Goal: Information Seeking & Learning: Learn about a topic

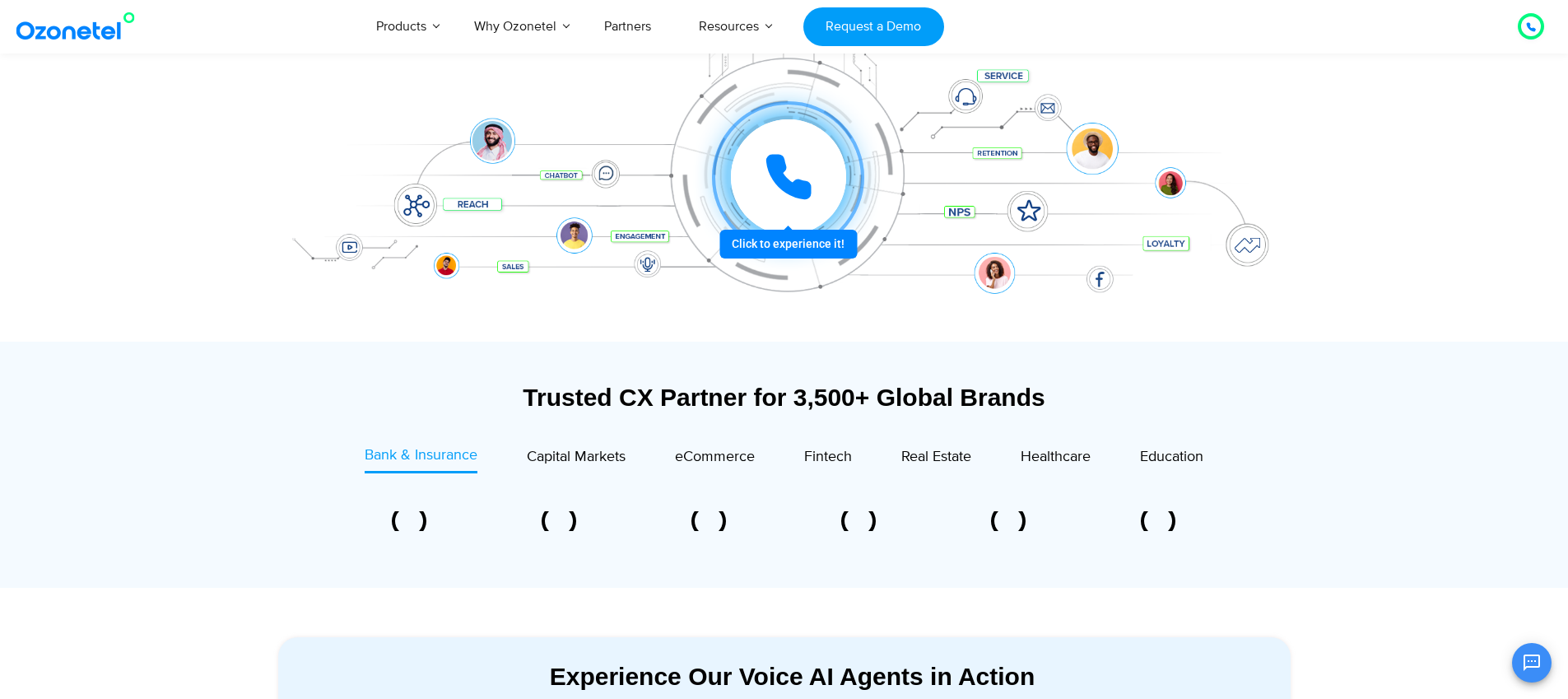
scroll to position [311, 0]
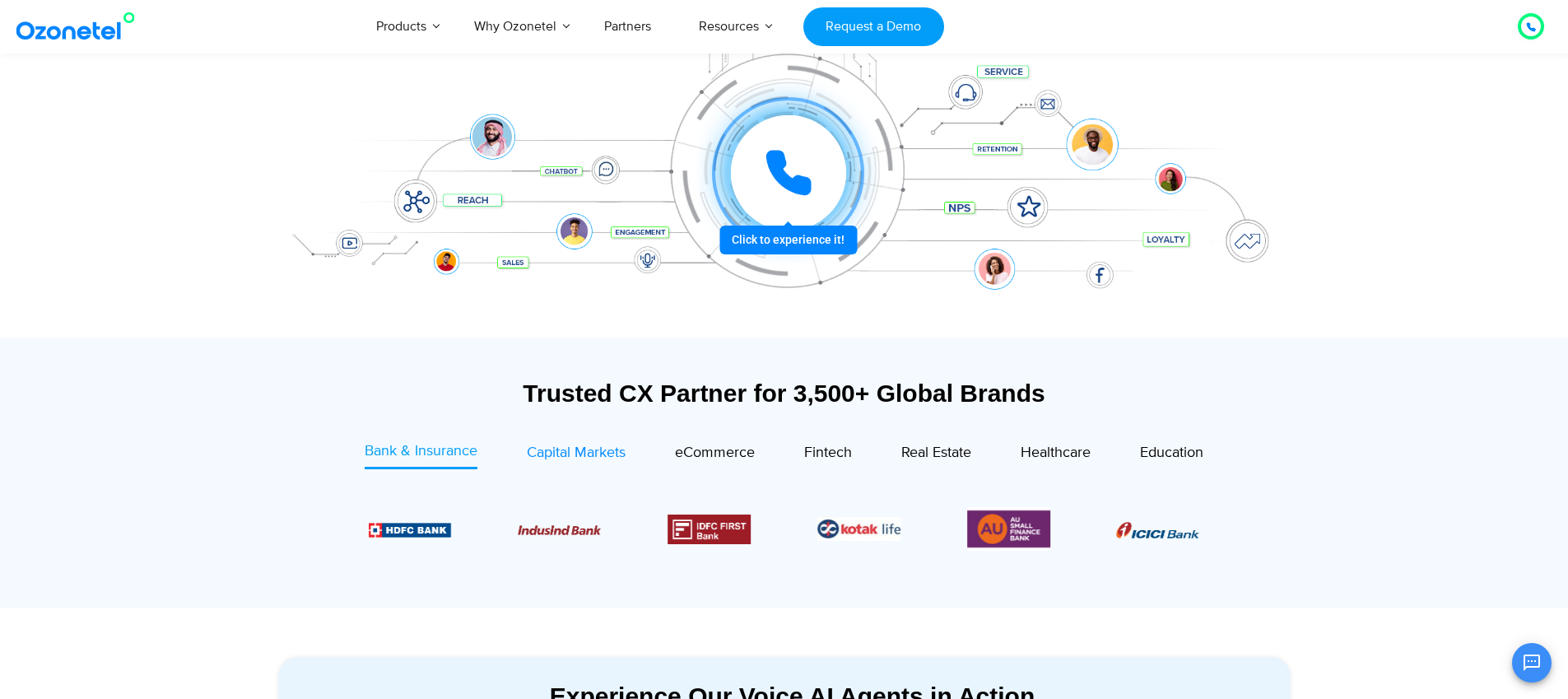
click at [599, 456] on span "Capital Markets" at bounding box center [577, 453] width 99 height 18
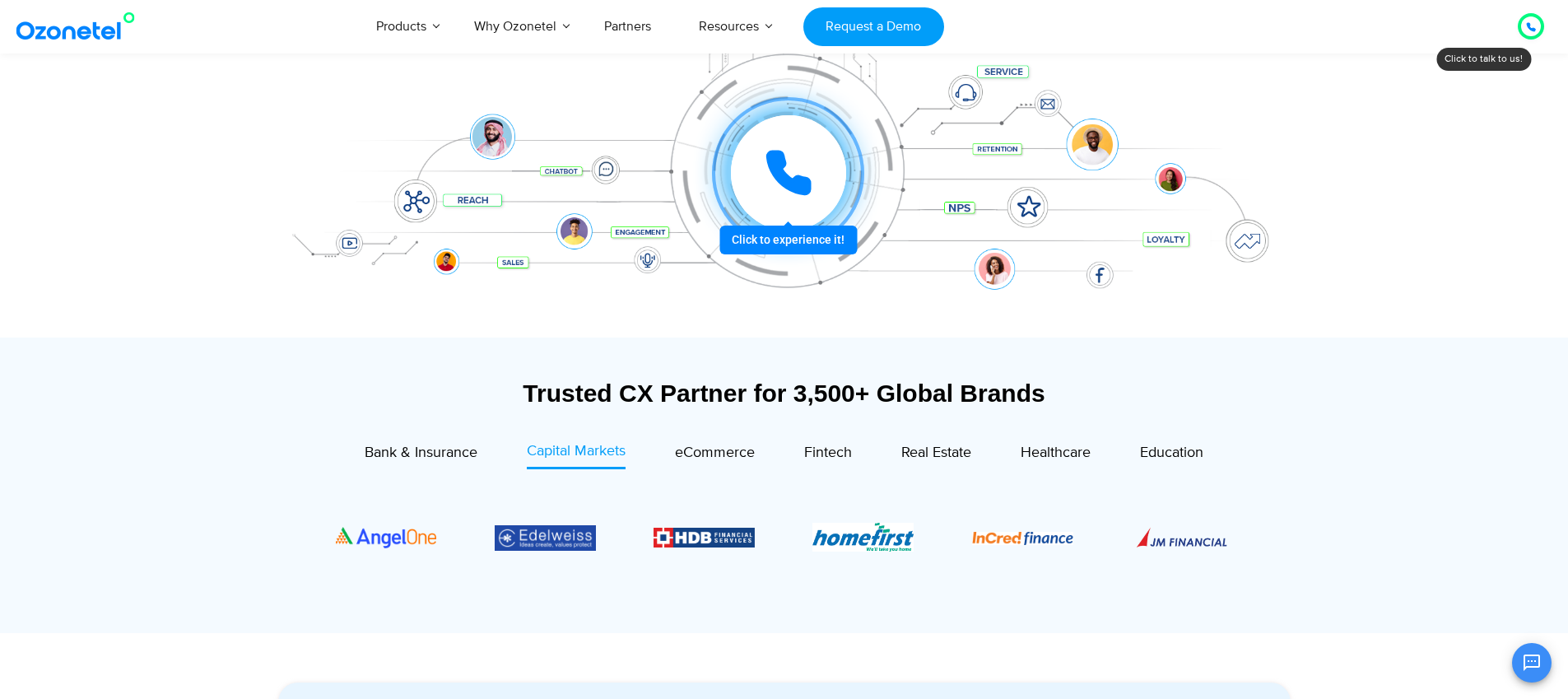
click at [1177, 546] on div "Image Carousel" at bounding box center [784, 538] width 897 height 101
drag, startPoint x: 1176, startPoint y: 543, endPoint x: 1018, endPoint y: 555, distance: 158.5
click at [1018, 555] on div "Image Carousel" at bounding box center [784, 538] width 897 height 101
click at [1194, 527] on div "Image Carousel" at bounding box center [784, 538] width 897 height 101
click at [1192, 538] on div "Image Carousel" at bounding box center [784, 538] width 897 height 101
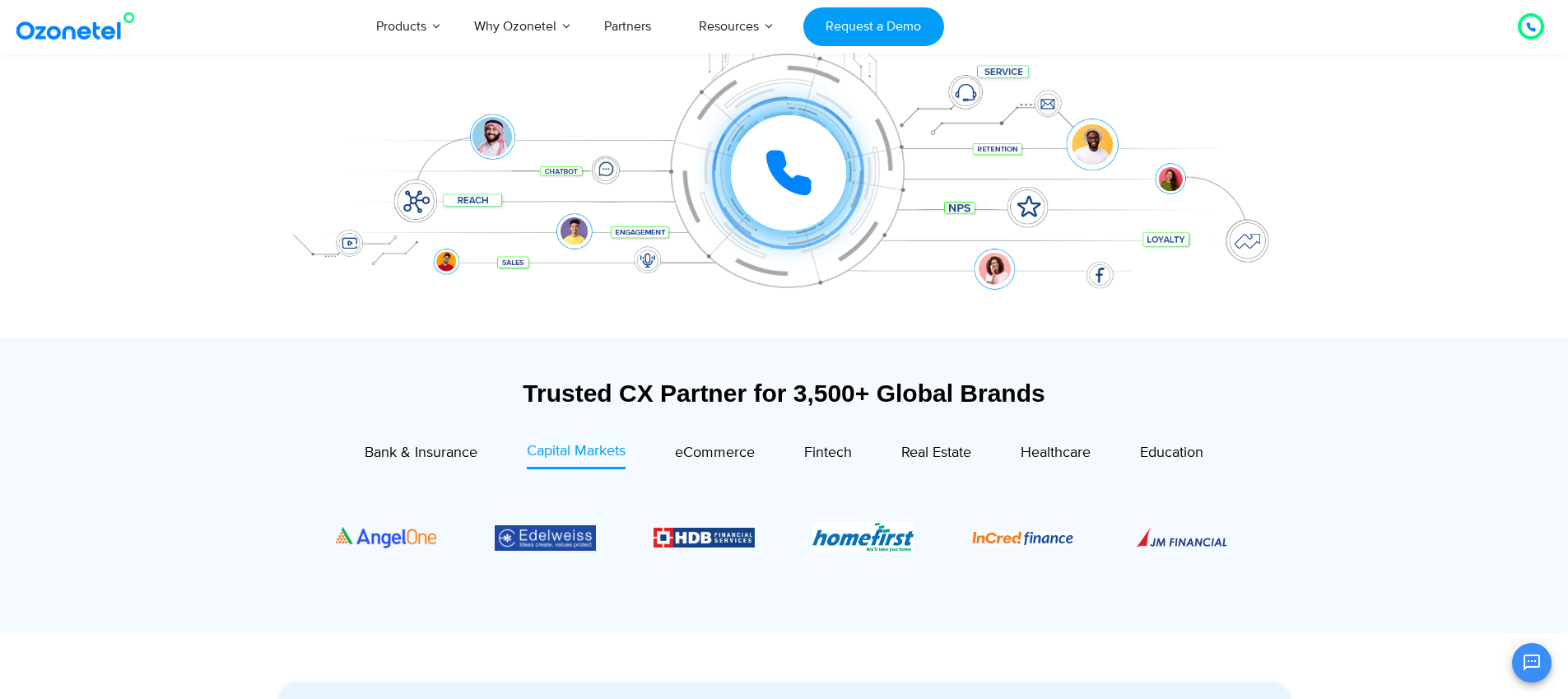
click at [1202, 540] on div "Image Carousel" at bounding box center [784, 538] width 897 height 101
click at [694, 449] on span "eCommerce" at bounding box center [714, 453] width 80 height 18
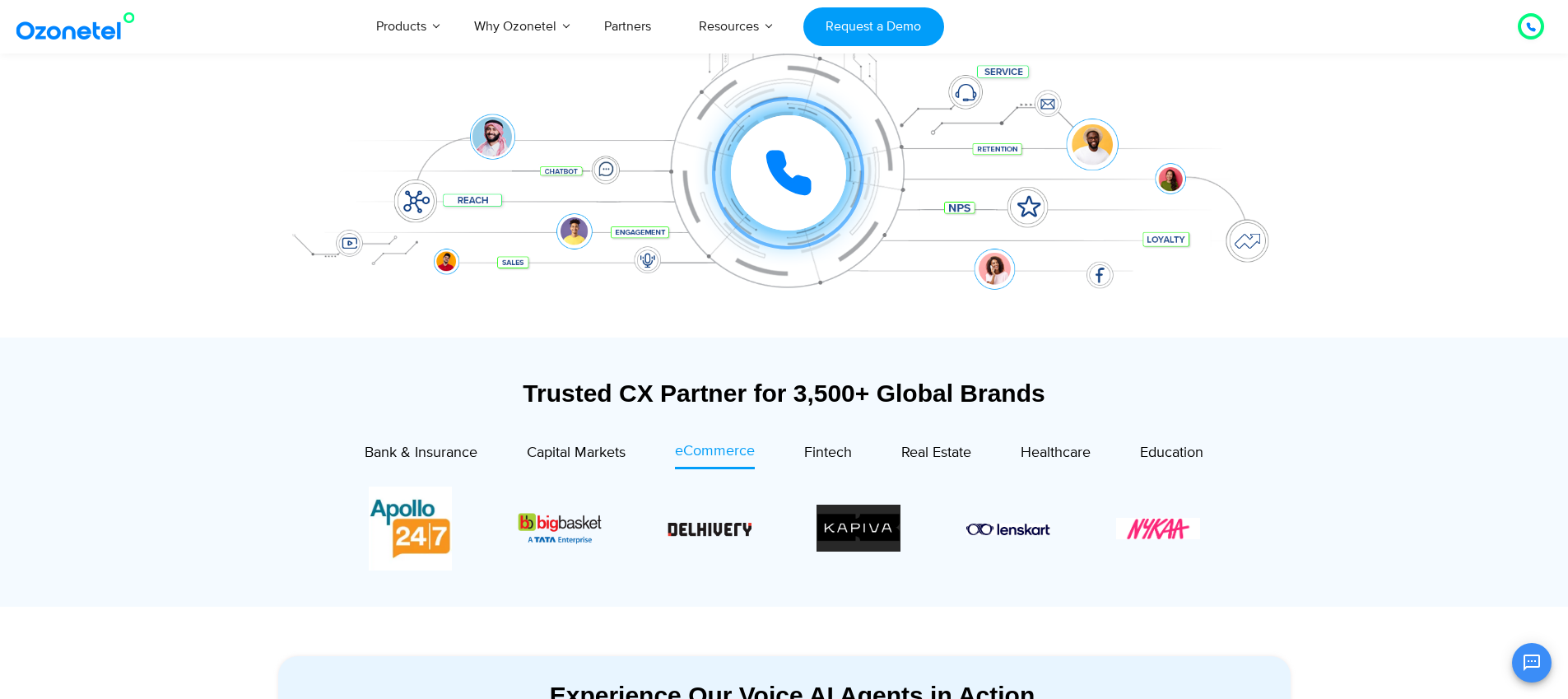
drag, startPoint x: 980, startPoint y: 538, endPoint x: 699, endPoint y: 514, distance: 282.0
click at [699, 514] on div "Image Carousel" at bounding box center [784, 529] width 832 height 84
click at [568, 454] on span "Capital Markets" at bounding box center [577, 453] width 99 height 18
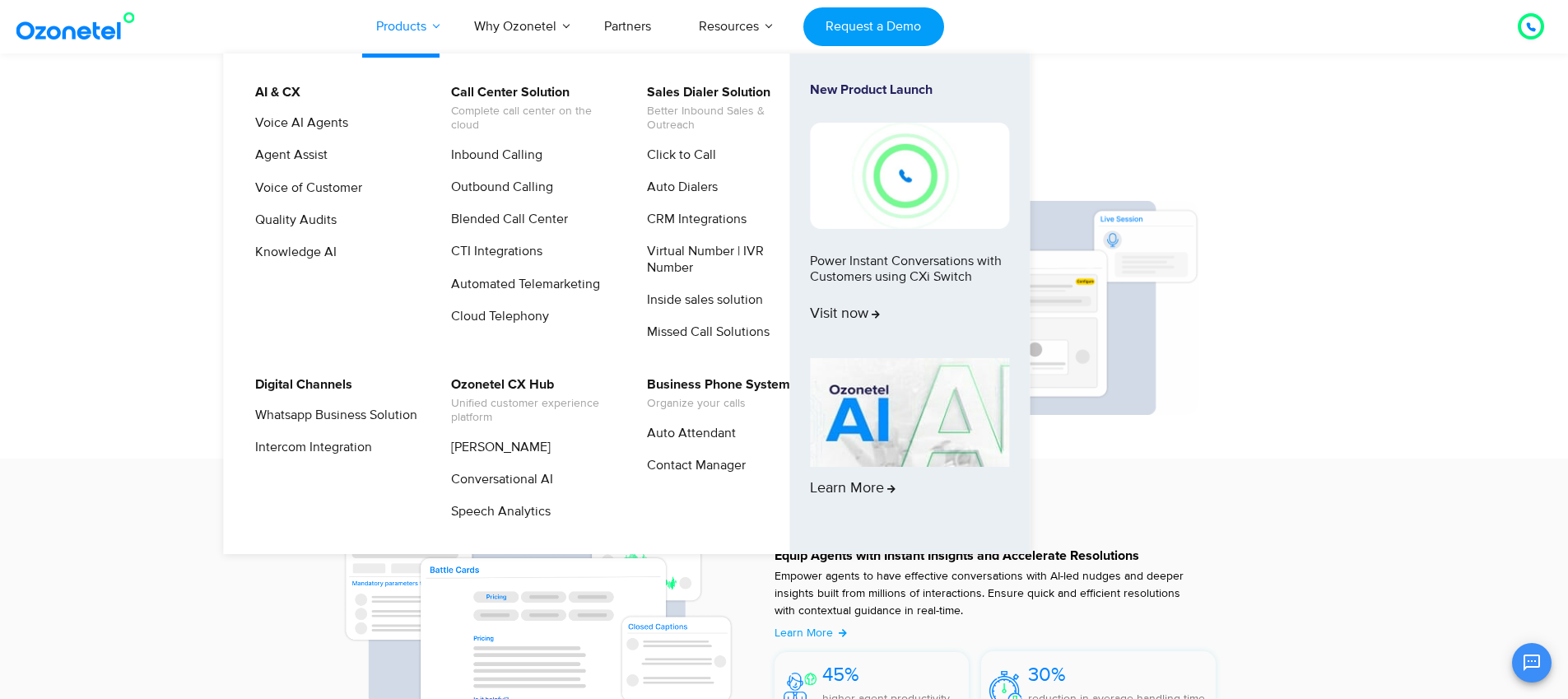
click at [446, 18] on link "Products" at bounding box center [401, 26] width 98 height 54
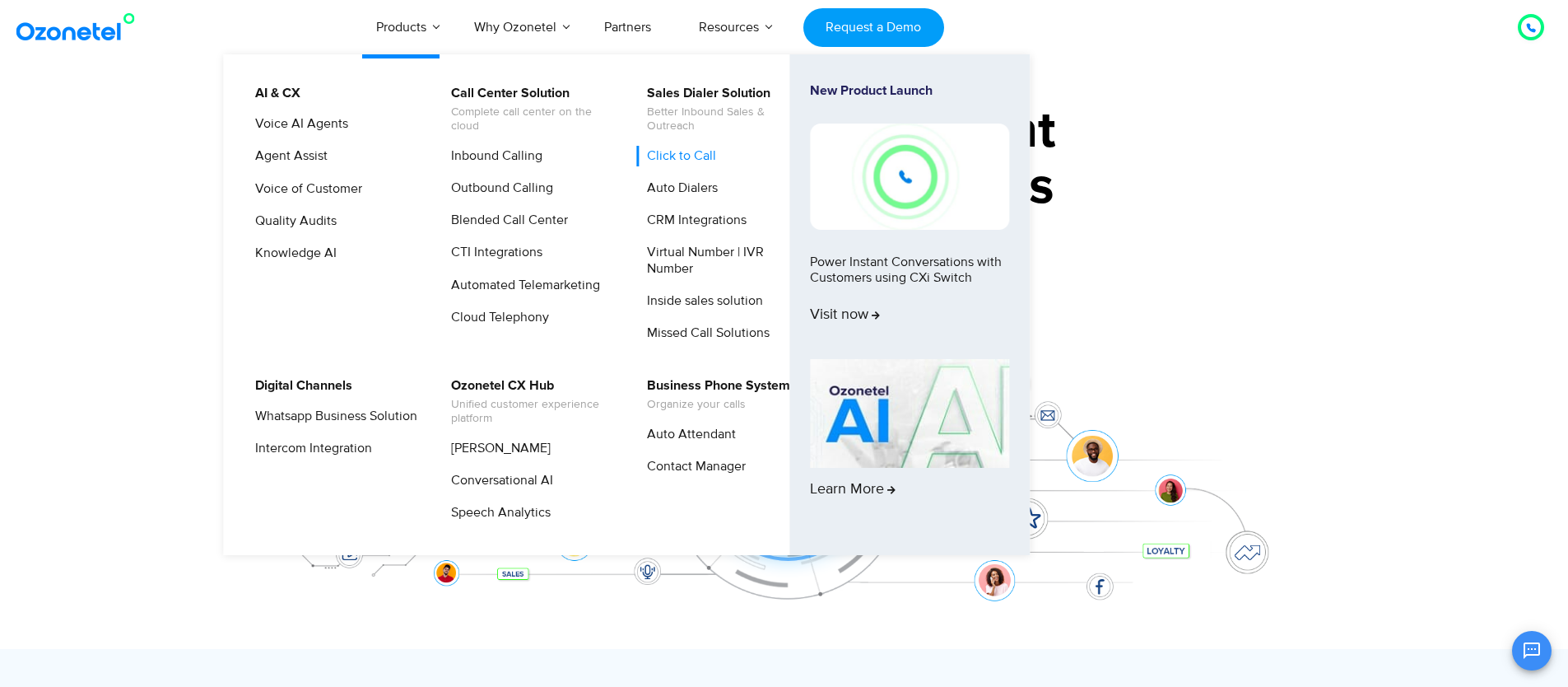
click at [680, 159] on link "Click to Call" at bounding box center [678, 156] width 83 height 20
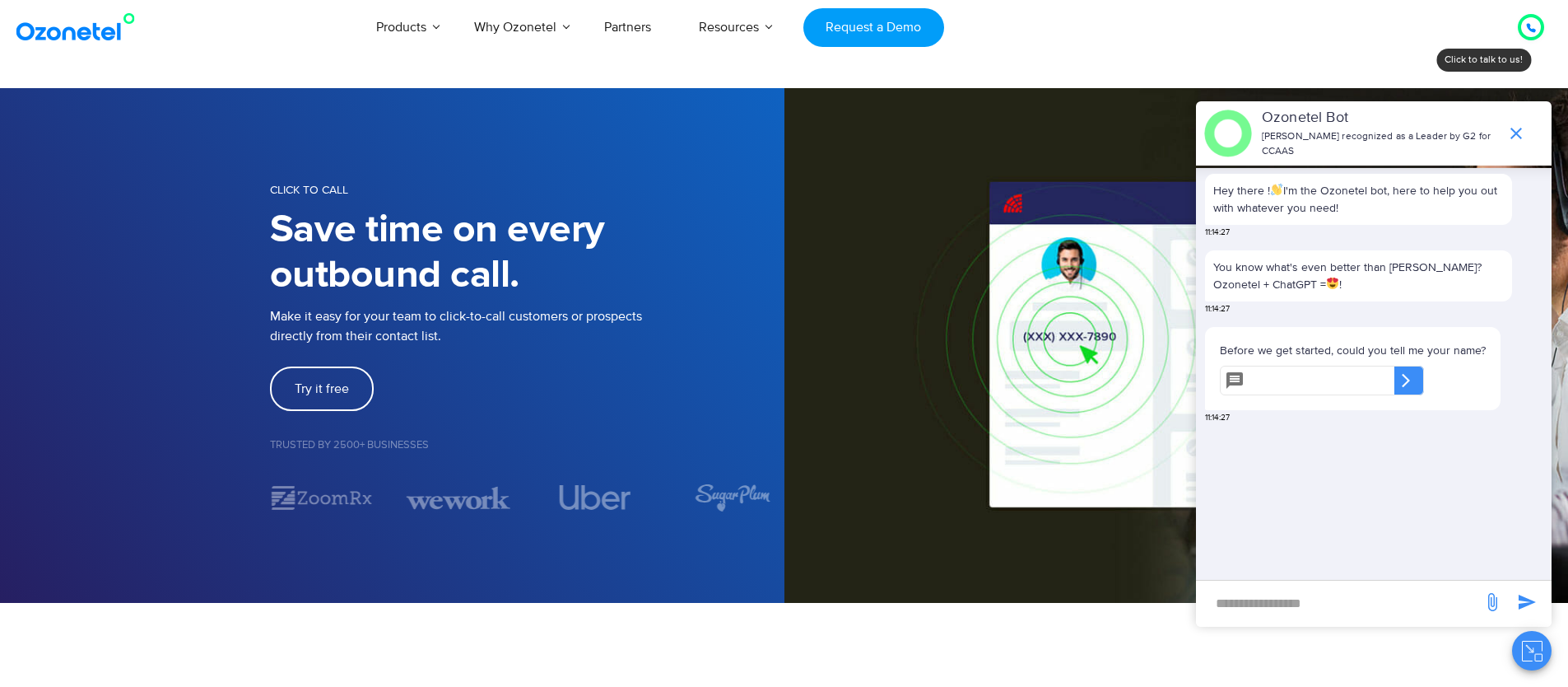
click at [1271, 371] on input "text" at bounding box center [1323, 381] width 143 height 29
type input "*******"
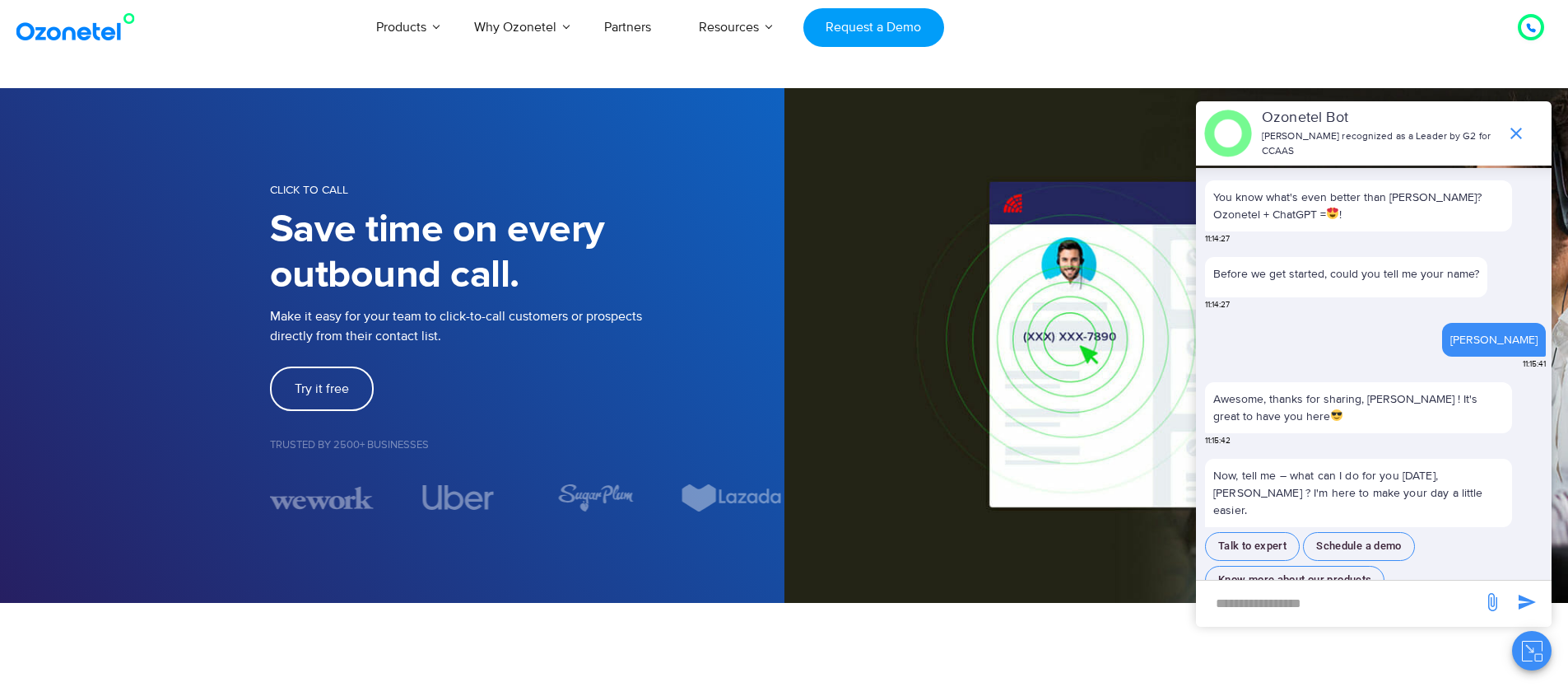
scroll to position [74, 0]
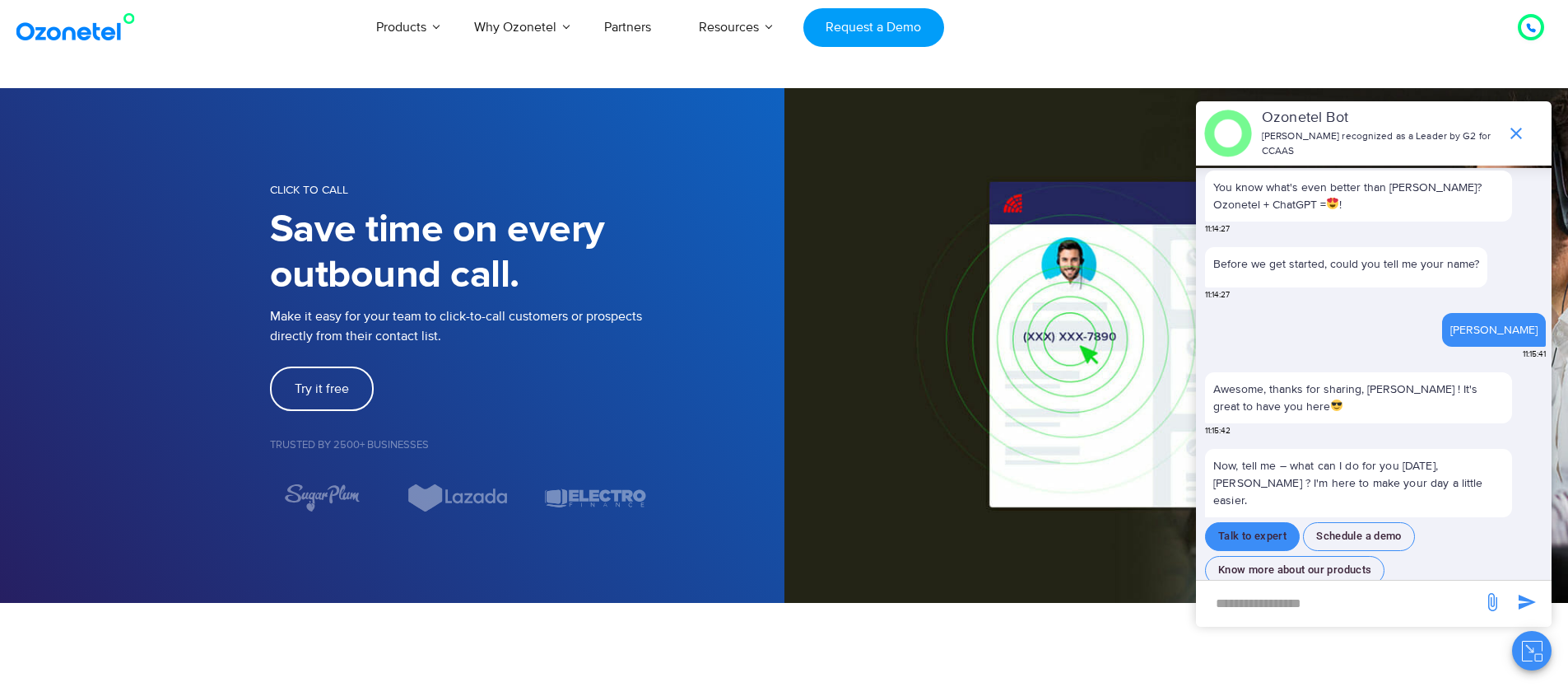
click at [1245, 522] on button "Talk to expert" at bounding box center [1252, 536] width 94 height 28
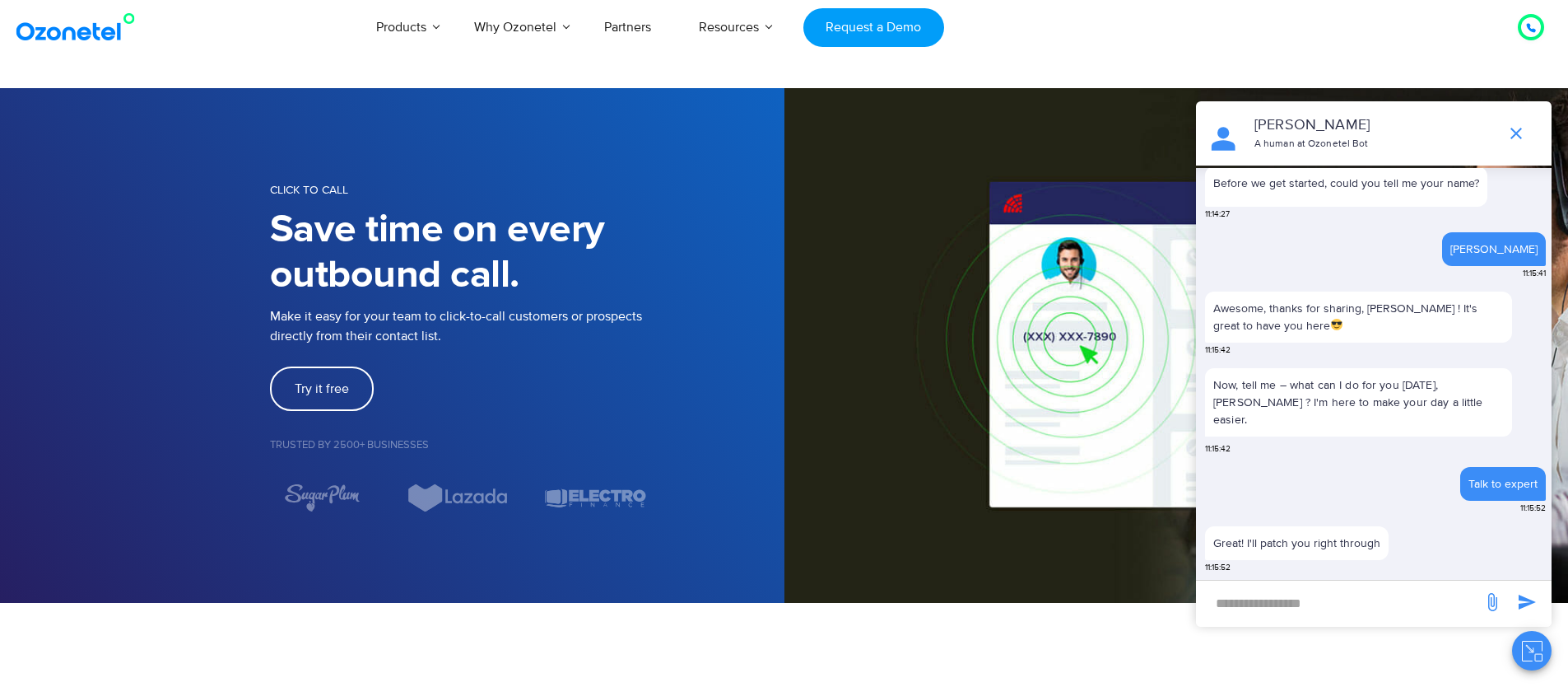
scroll to position [156, 0]
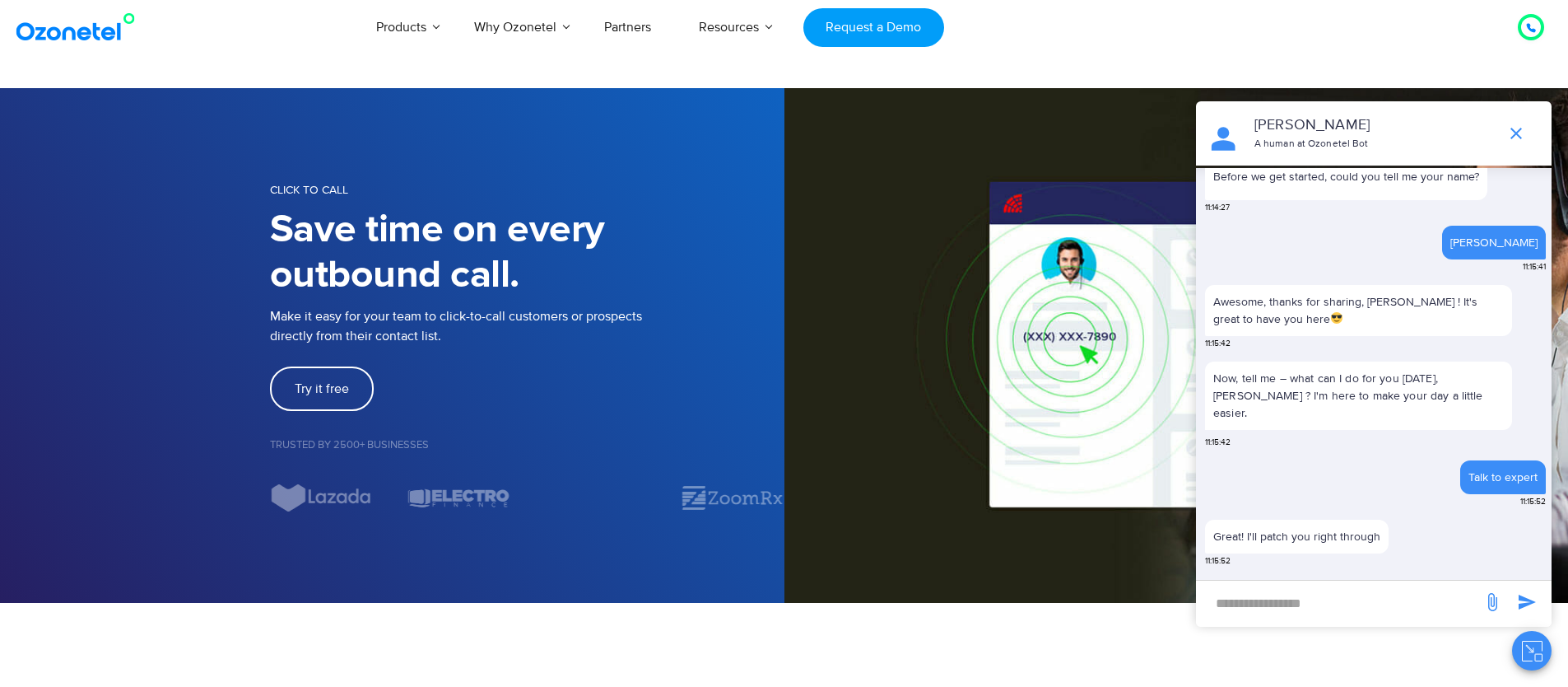
click at [1294, 607] on input "new-msg-input" at bounding box center [1339, 603] width 270 height 28
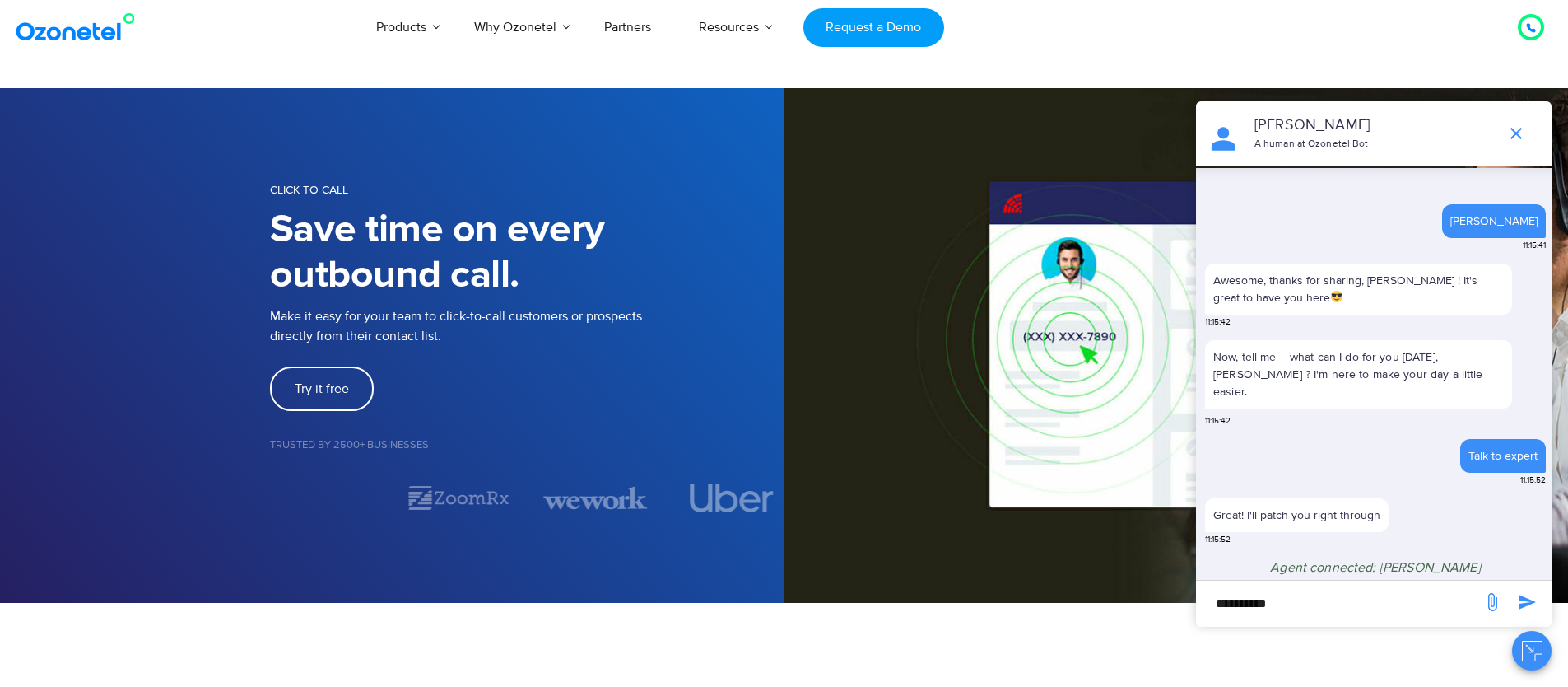
scroll to position [209, 0]
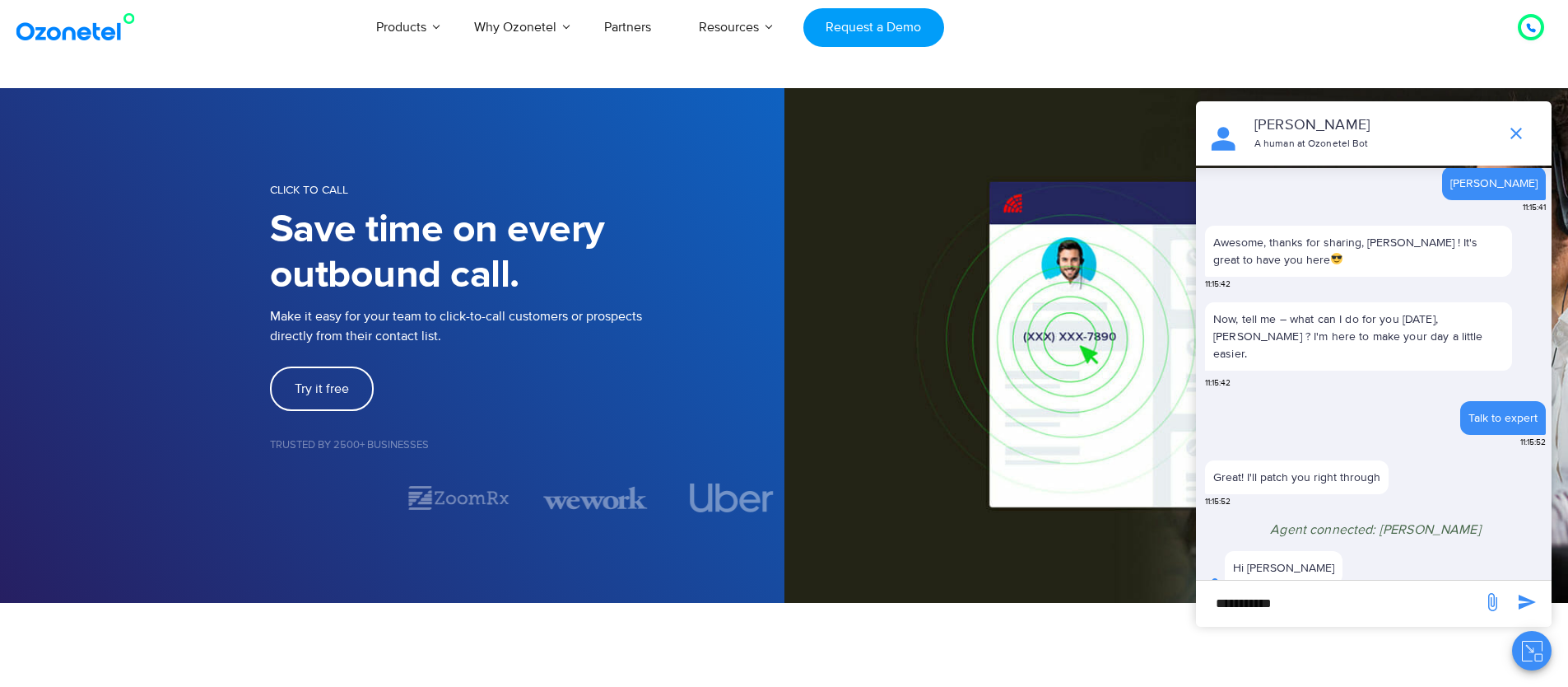
type input "**********"
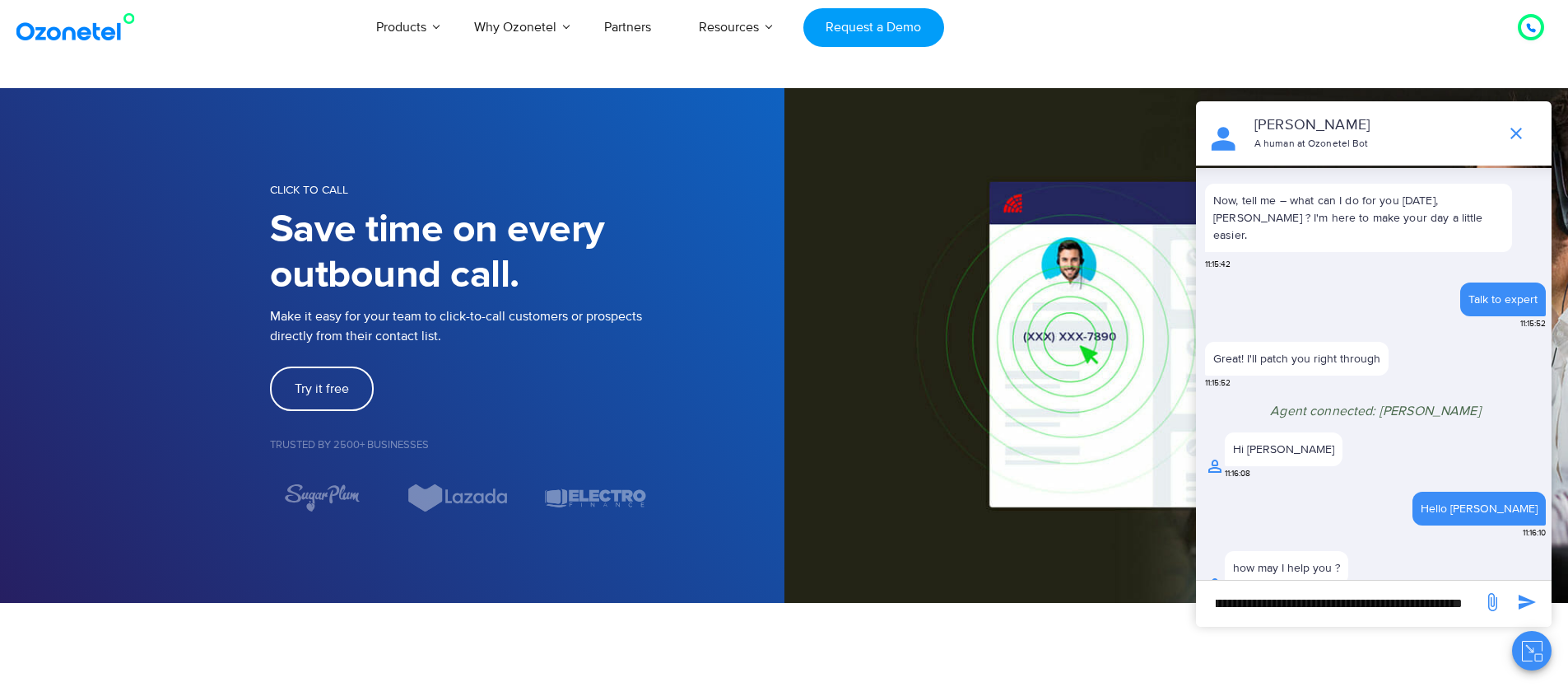
scroll to position [0, 536]
type input "**********"
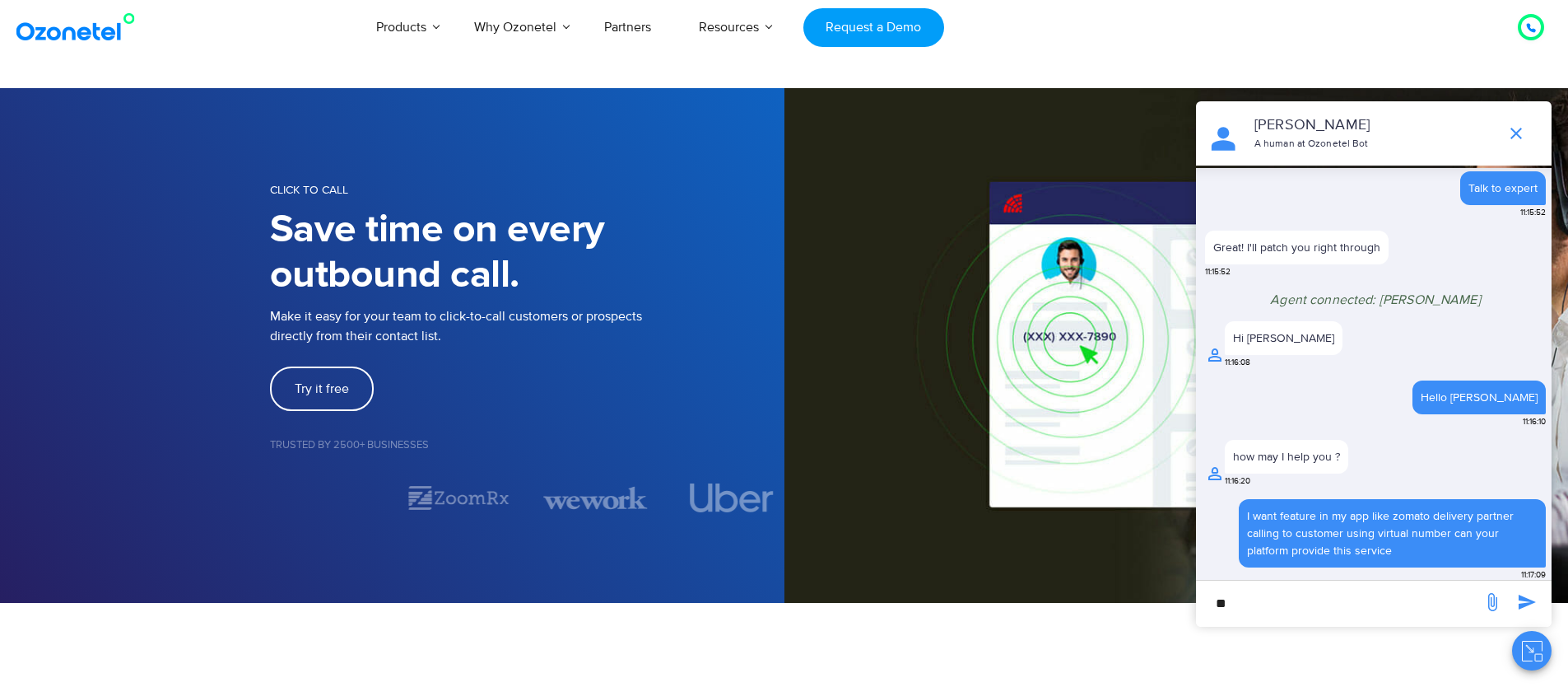
type input "*"
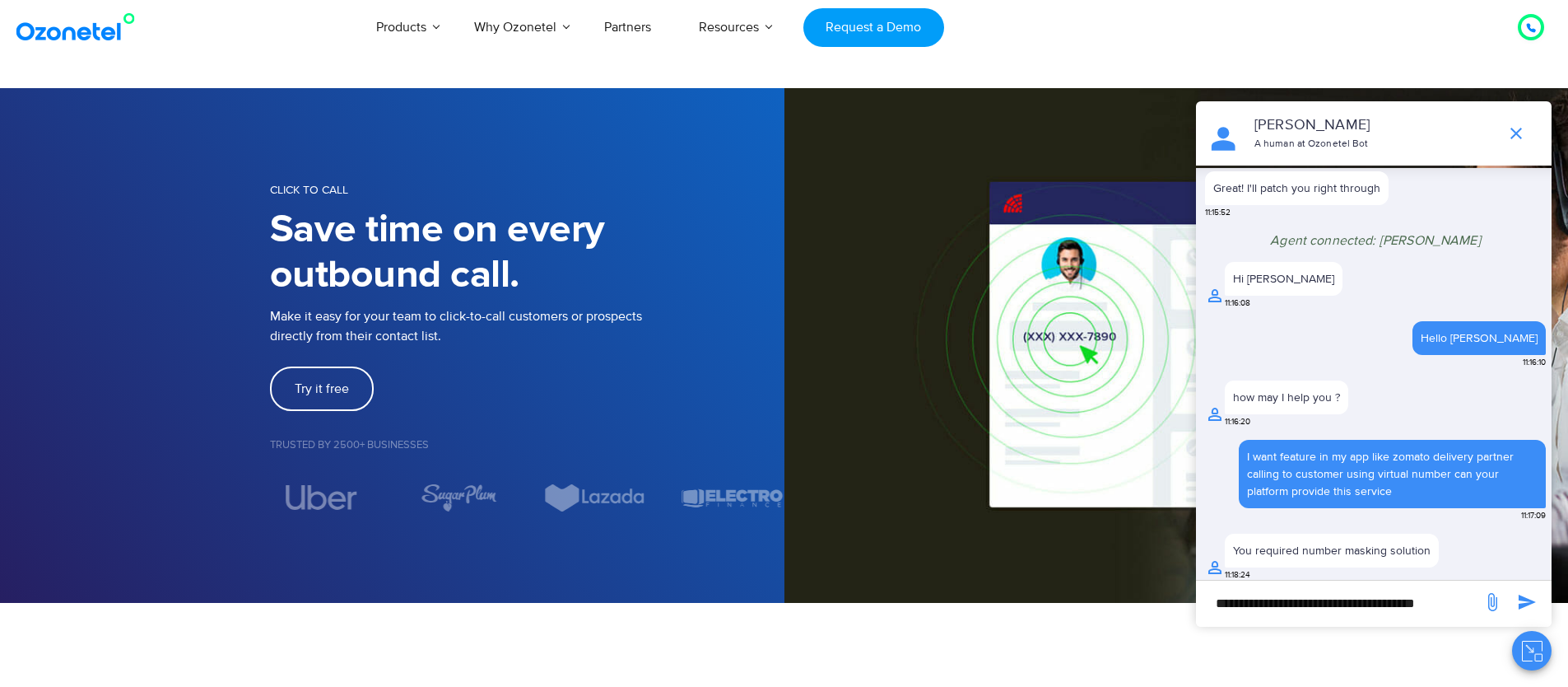
type input "**********"
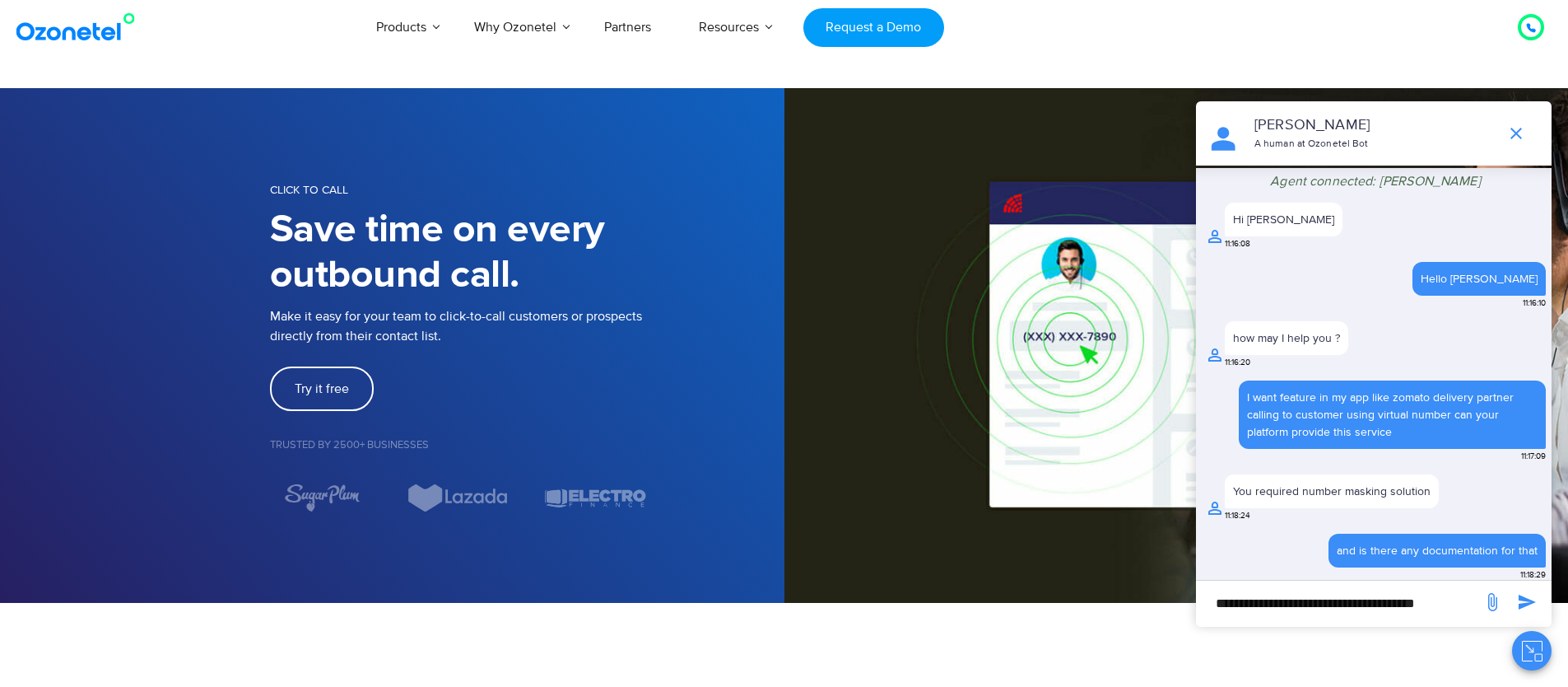
scroll to position [4, 0]
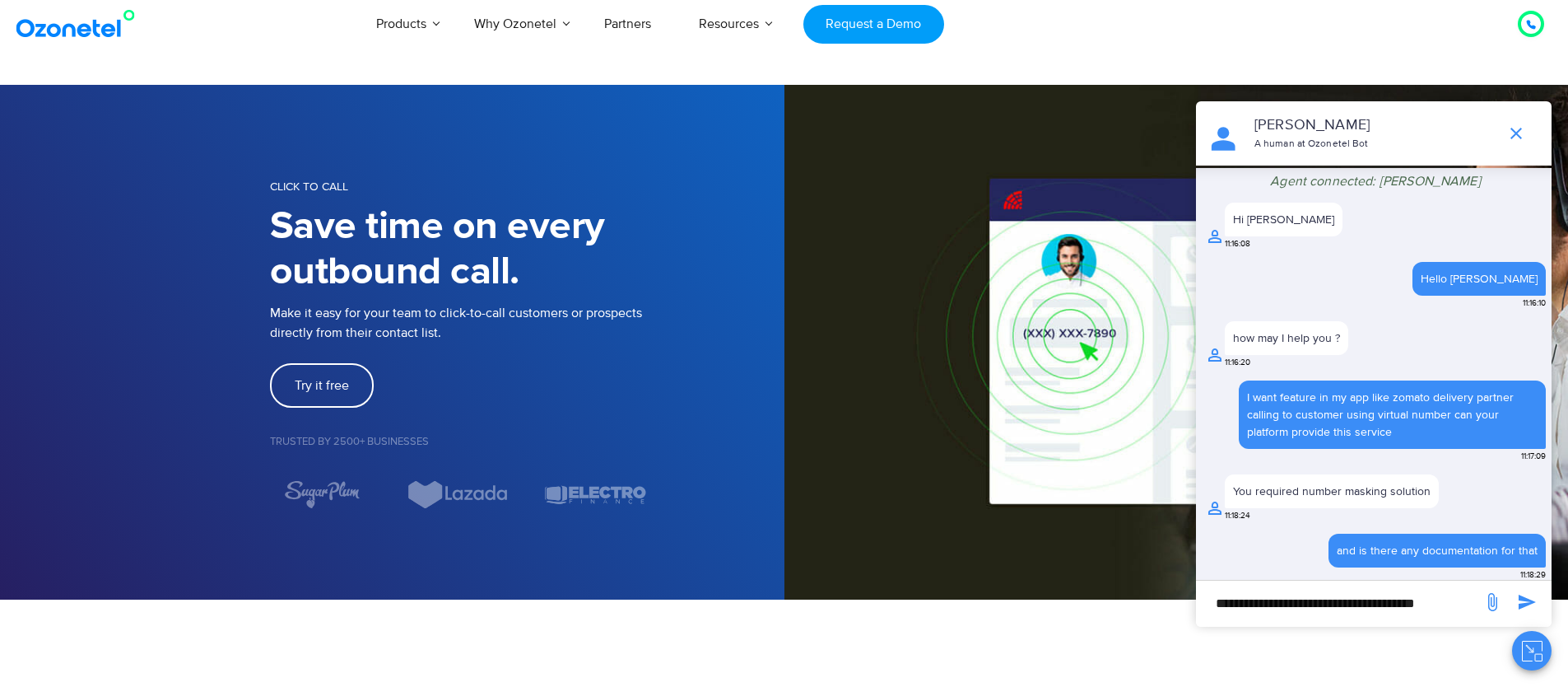
click at [1284, 595] on input "**********" at bounding box center [1339, 603] width 270 height 28
type input "***"
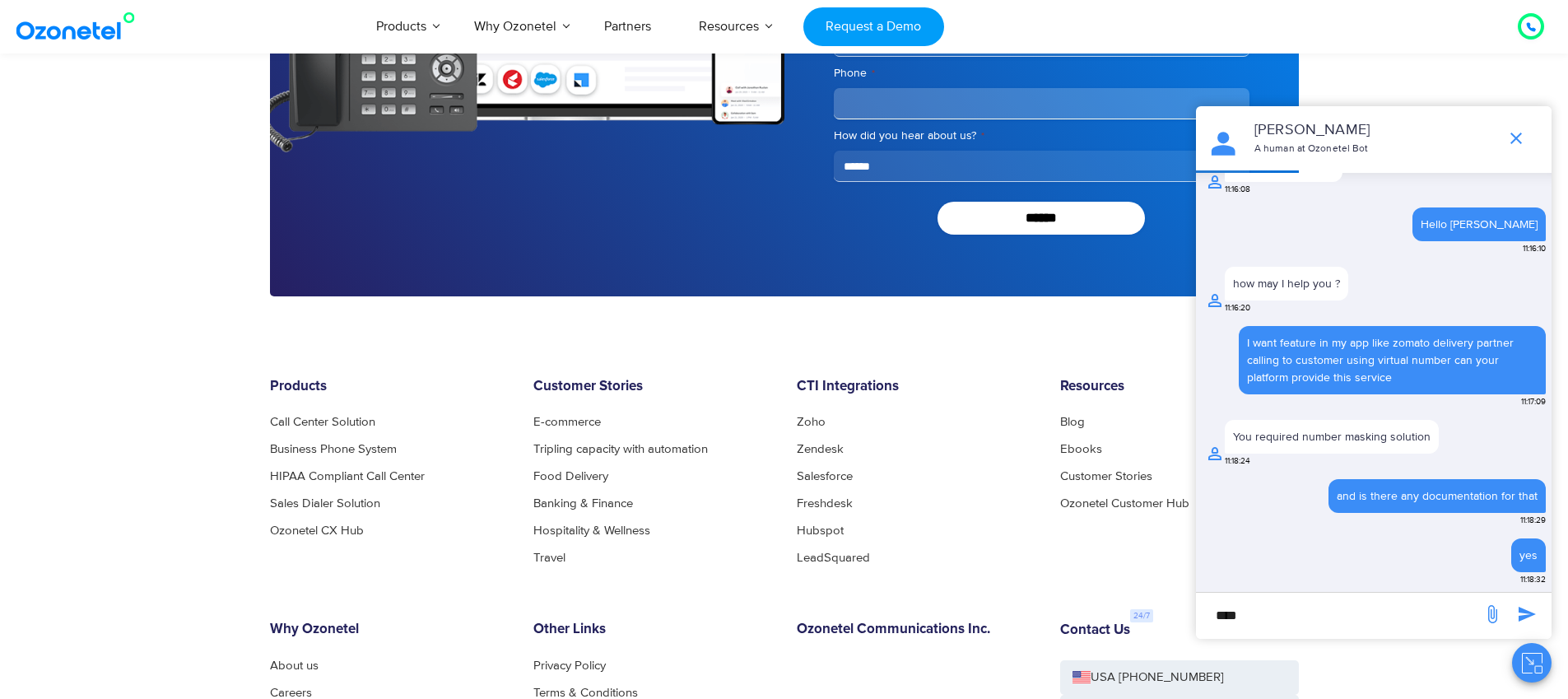
scroll to position [3715, 0]
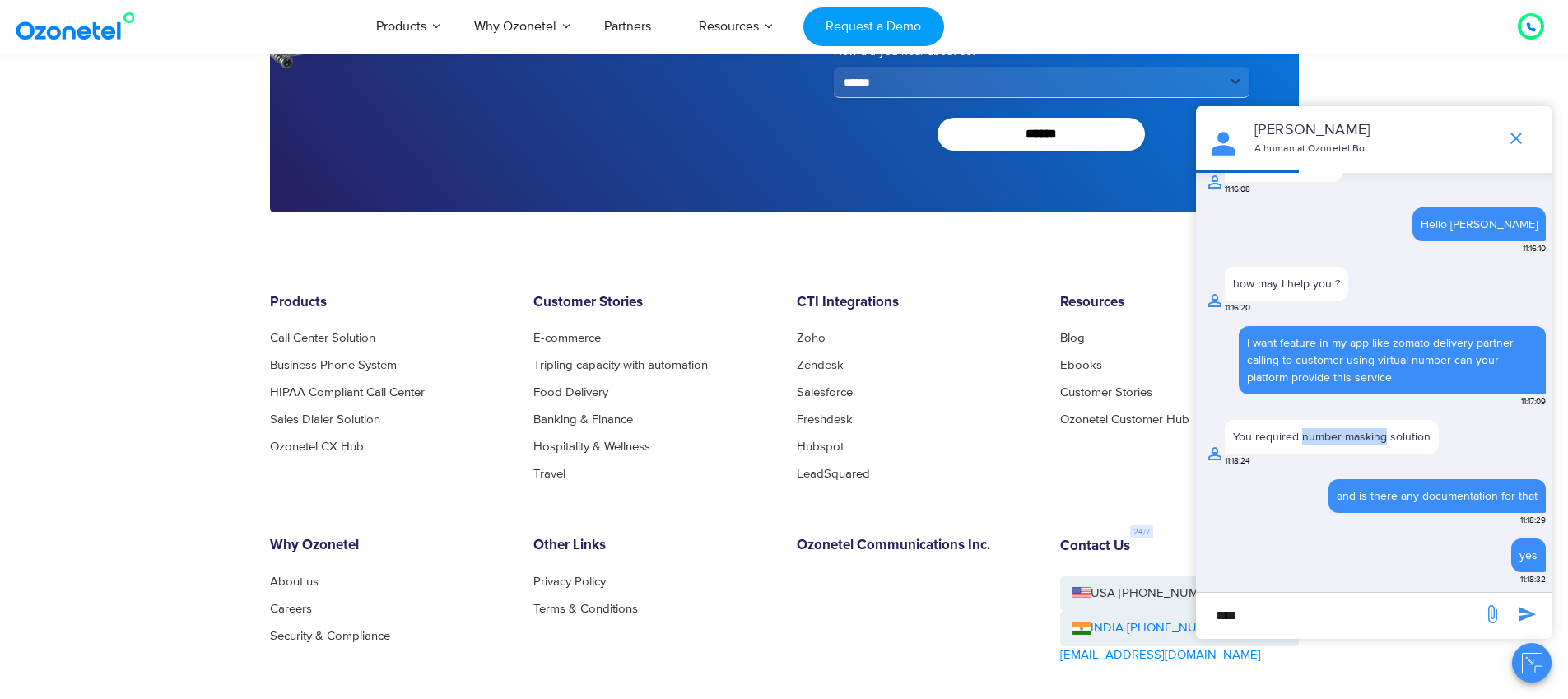
drag, startPoint x: 1301, startPoint y: 434, endPoint x: 1383, endPoint y: 440, distance: 82.2
click at [1383, 440] on div "You required number masking solution" at bounding box center [1331, 437] width 197 height 17
copy div "number masking"
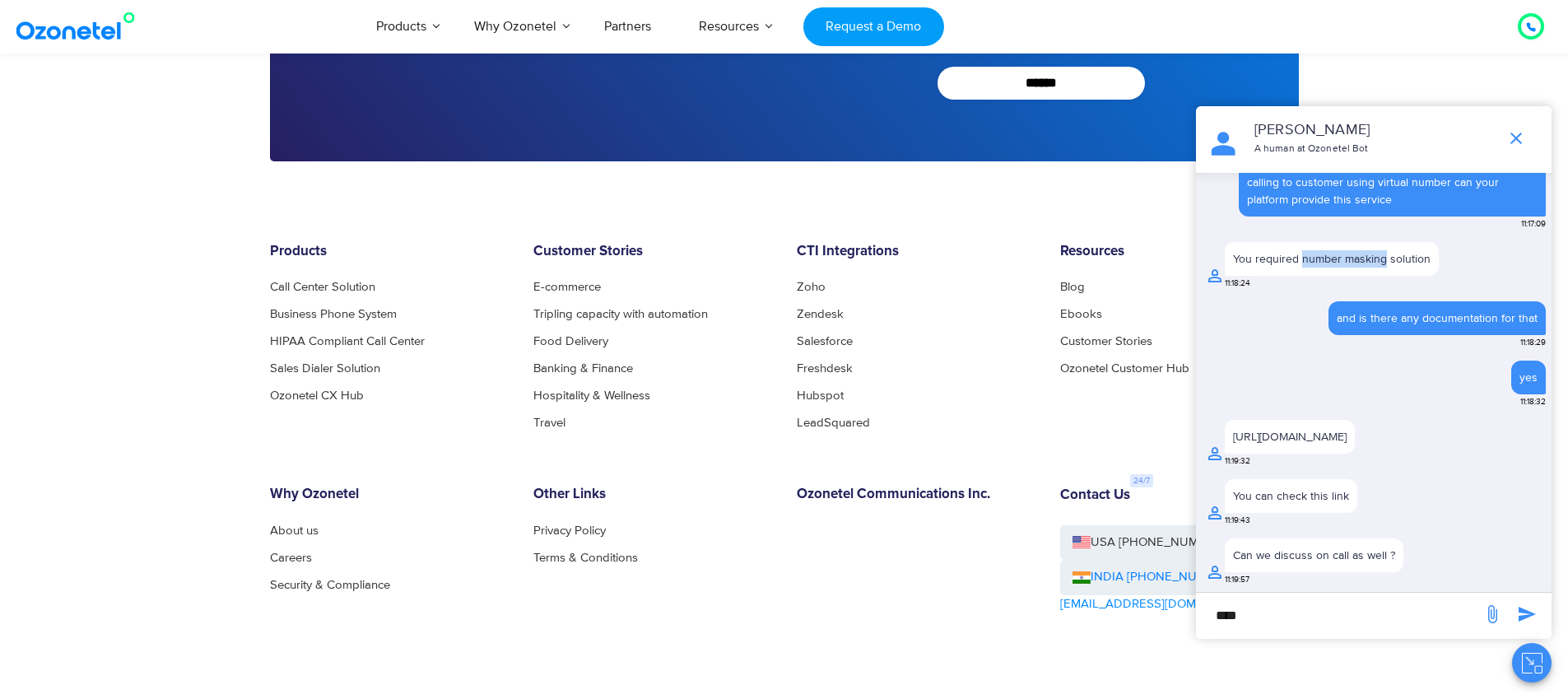
scroll to position [3836, 0]
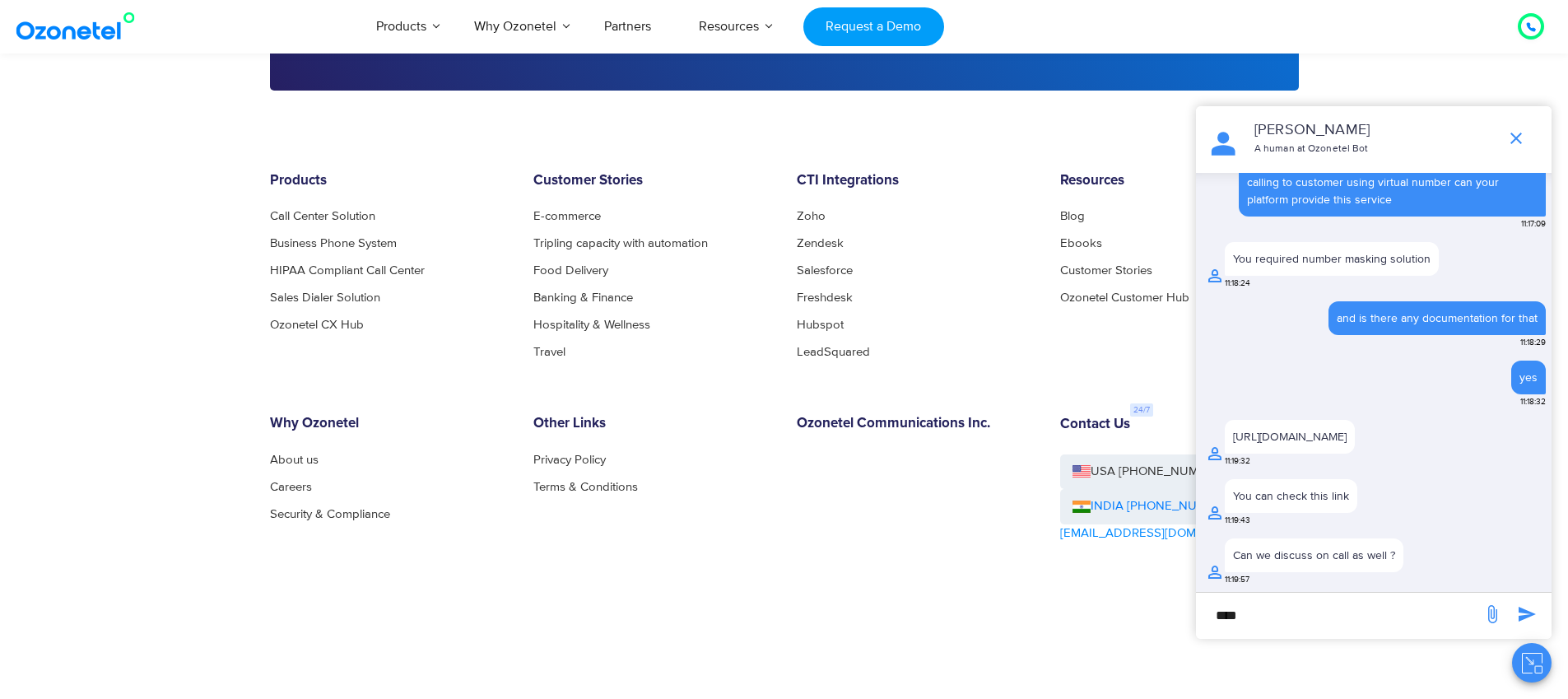
click at [1304, 605] on input "***" at bounding box center [1339, 615] width 270 height 28
type input "****"
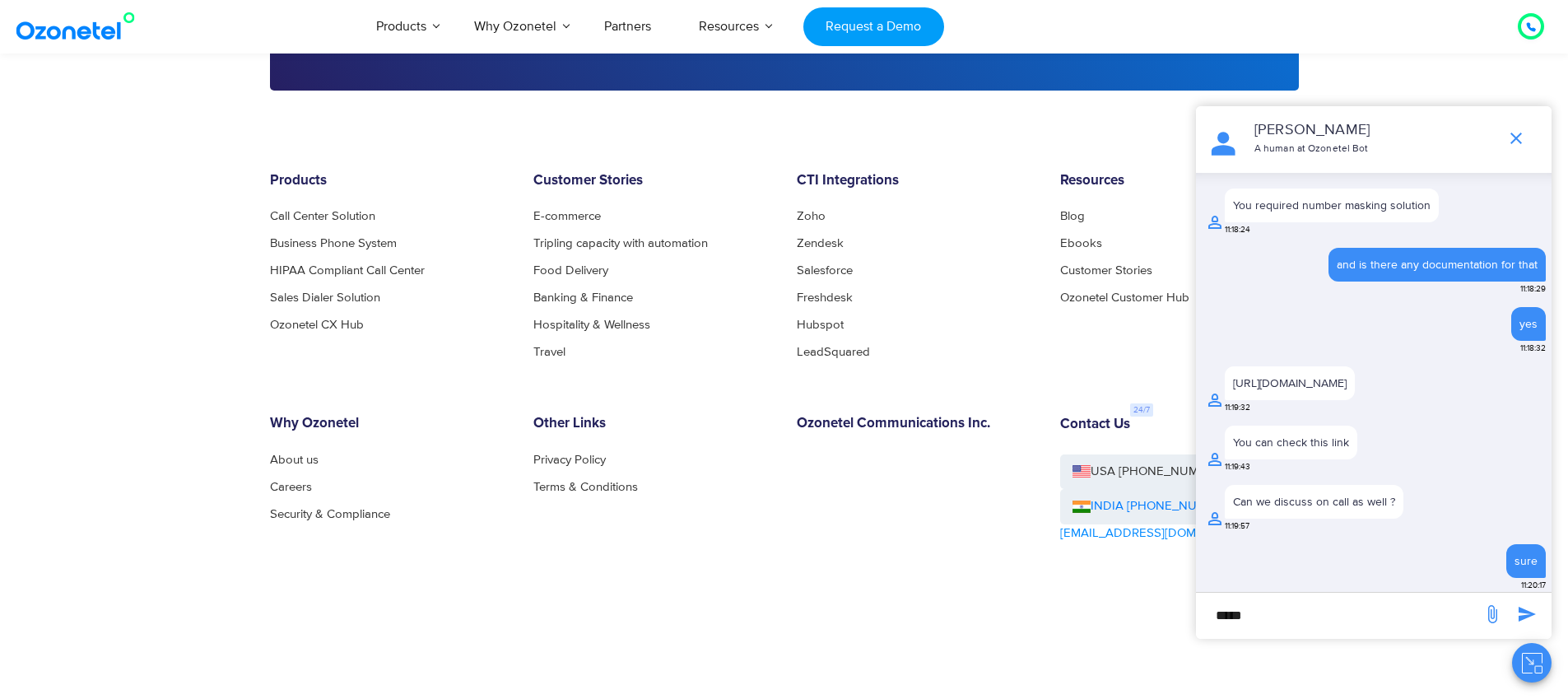
scroll to position [779, 0]
type input "**********"
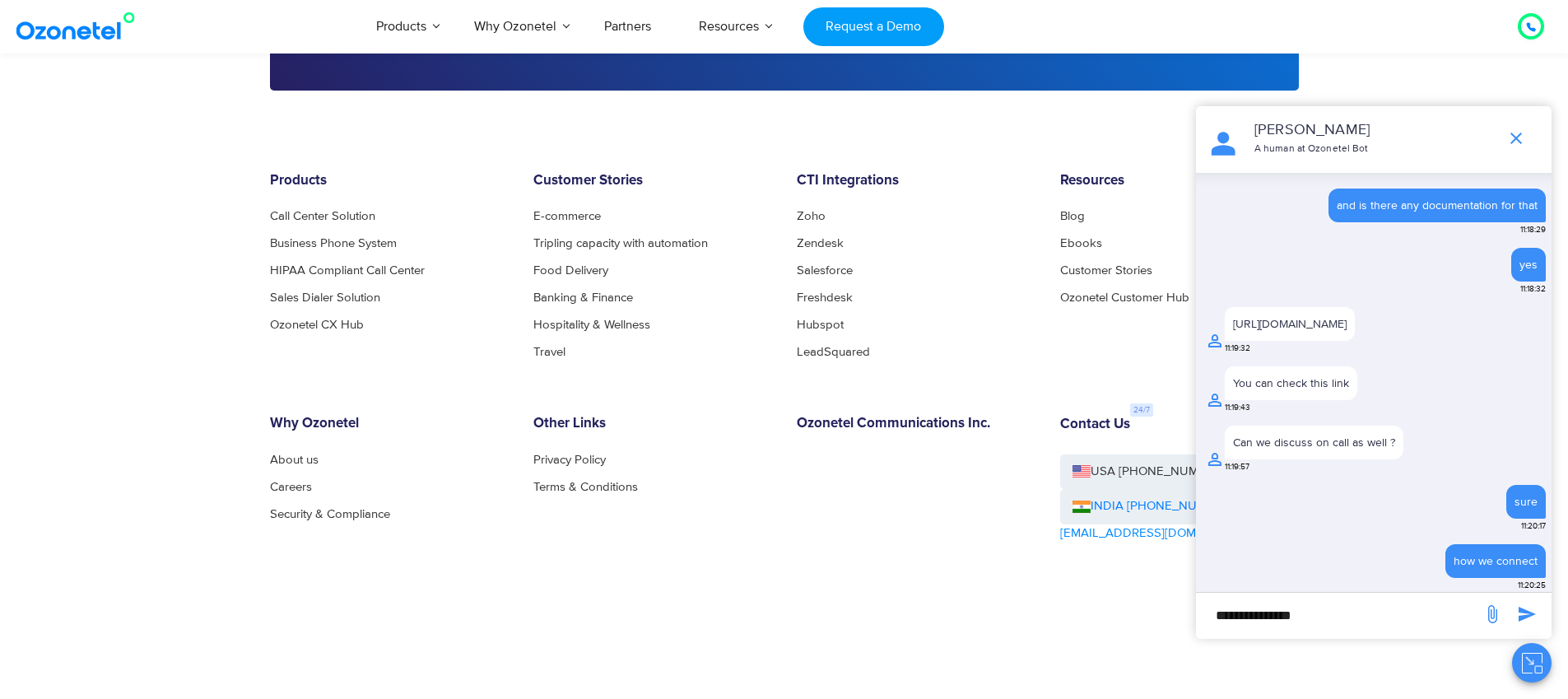
scroll to position [833, 0]
drag, startPoint x: 1353, startPoint y: 323, endPoint x: 1232, endPoint y: 330, distance: 121.2
click at [1232, 330] on div "https://docs.ozonetel.com/ 11:19:32" at bounding box center [1375, 334] width 341 height 53
copy link "https://docs.ozonetel.com/"
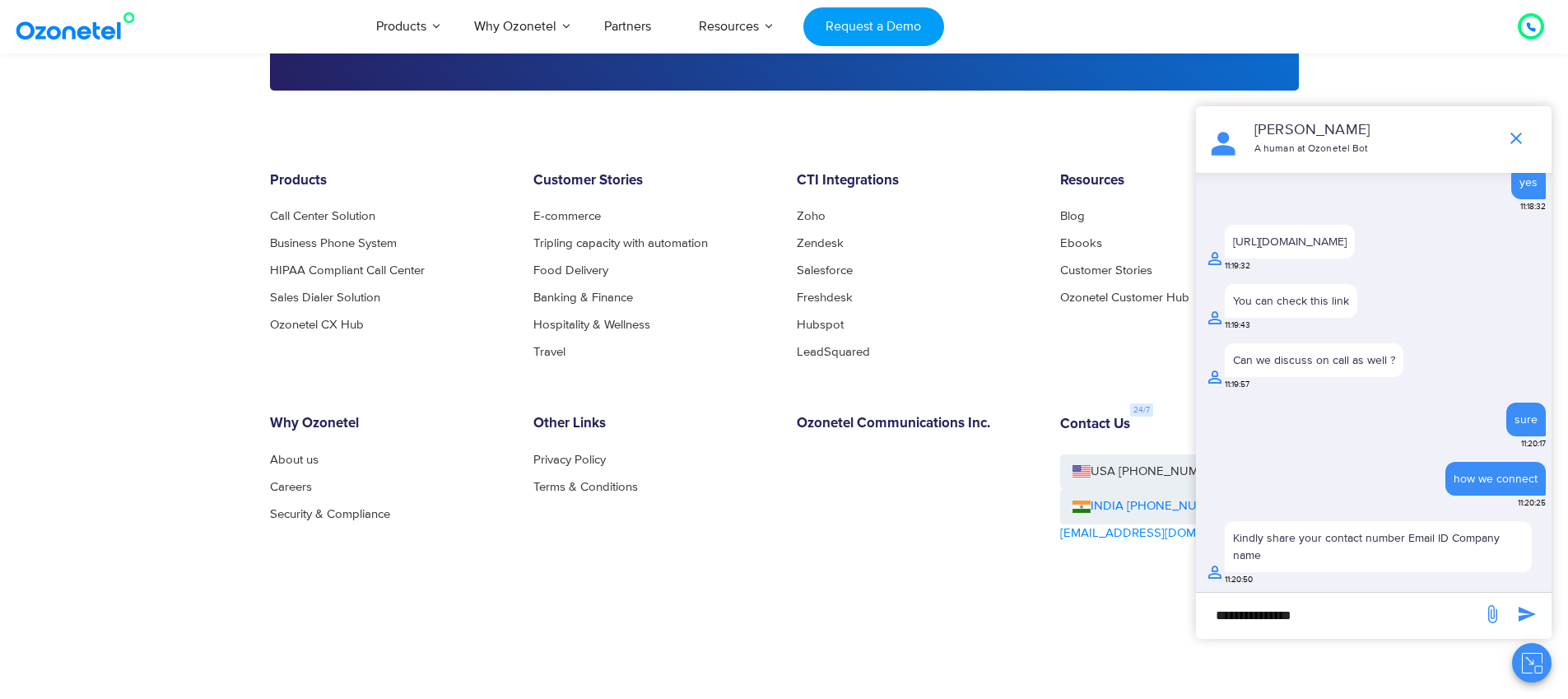
click at [1331, 615] on input "**********" at bounding box center [1339, 615] width 270 height 28
type input "**********"
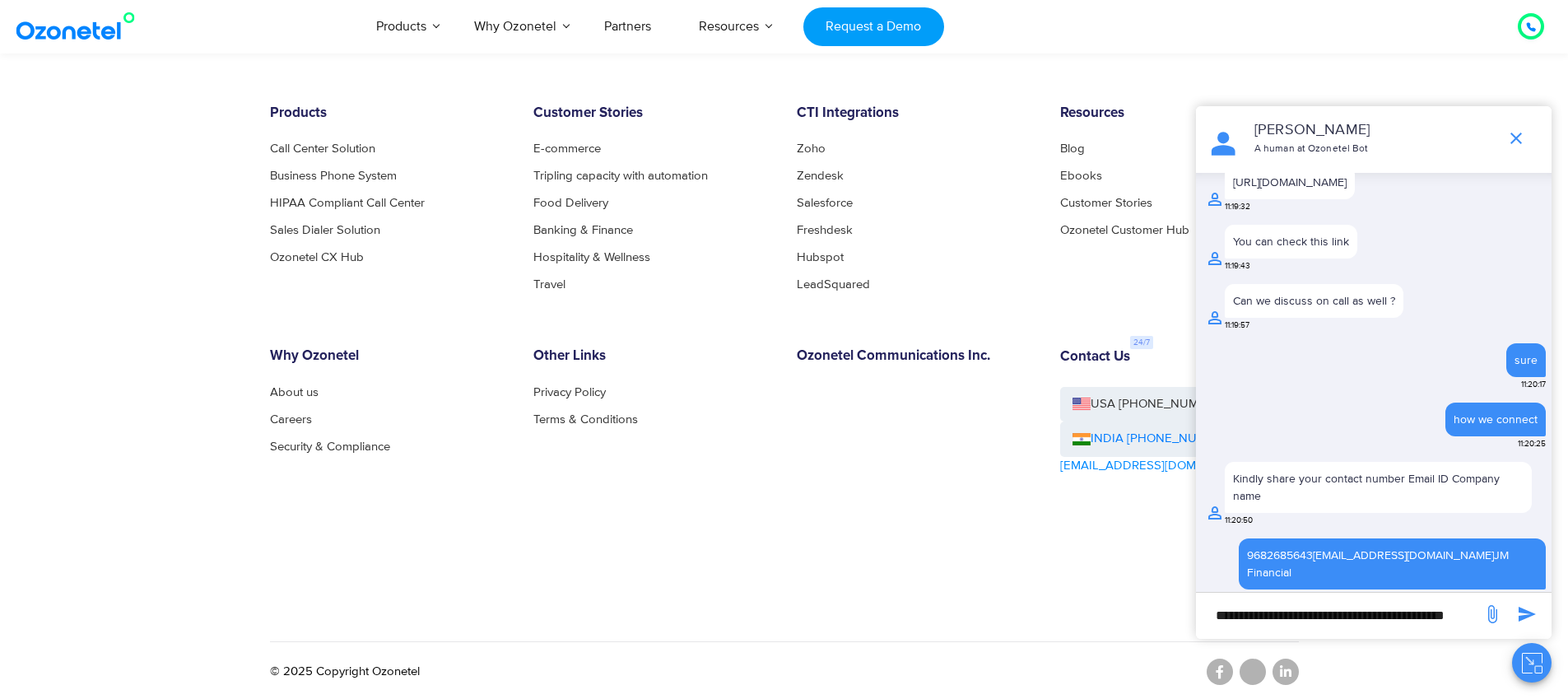
scroll to position [3903, 0]
drag, startPoint x: 1096, startPoint y: 540, endPoint x: 835, endPoint y: 364, distance: 314.8
drag, startPoint x: 679, startPoint y: 420, endPoint x: 588, endPoint y: 322, distance: 133.7
click at [588, 322] on div "Products Call Center Solution Business Phone System HIPAA Compliant Call Center…" at bounding box center [784, 366] width 1054 height 519
click at [900, 311] on div "Products Call Center Solution Business Phone System HIPAA Compliant Call Center…" at bounding box center [784, 366] width 1054 height 519
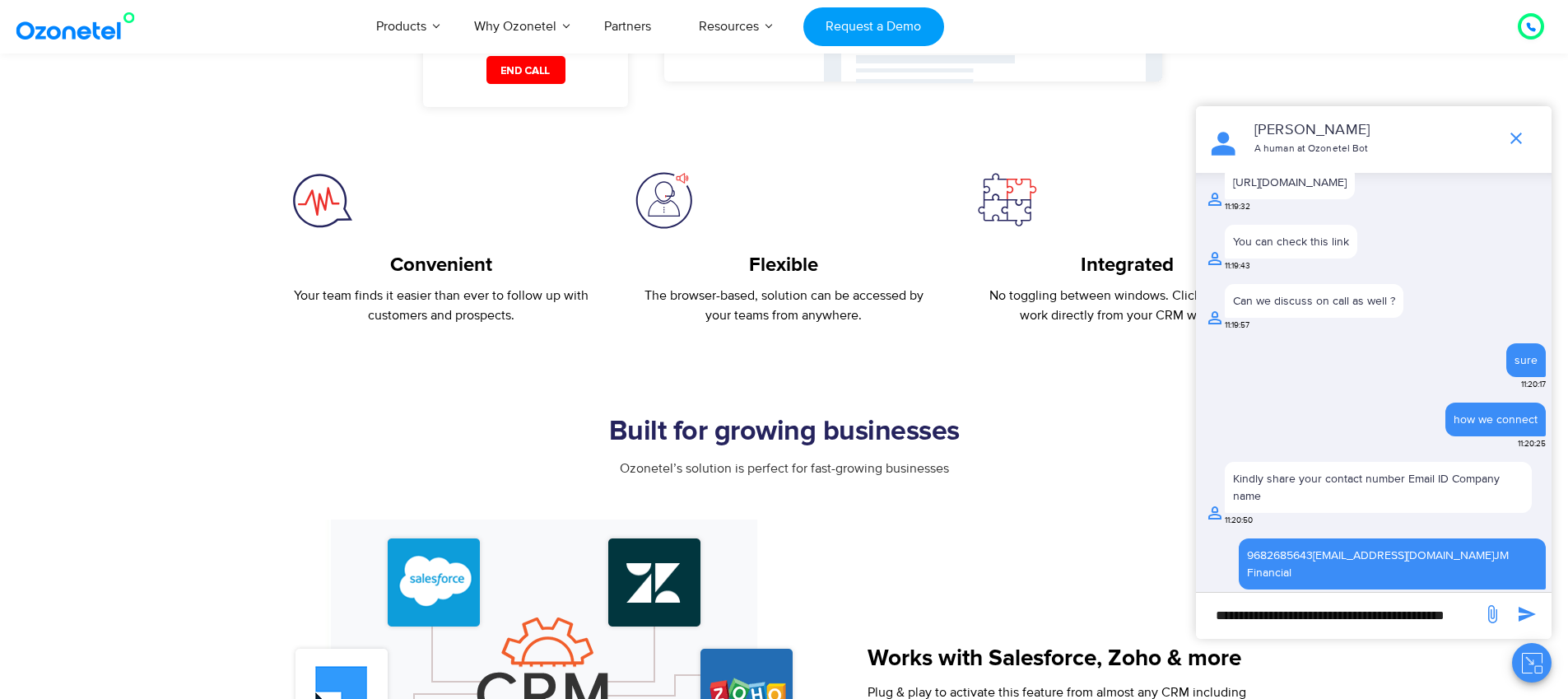
scroll to position [1010, 0]
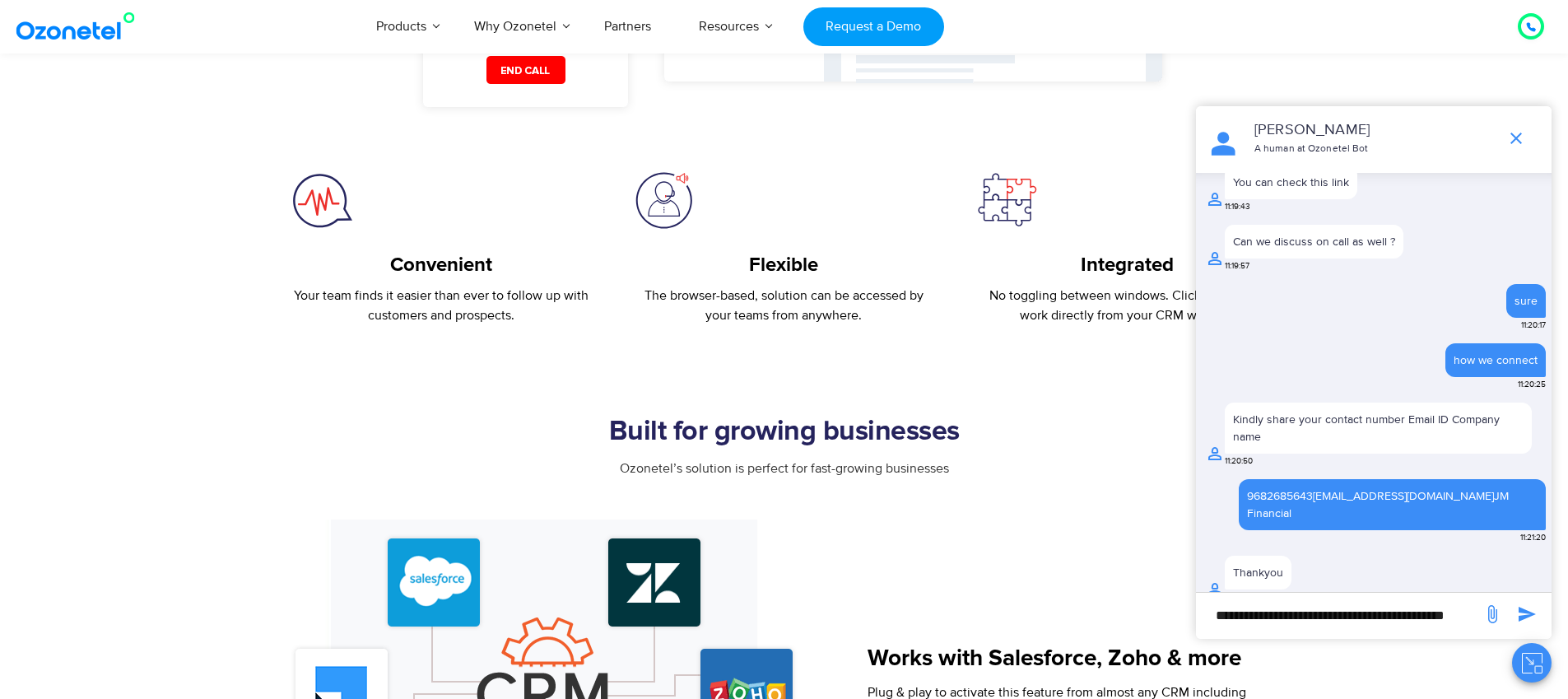
click at [1309, 627] on input "**********" at bounding box center [1339, 615] width 270 height 28
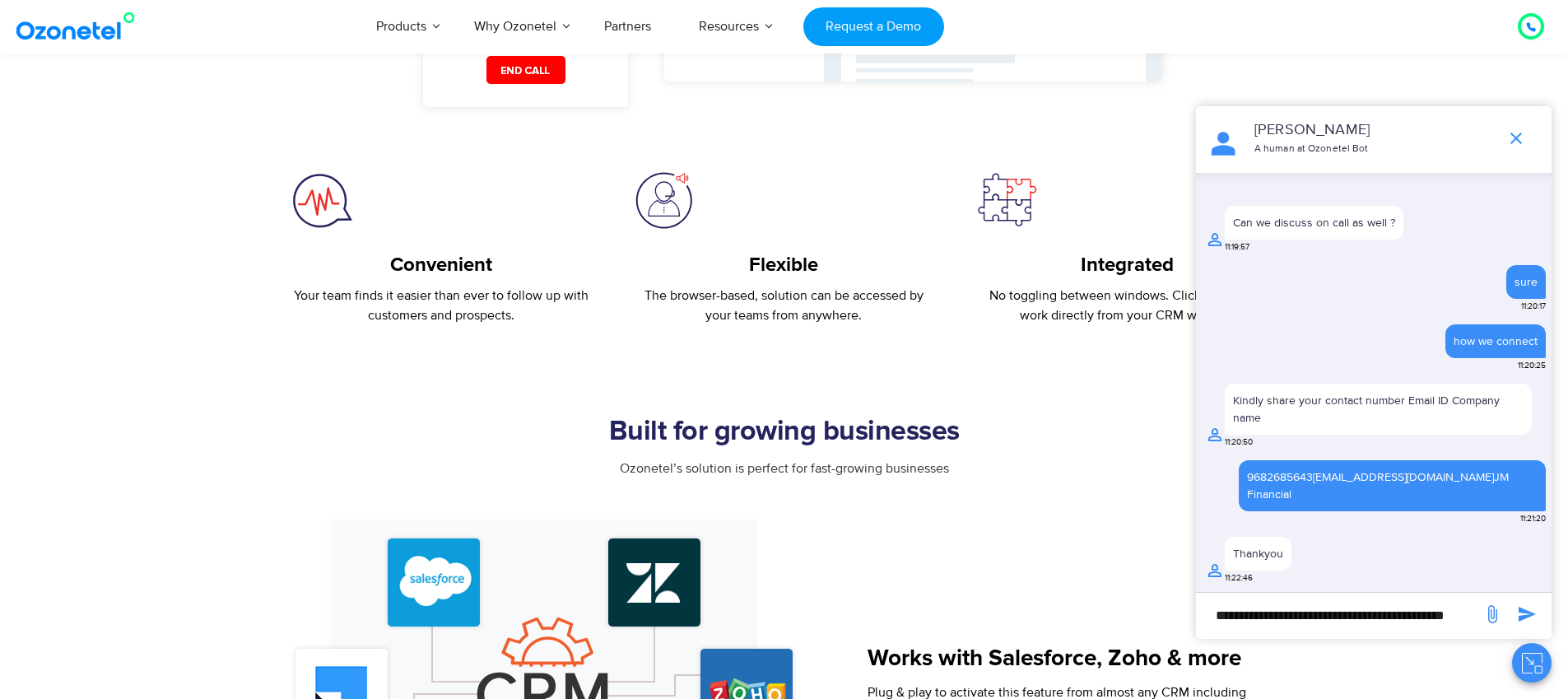
scroll to position [1064, 0]
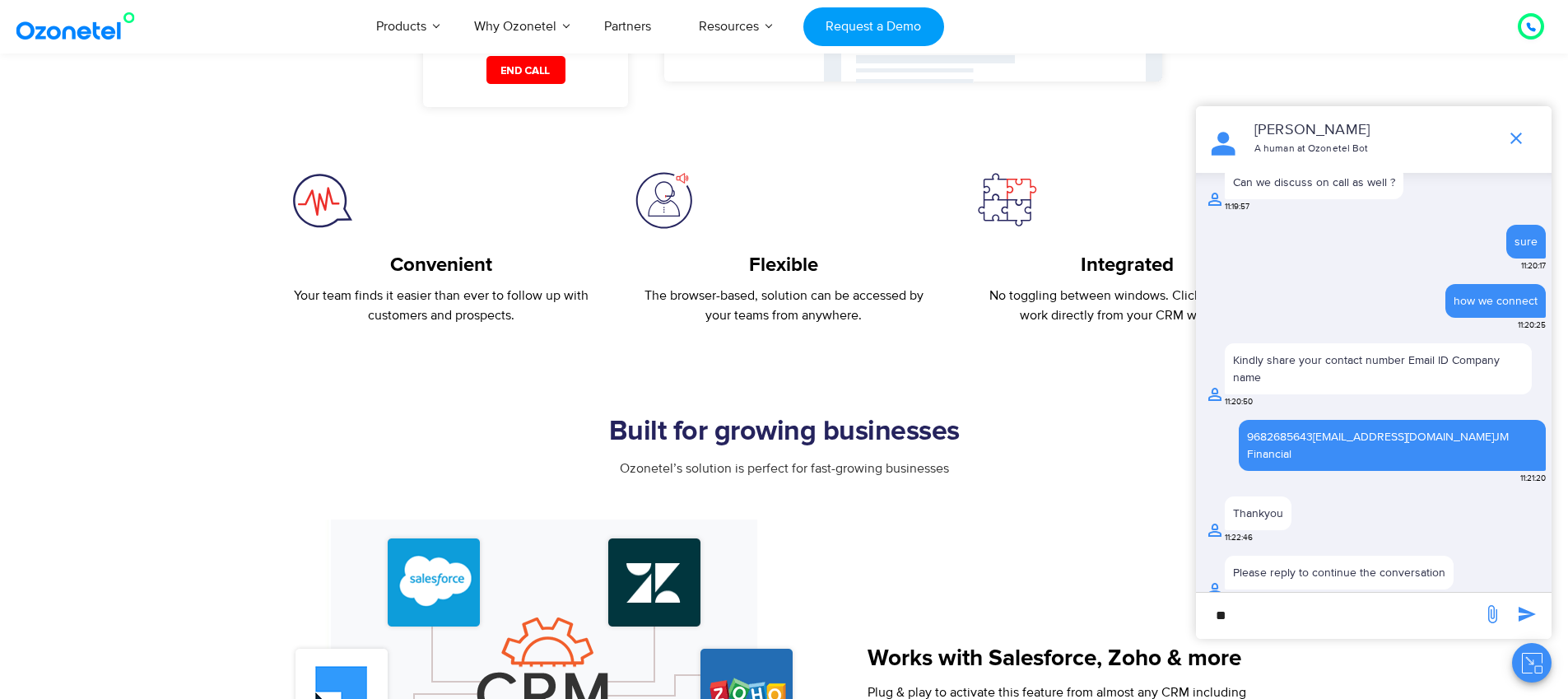
type input "*"
type input "**********"
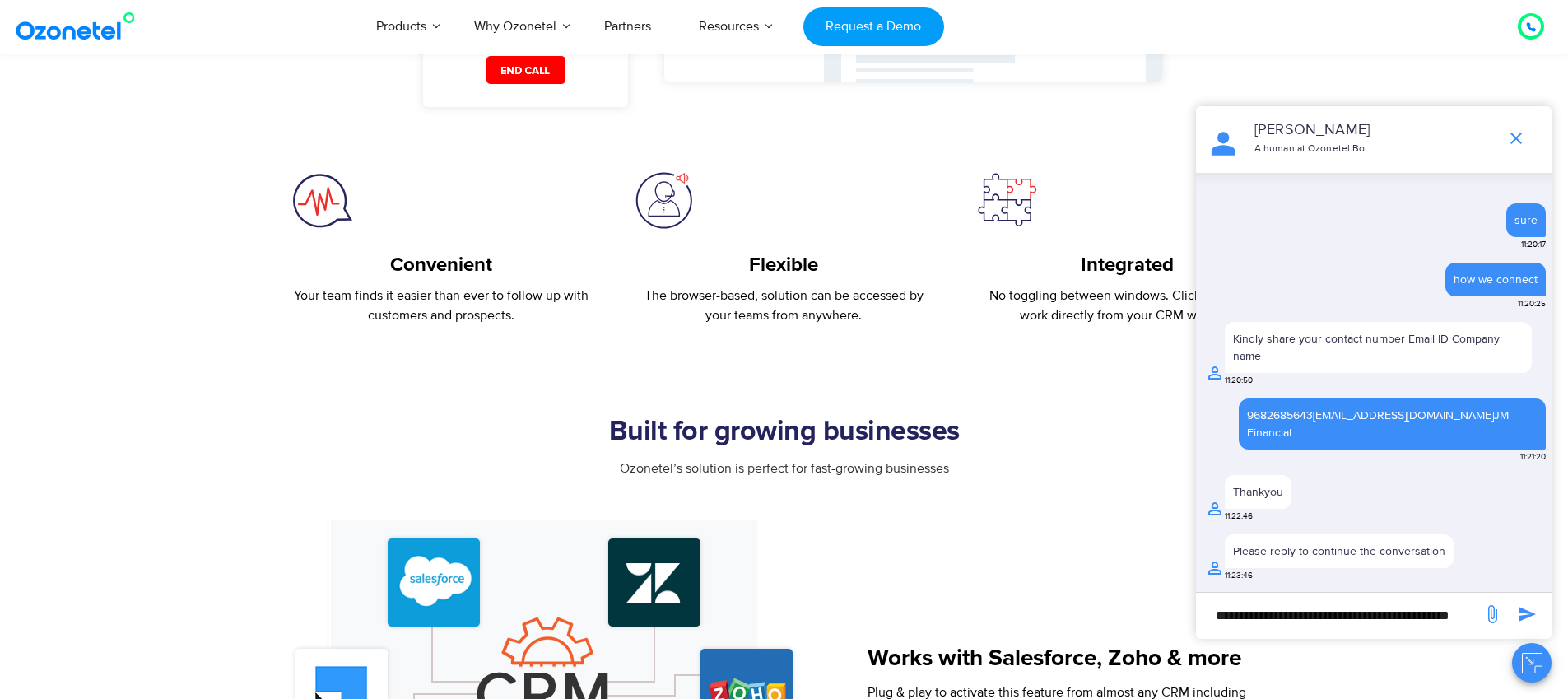
scroll to position [1117, 0]
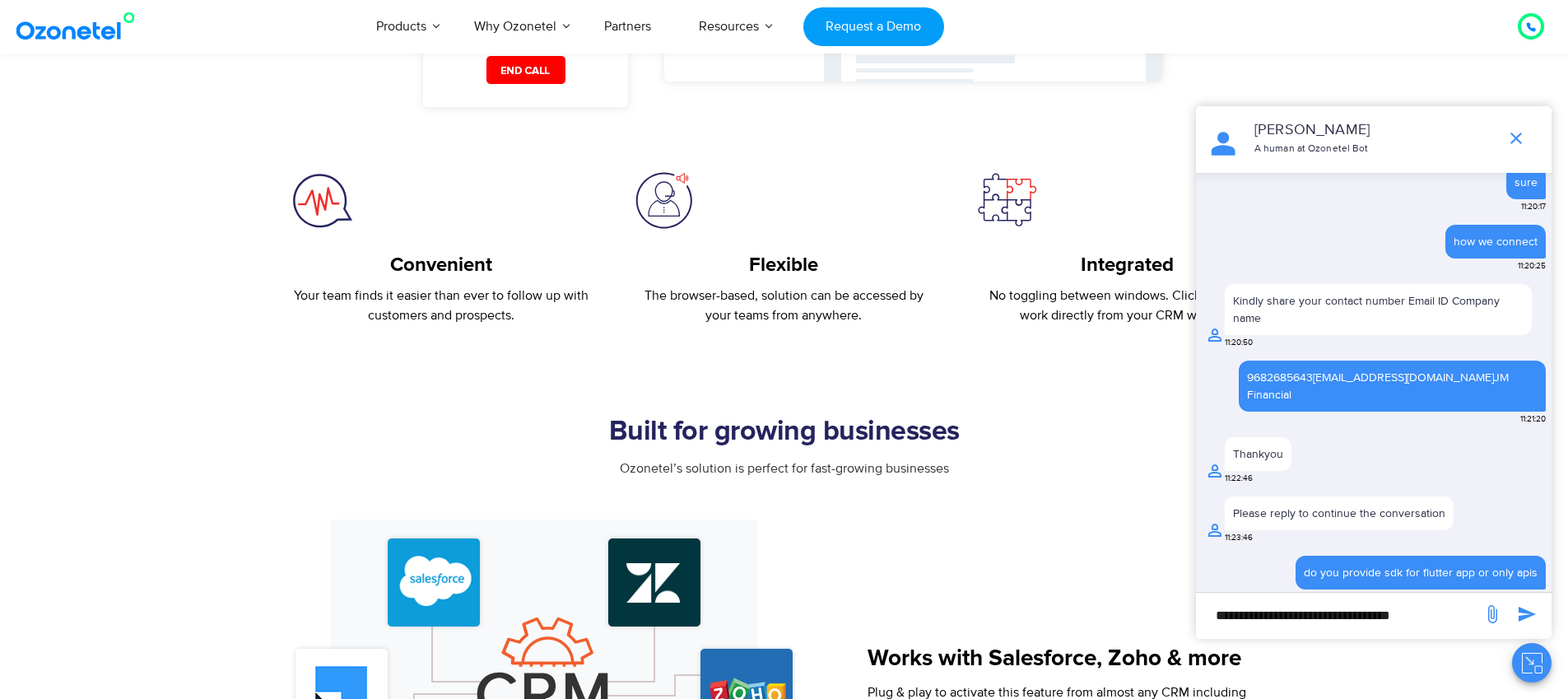
type input "**********"
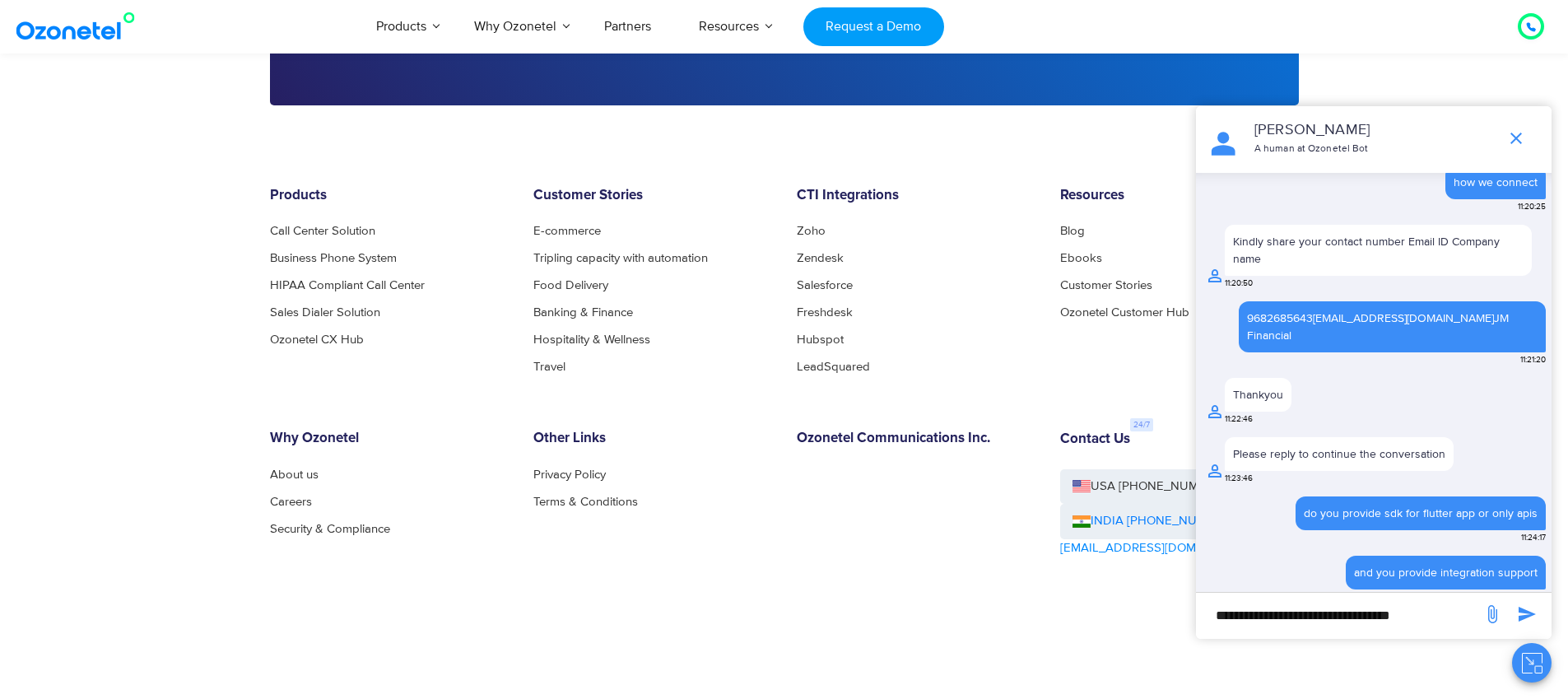
scroll to position [3822, 0]
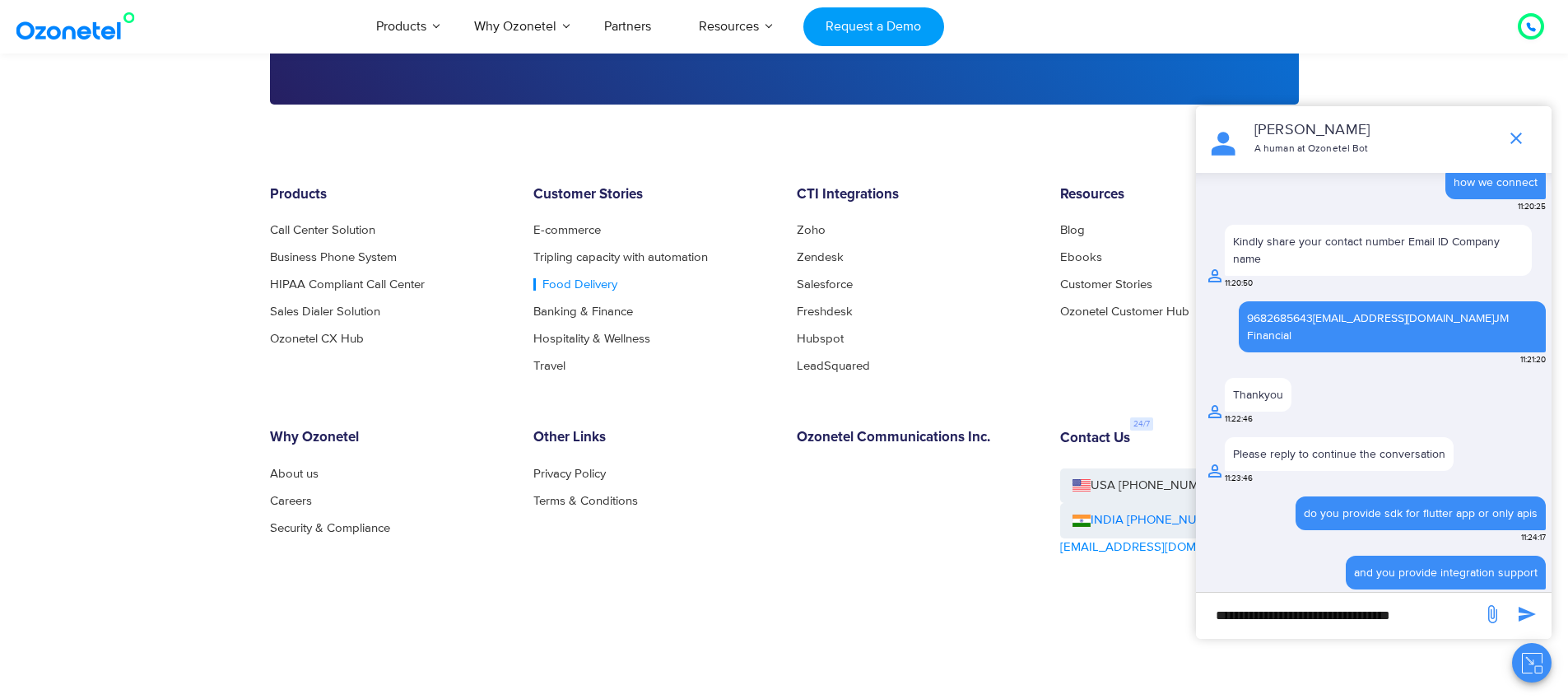
click at [599, 283] on link "Food Delivery" at bounding box center [576, 283] width 84 height 12
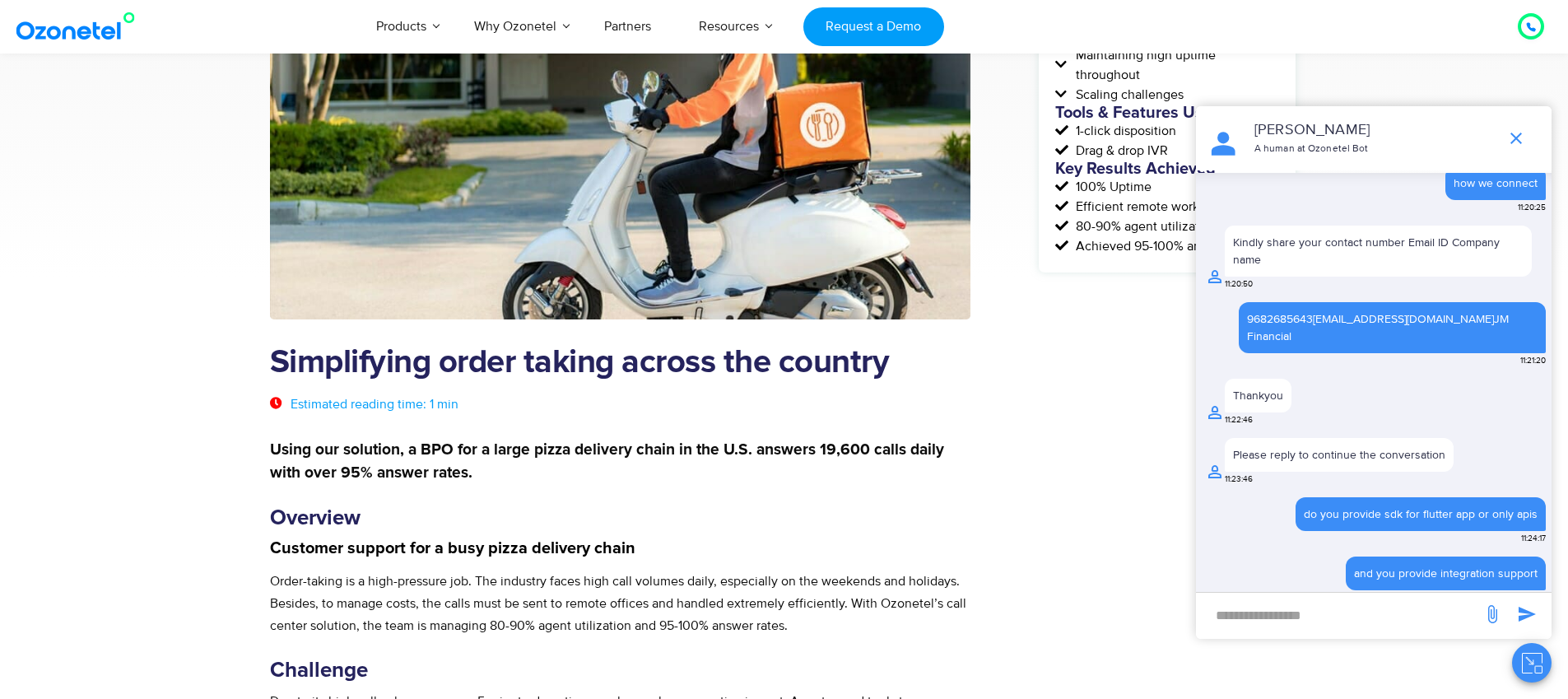
scroll to position [336, 0]
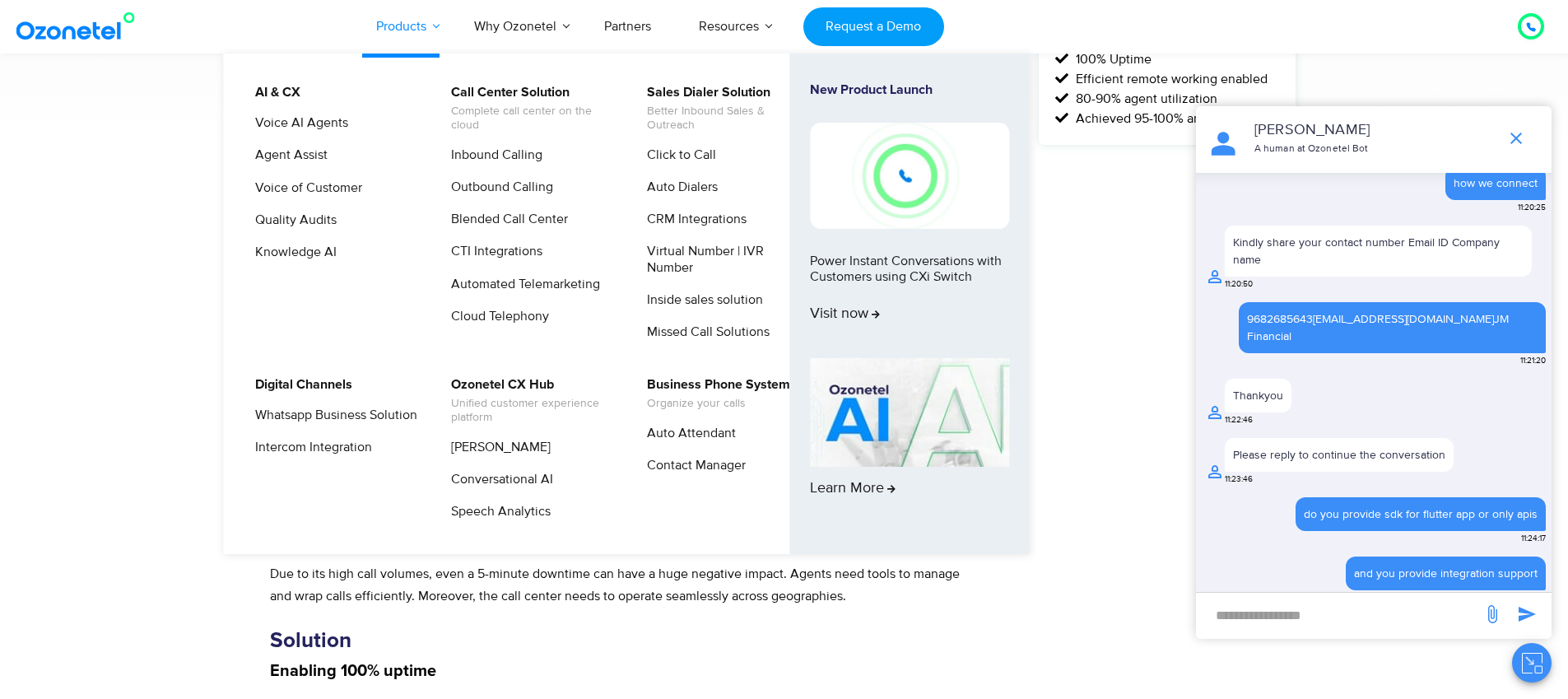
click at [414, 28] on link "Products" at bounding box center [401, 26] width 98 height 54
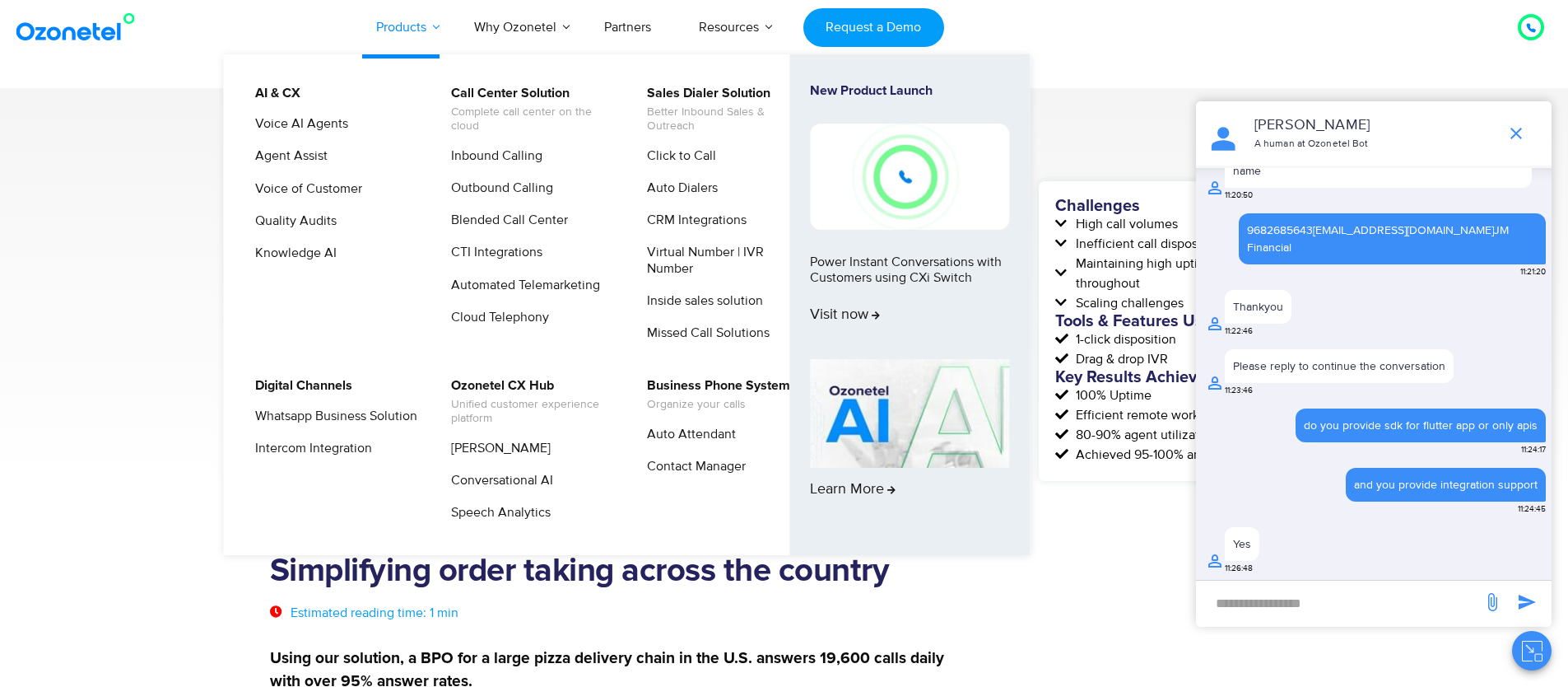
scroll to position [1473, 0]
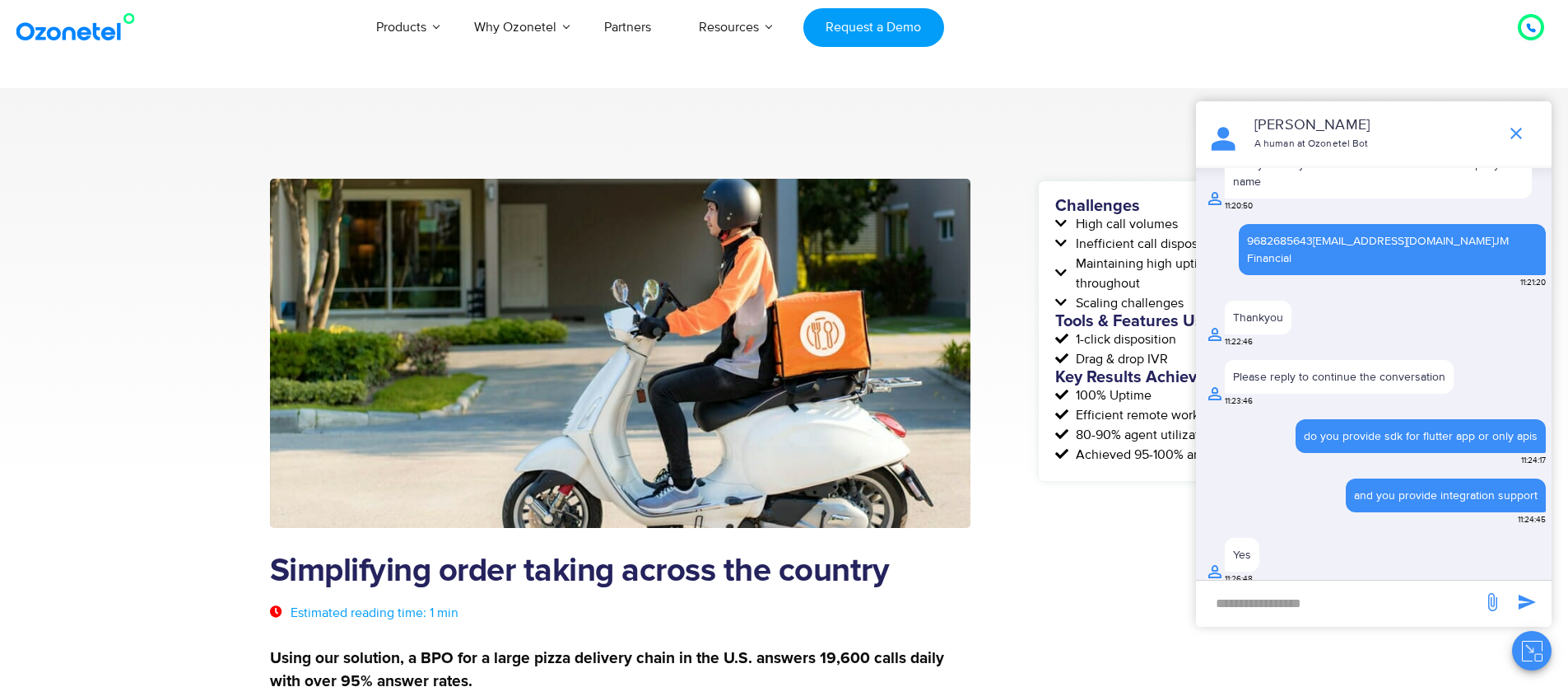
click at [1312, 604] on input "new-msg-input" at bounding box center [1339, 603] width 270 height 28
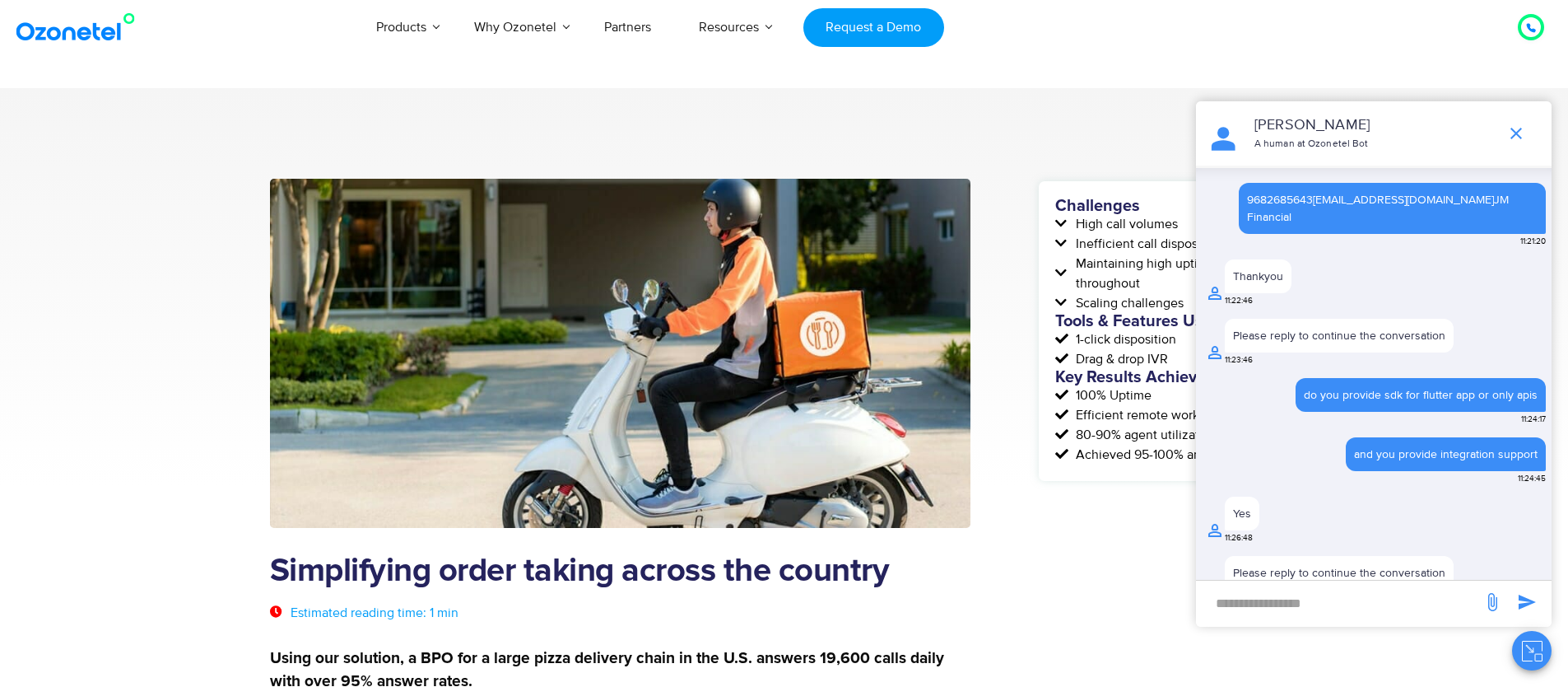
scroll to position [1515, 0]
click at [1315, 592] on input "new-msg-input" at bounding box center [1339, 603] width 270 height 28
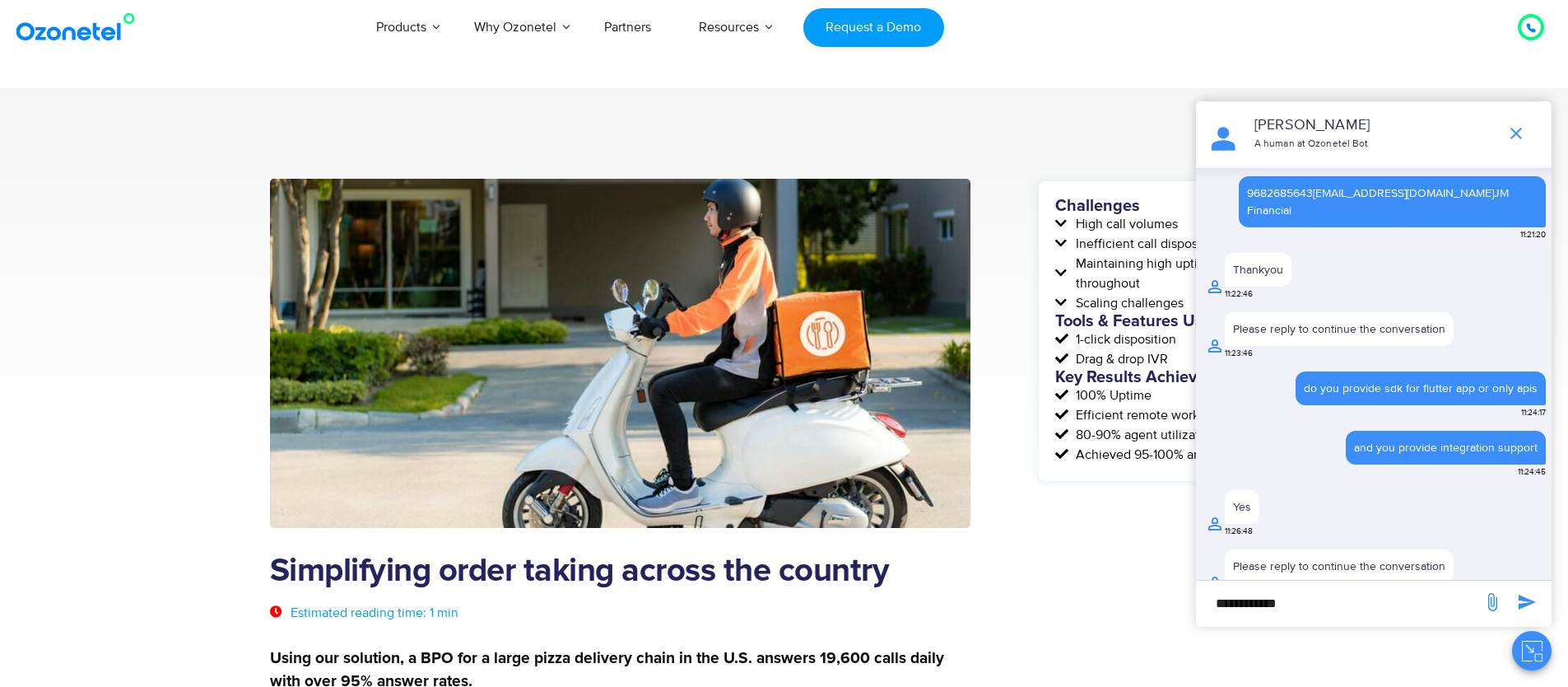
scroll to position [1567, 0]
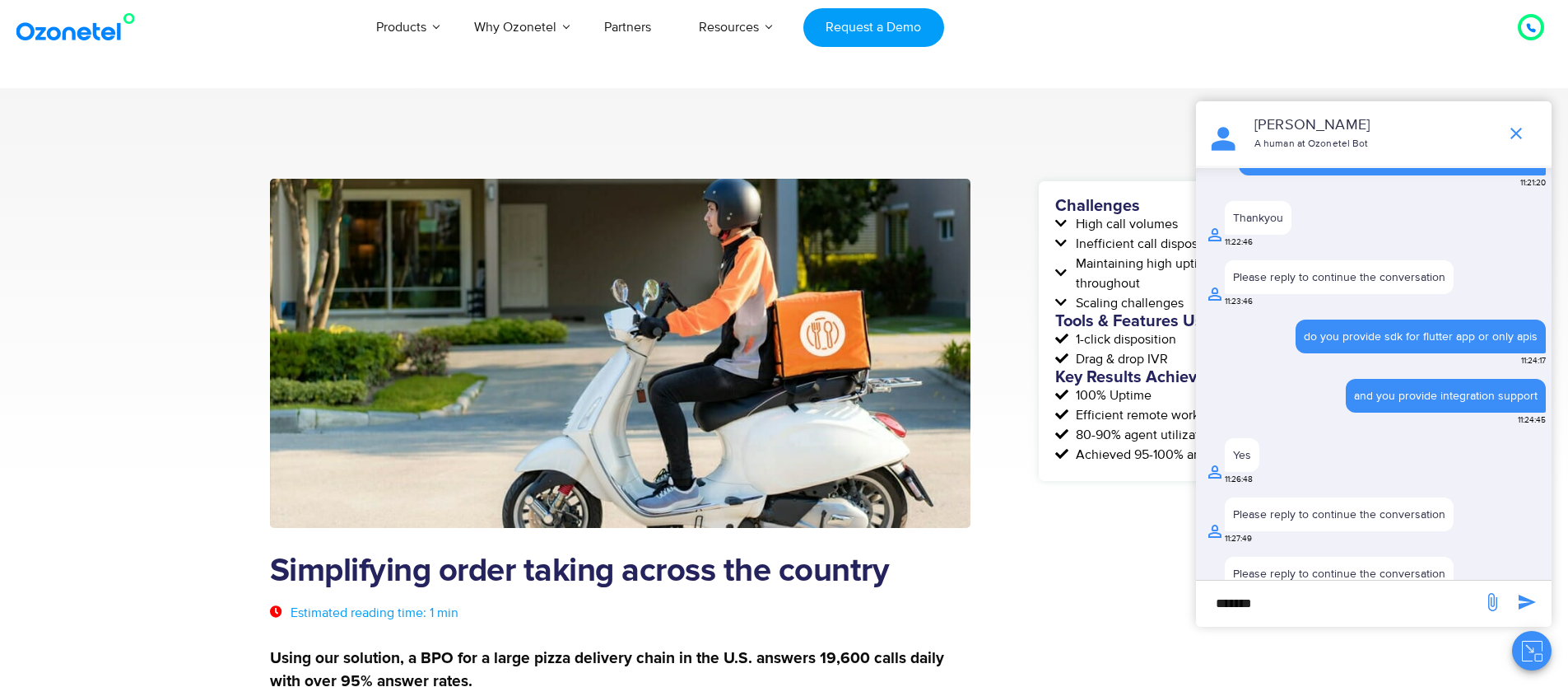
paste input "*********"
type input "**********"
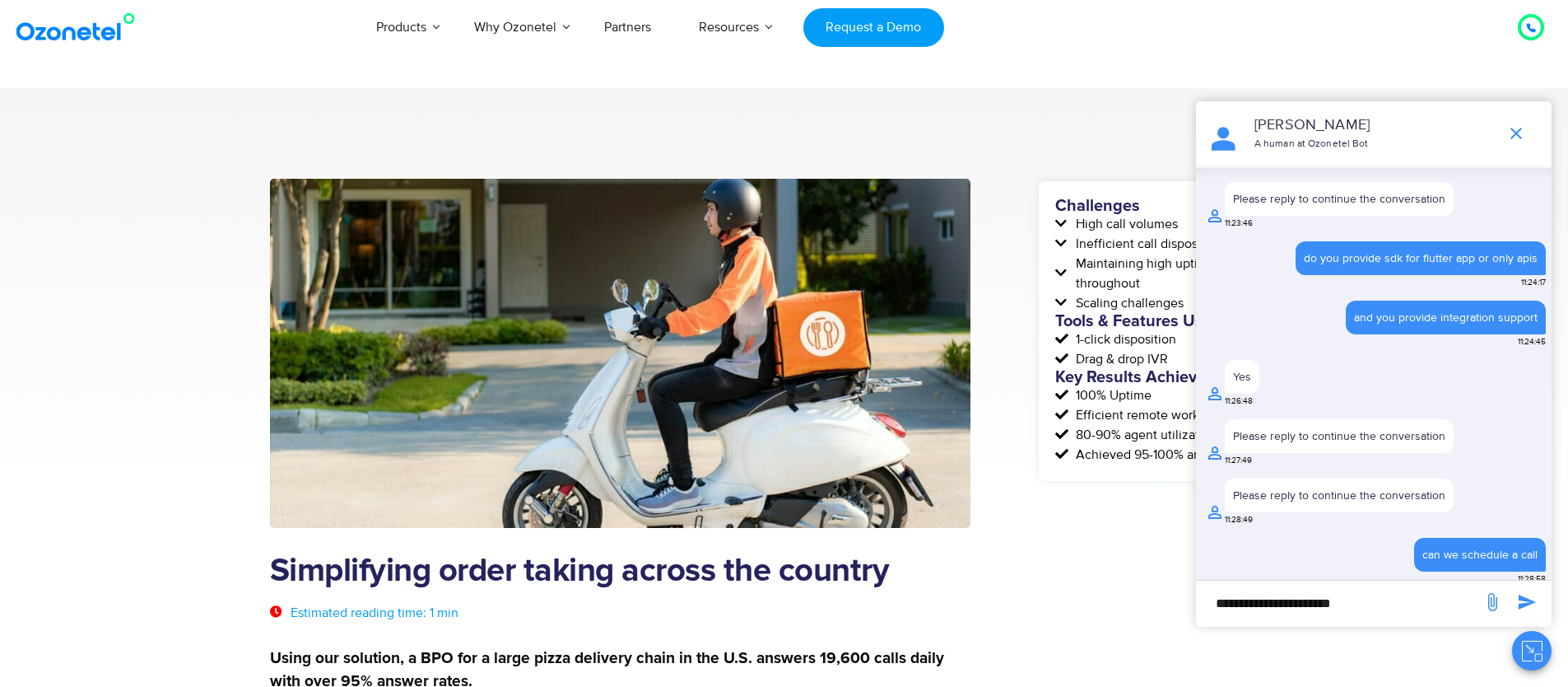
scroll to position [1622, 0]
click at [1535, 28] on icon at bounding box center [1530, 28] width 10 height 10
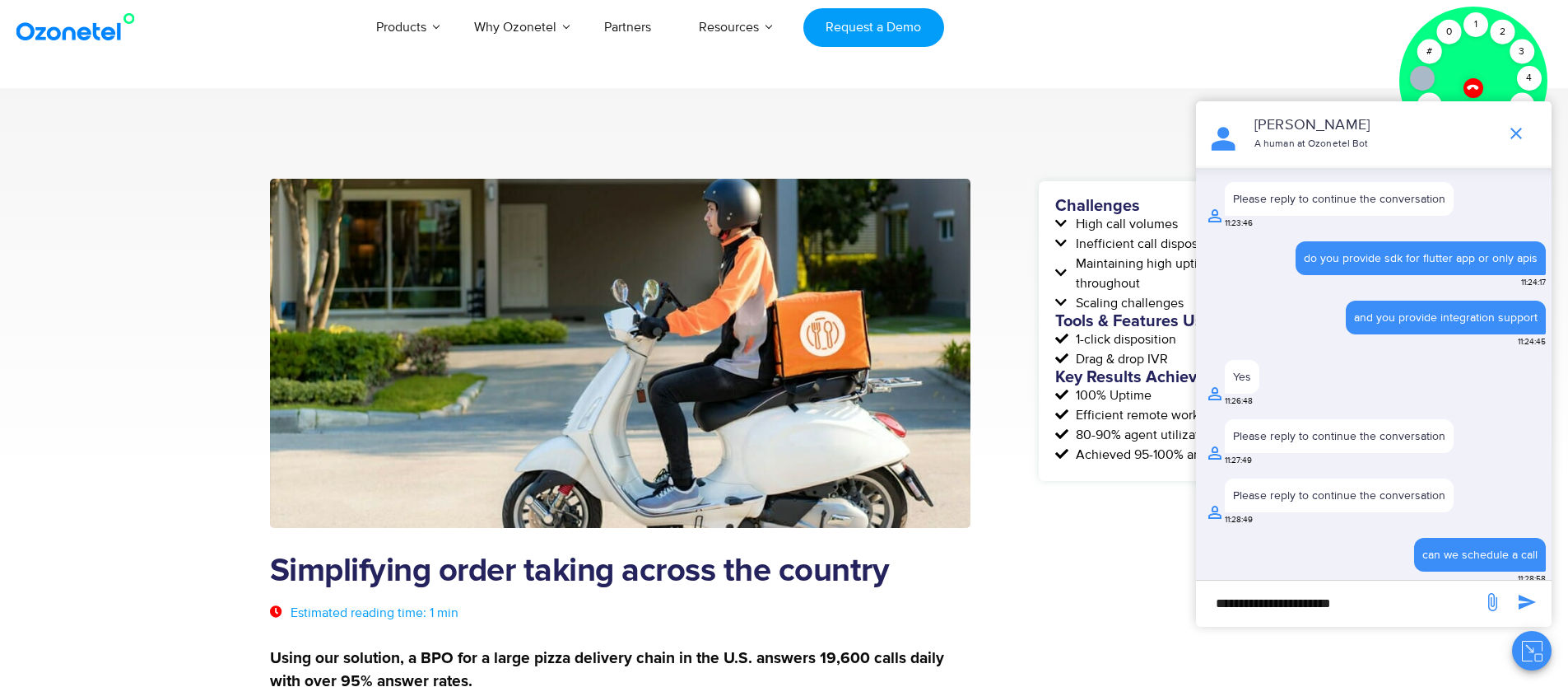
drag, startPoint x: 1410, startPoint y: 111, endPoint x: 1435, endPoint y: 118, distance: 26.0
click at [1435, 118] on p "Sneha Soren" at bounding box center [1373, 126] width 237 height 22
click at [1546, 650] on button "Close chat" at bounding box center [1531, 650] width 39 height 39
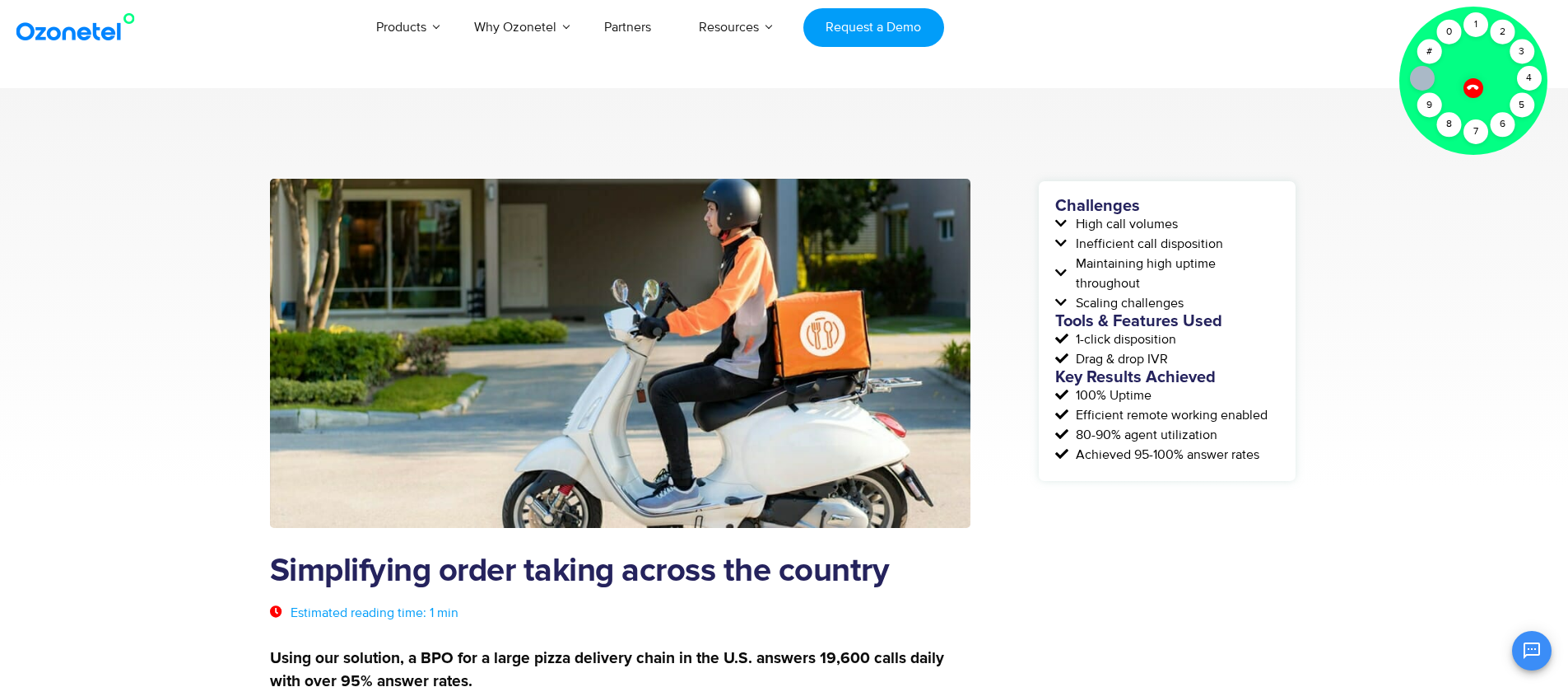
click at [1474, 92] on icon at bounding box center [1473, 86] width 14 height 14
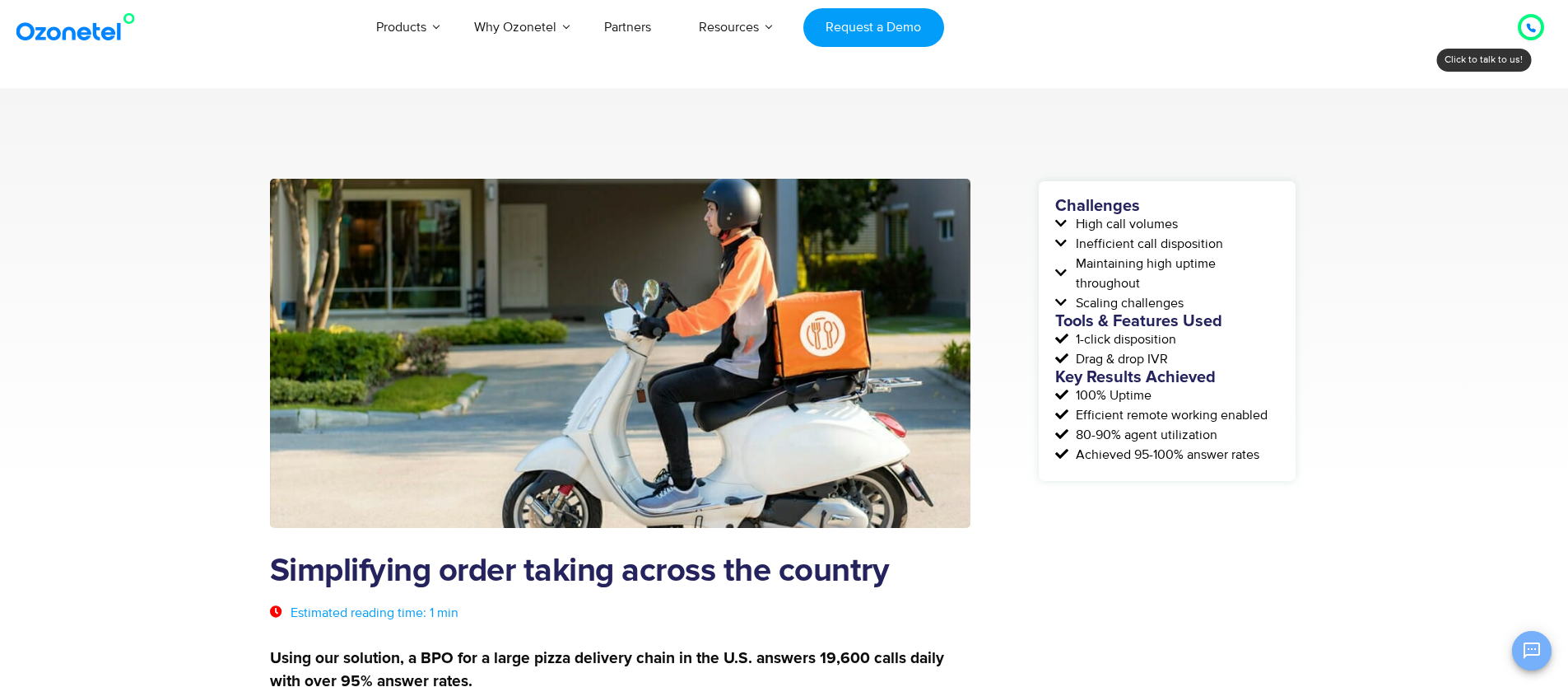
click at [1536, 638] on button "Open chat" at bounding box center [1531, 650] width 39 height 39
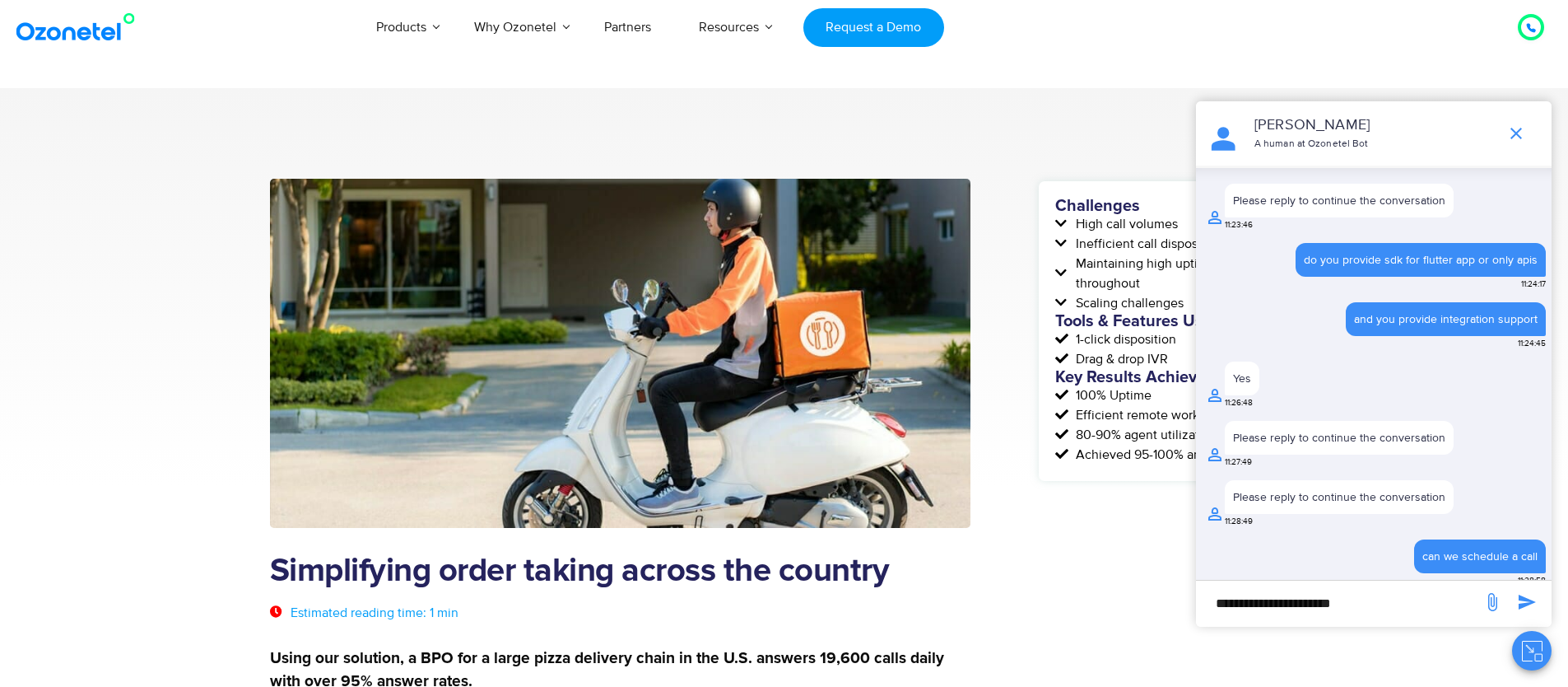
scroll to position [1518, 0]
click at [1536, 26] on div at bounding box center [1531, 28] width 20 height 20
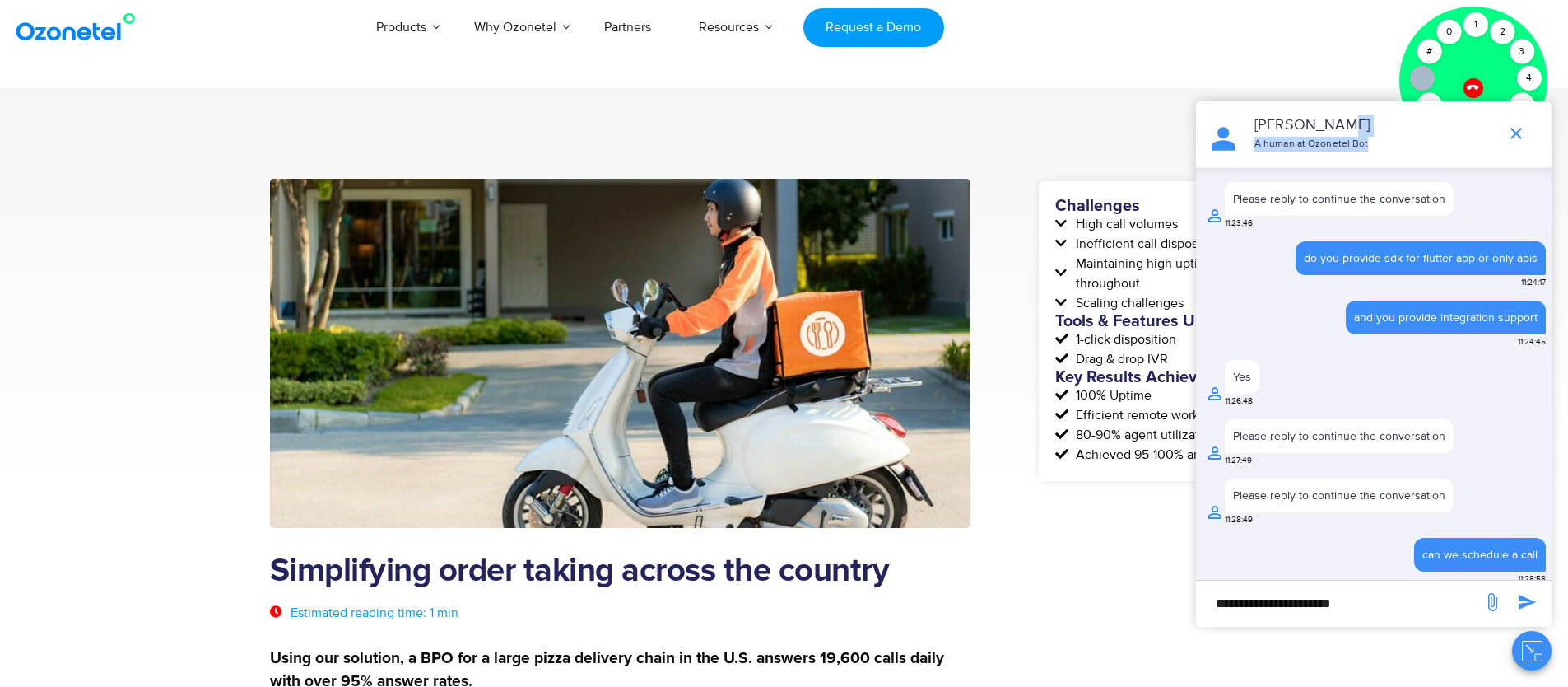
drag, startPoint x: 1472, startPoint y: 124, endPoint x: 1473, endPoint y: 138, distance: 14.0
click at [1473, 138] on div "Sneha Soren A human at Ozonetel Bot" at bounding box center [1373, 133] width 237 height 37
click at [1472, 86] on icon at bounding box center [1473, 86] width 14 height 14
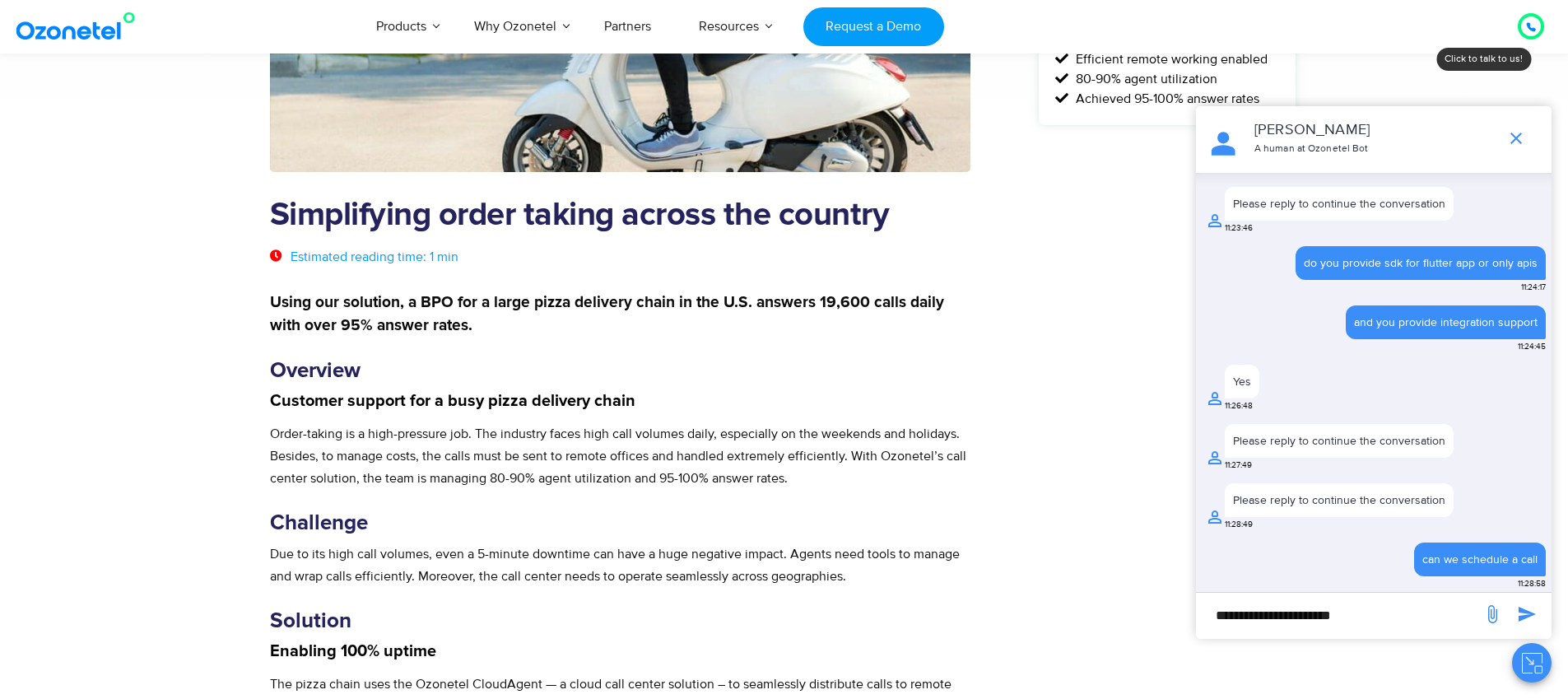
scroll to position [498, 0]
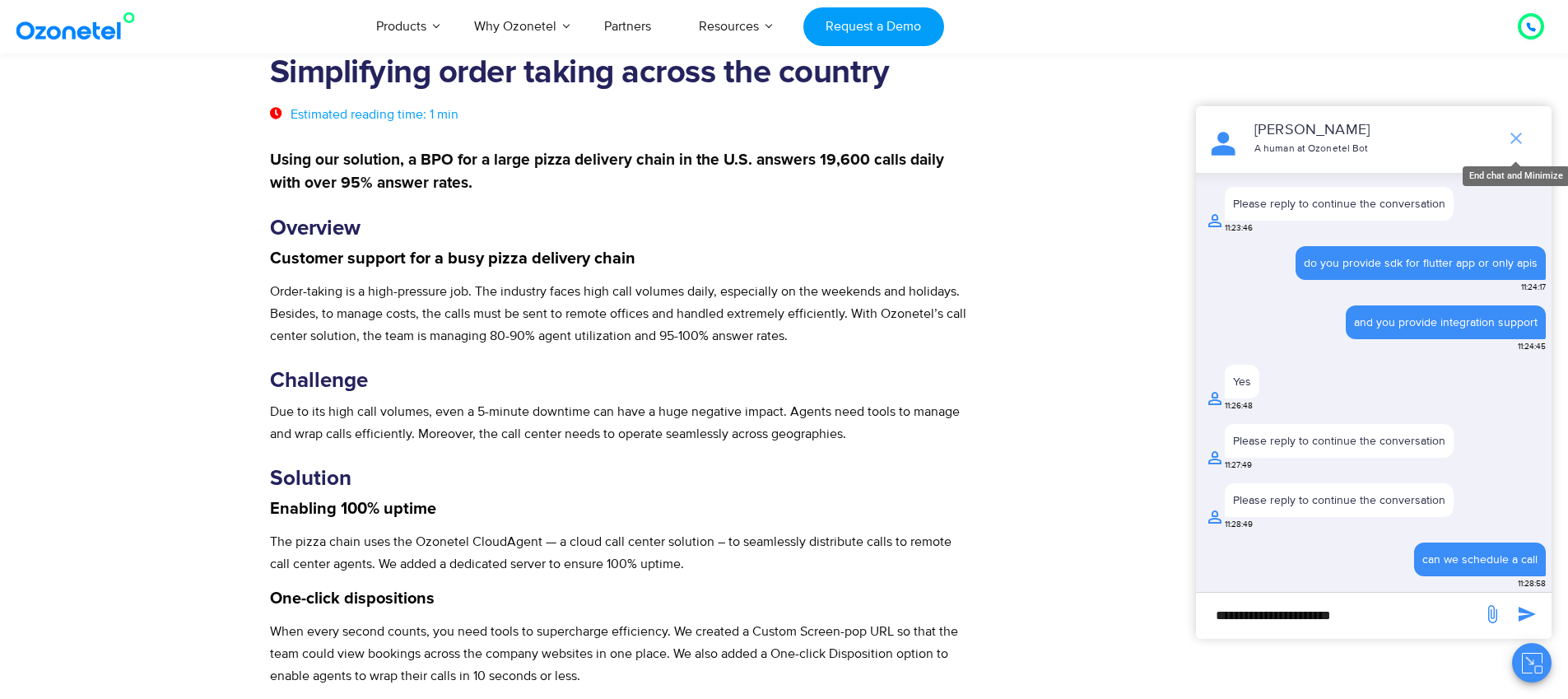
click at [1524, 140] on icon "end chat or minimize" at bounding box center [1517, 139] width 20 height 20
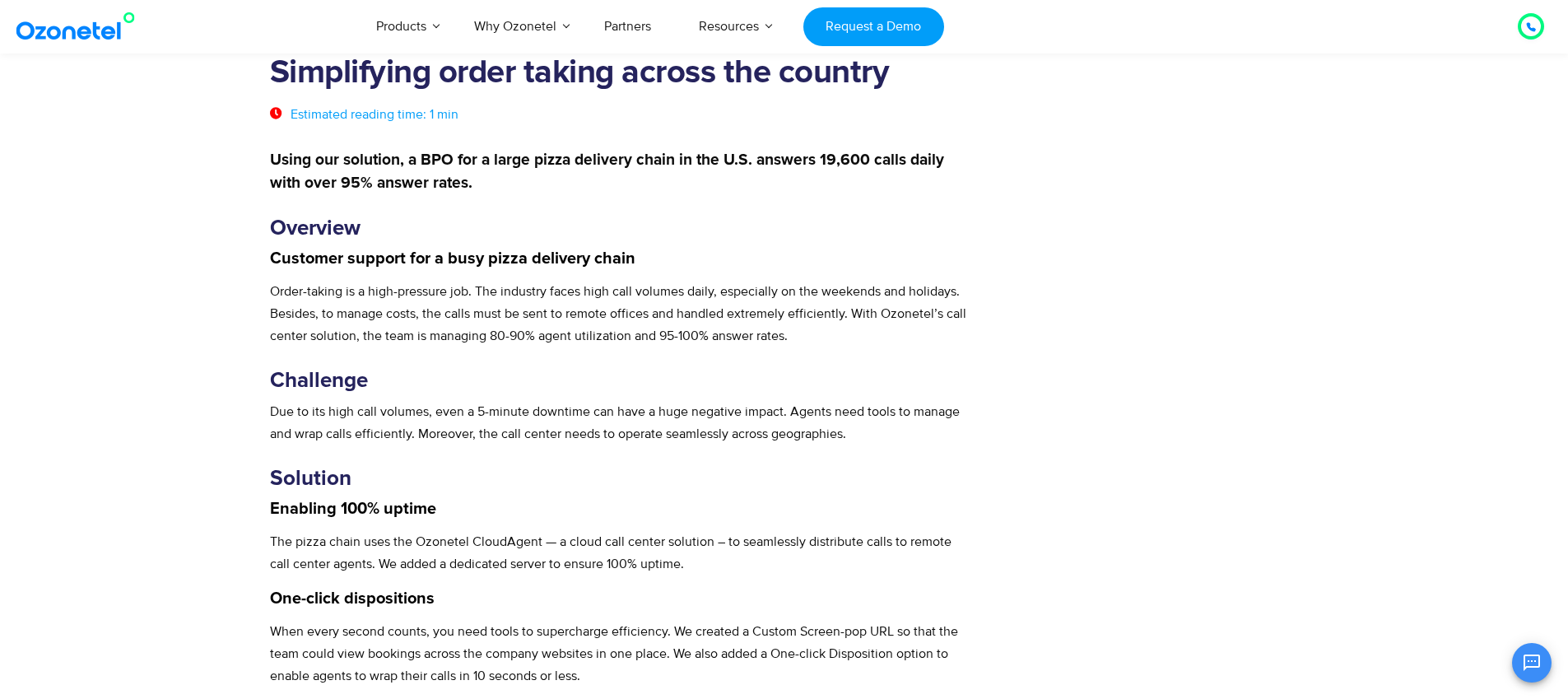
click at [1081, 260] on div "Challenges High call volumes Inefficient call disposition Maintaining high upti…" at bounding box center [1166, 429] width 261 height 1498
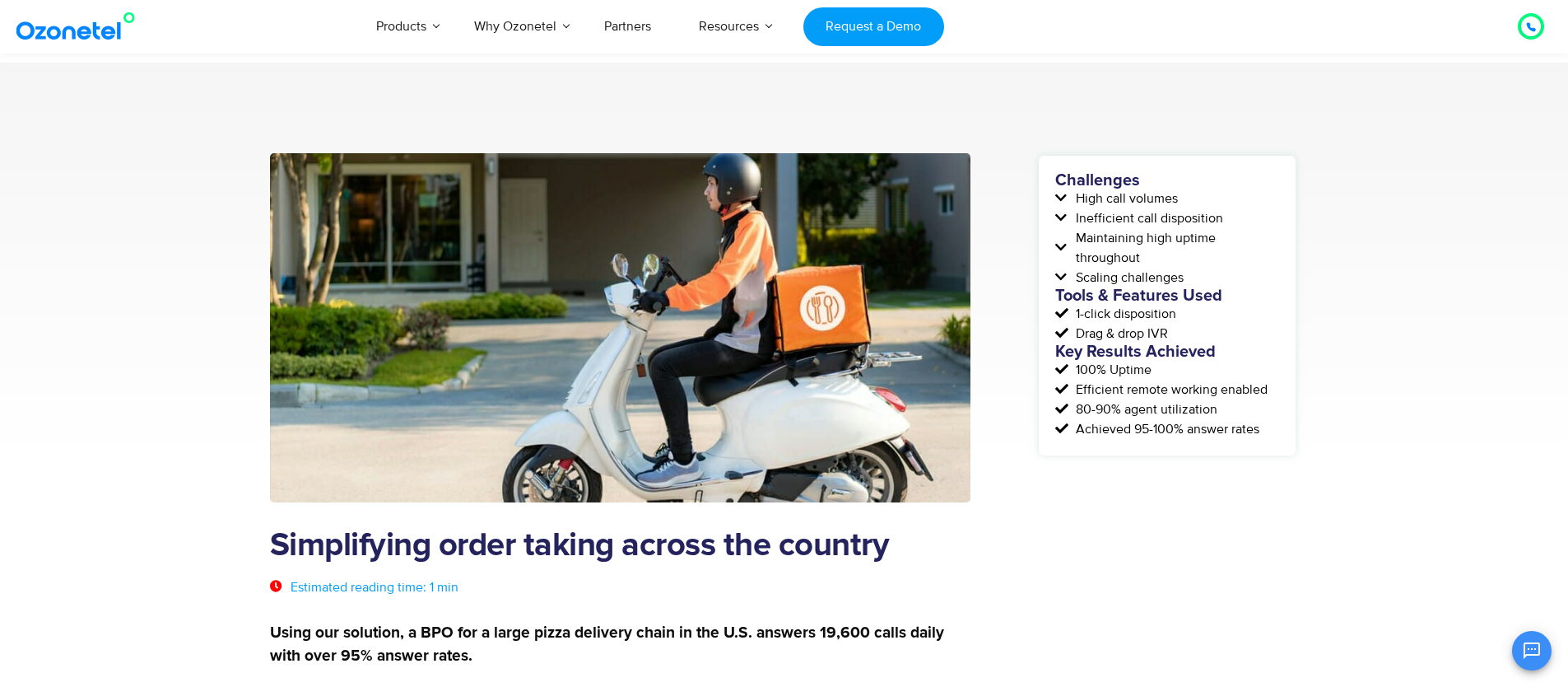
scroll to position [0, 0]
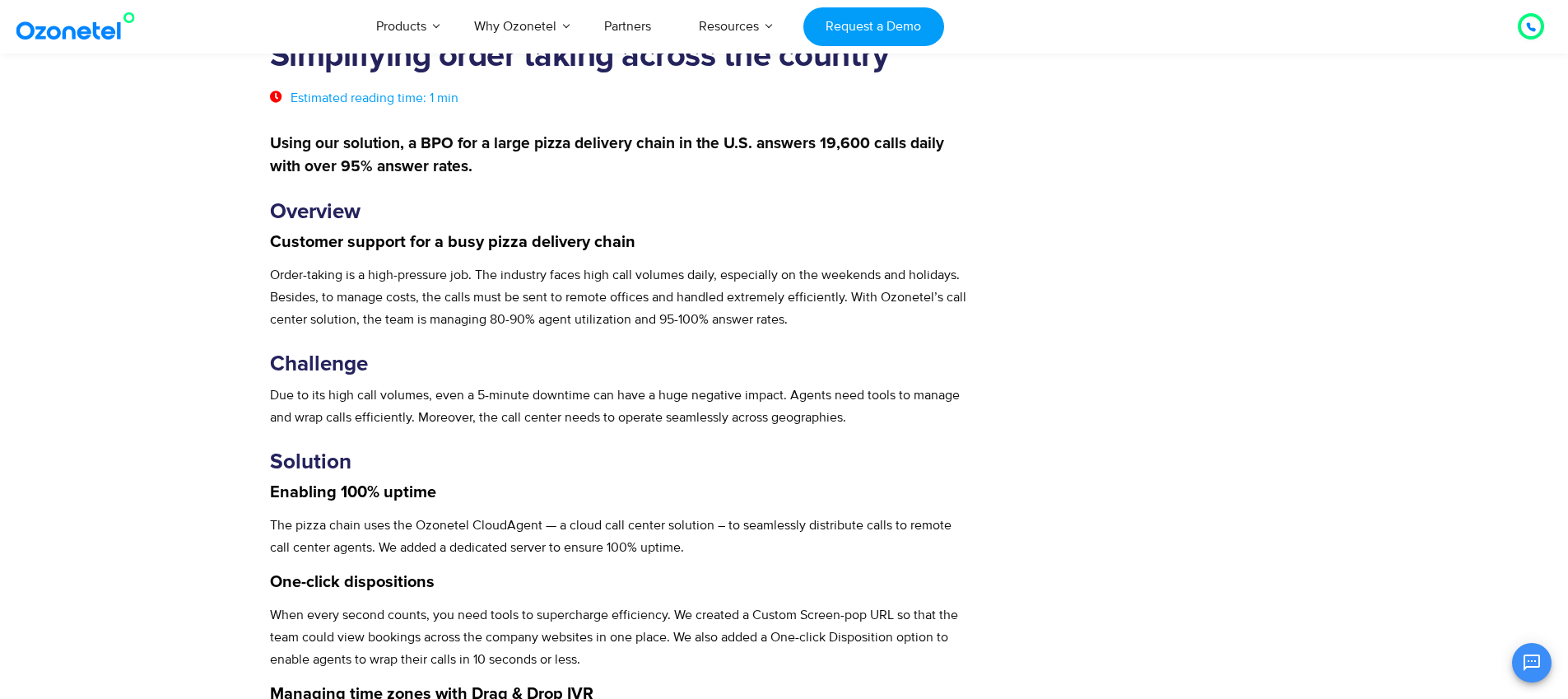
scroll to position [517, 0]
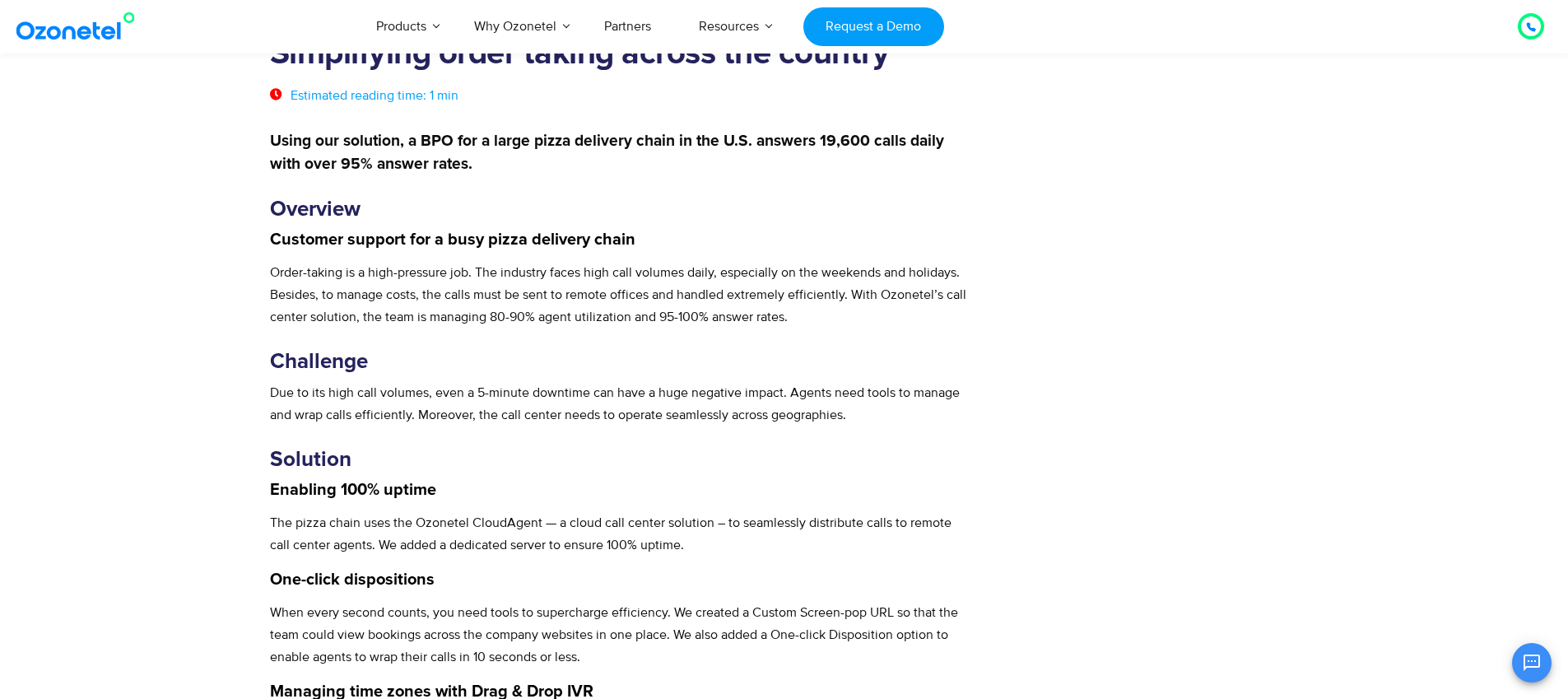
click at [1188, 278] on div "Challenges High call volumes Inefficient call disposition Maintaining high upti…" at bounding box center [1166, 410] width 261 height 1498
click at [631, 32] on link "Partners" at bounding box center [627, 26] width 94 height 54
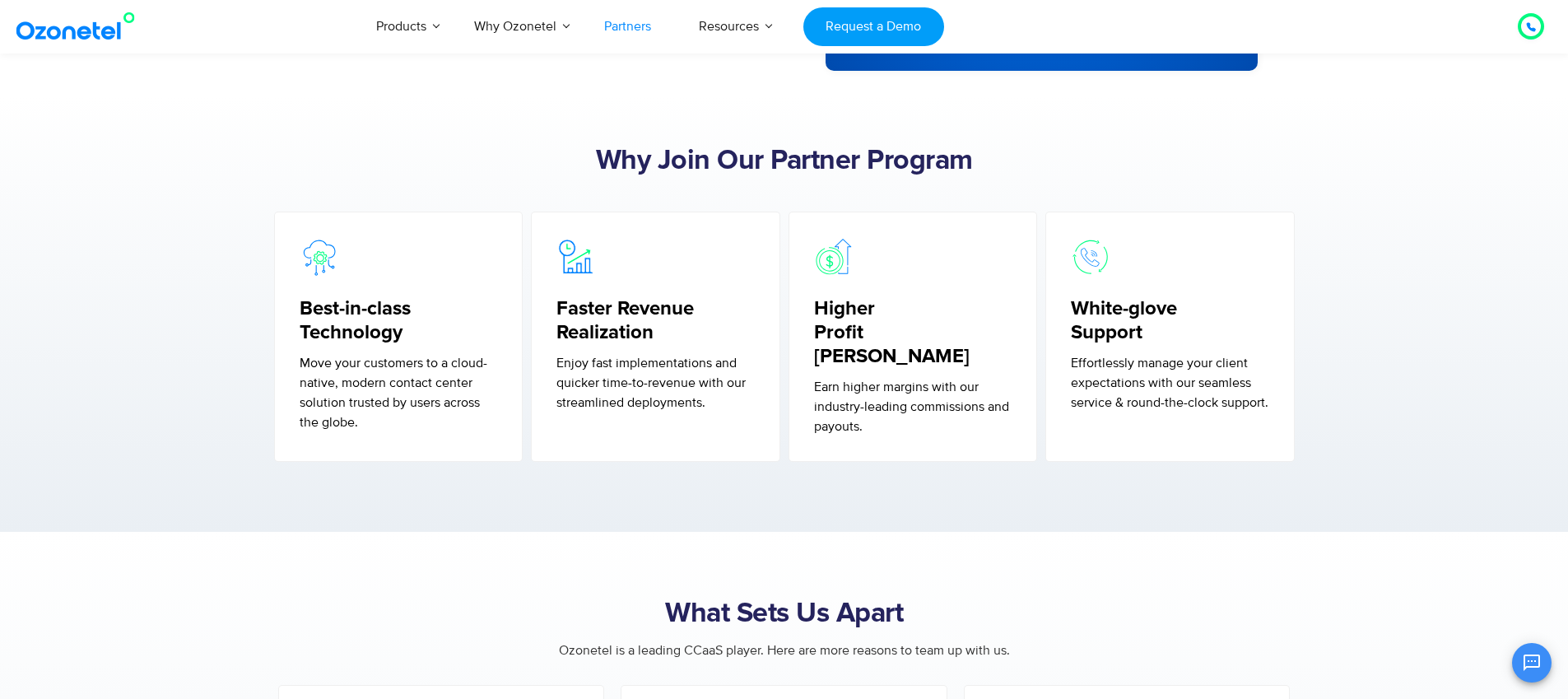
scroll to position [151, 0]
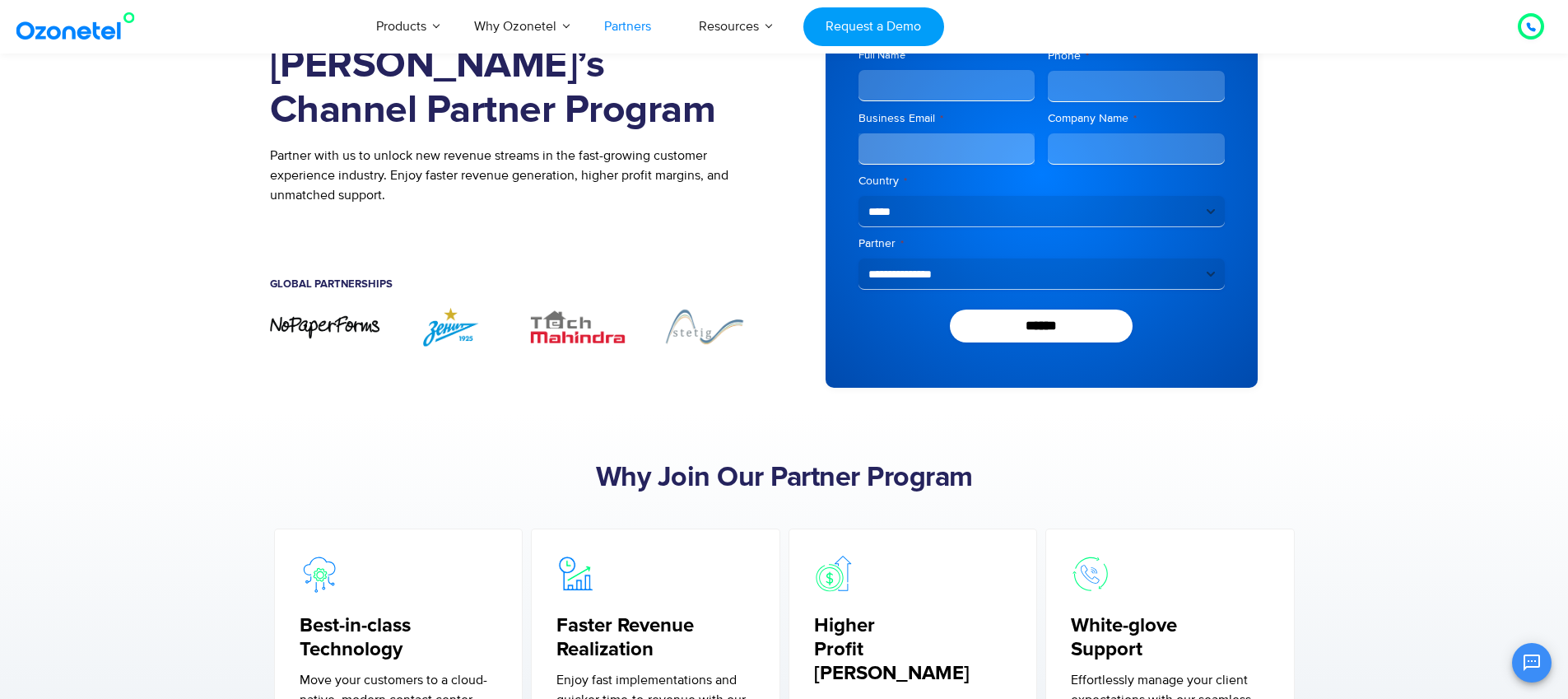
click at [346, 286] on h5 "Global Partnerships" at bounding box center [514, 284] width 490 height 11
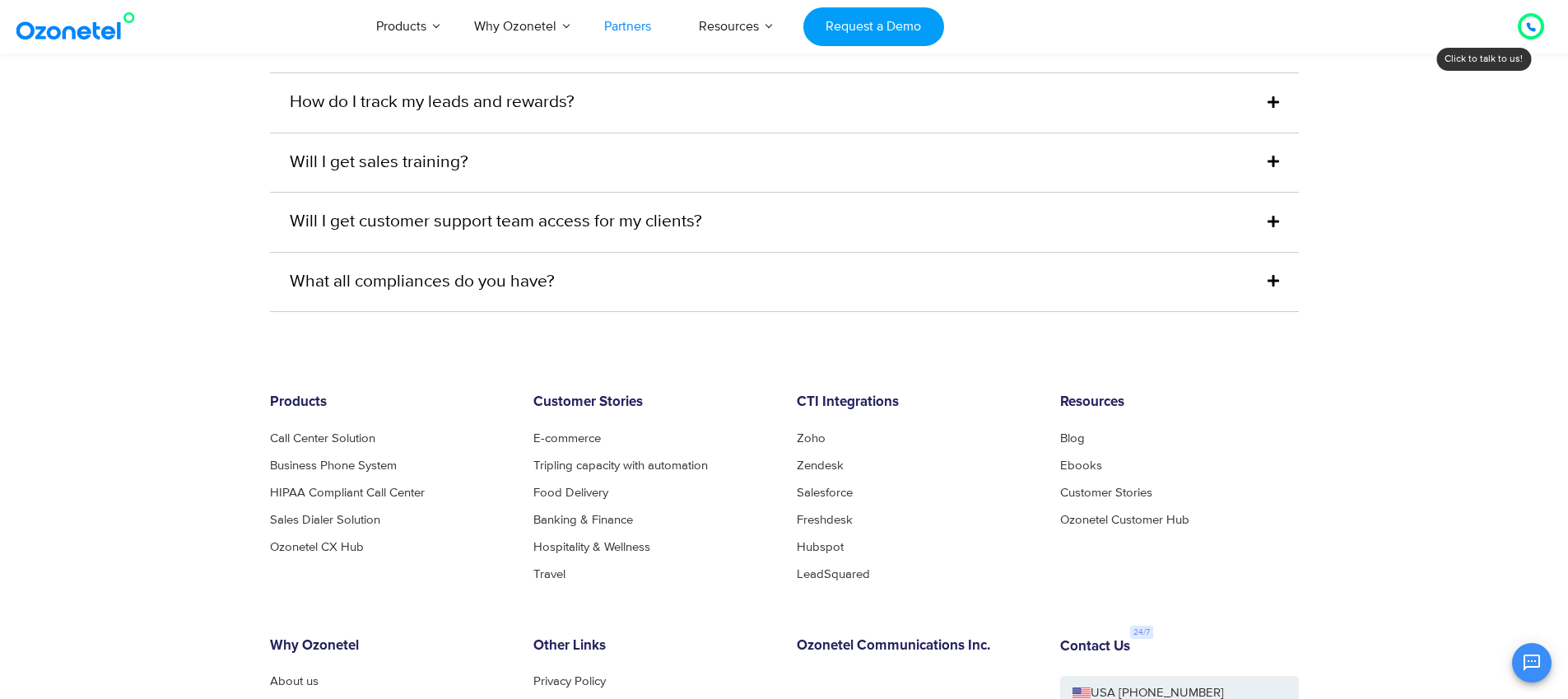
scroll to position [4568, 0]
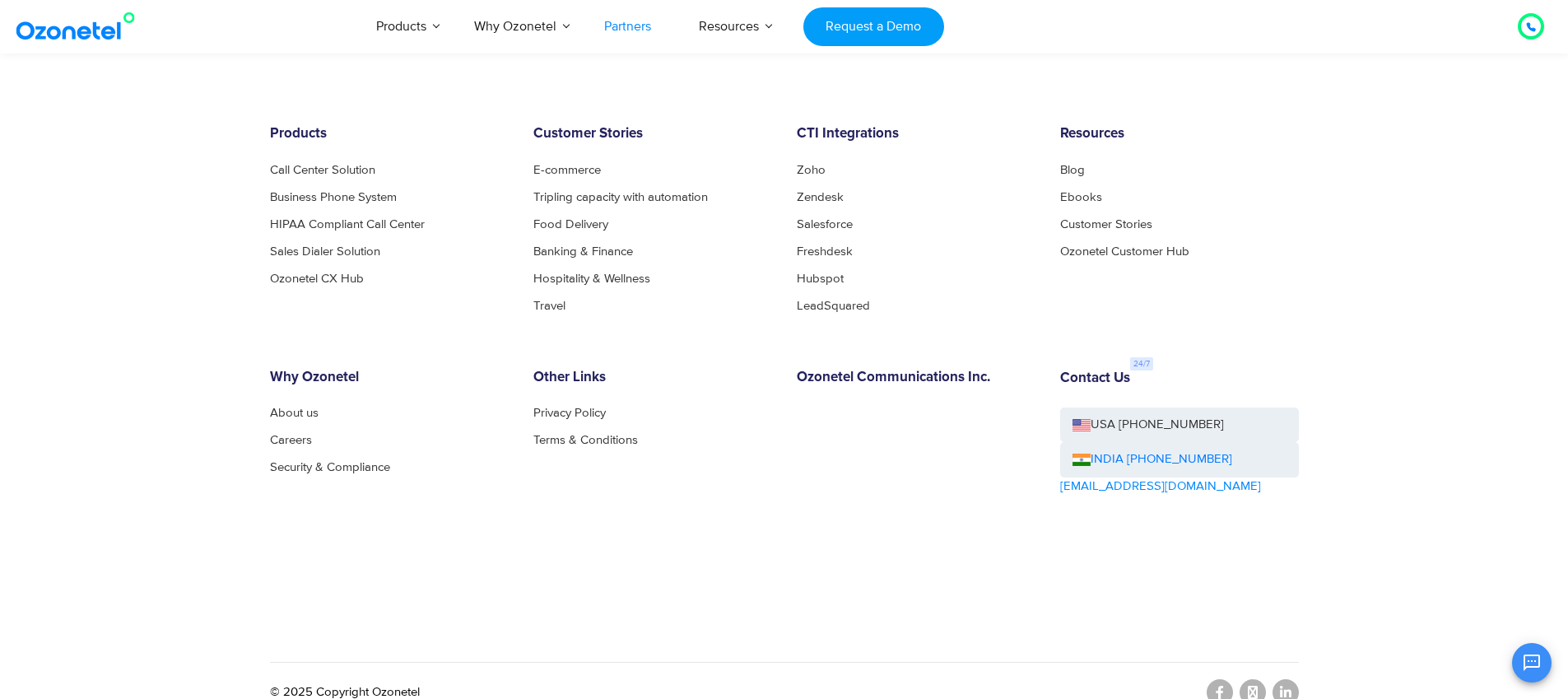
click at [71, 28] on img at bounding box center [78, 27] width 133 height 29
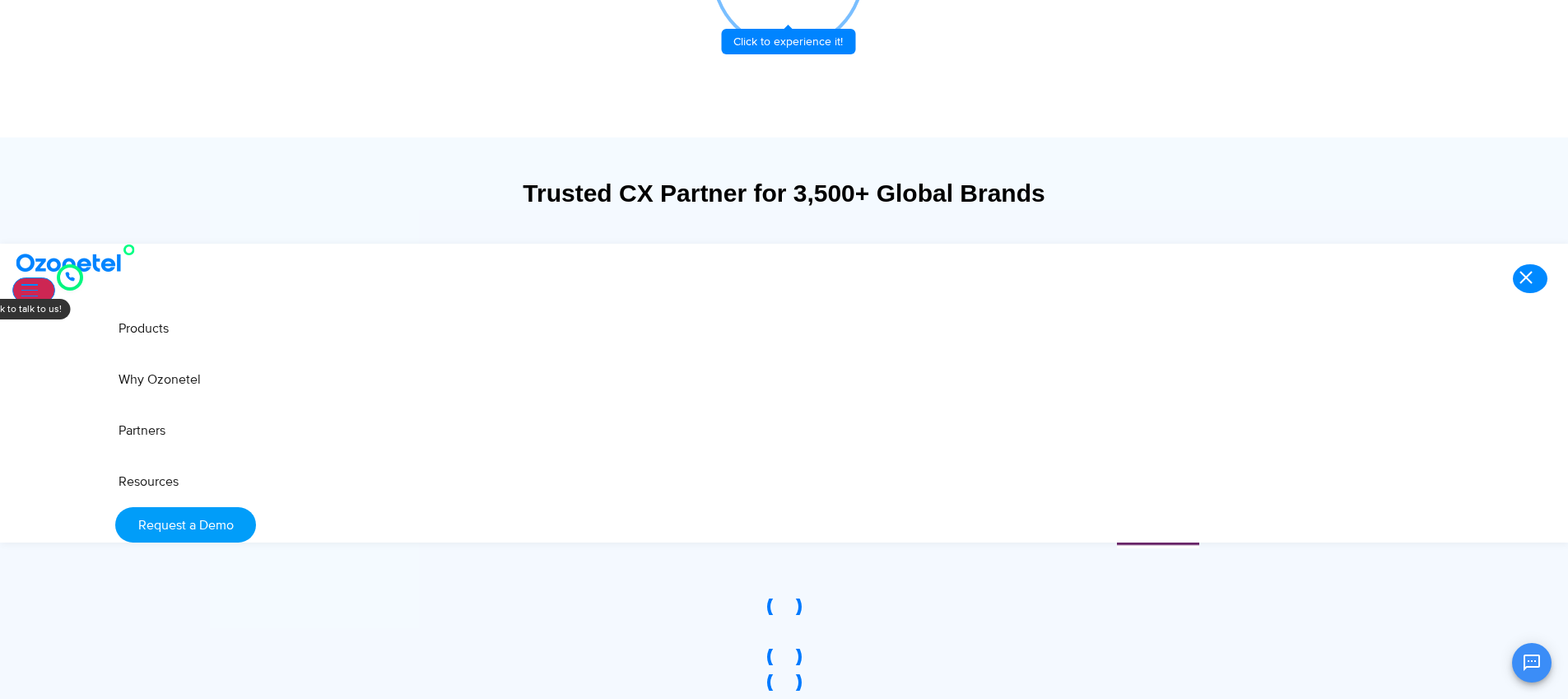
click at [393, 287] on div "Capital Markets" at bounding box center [344, 279] width 99 height 18
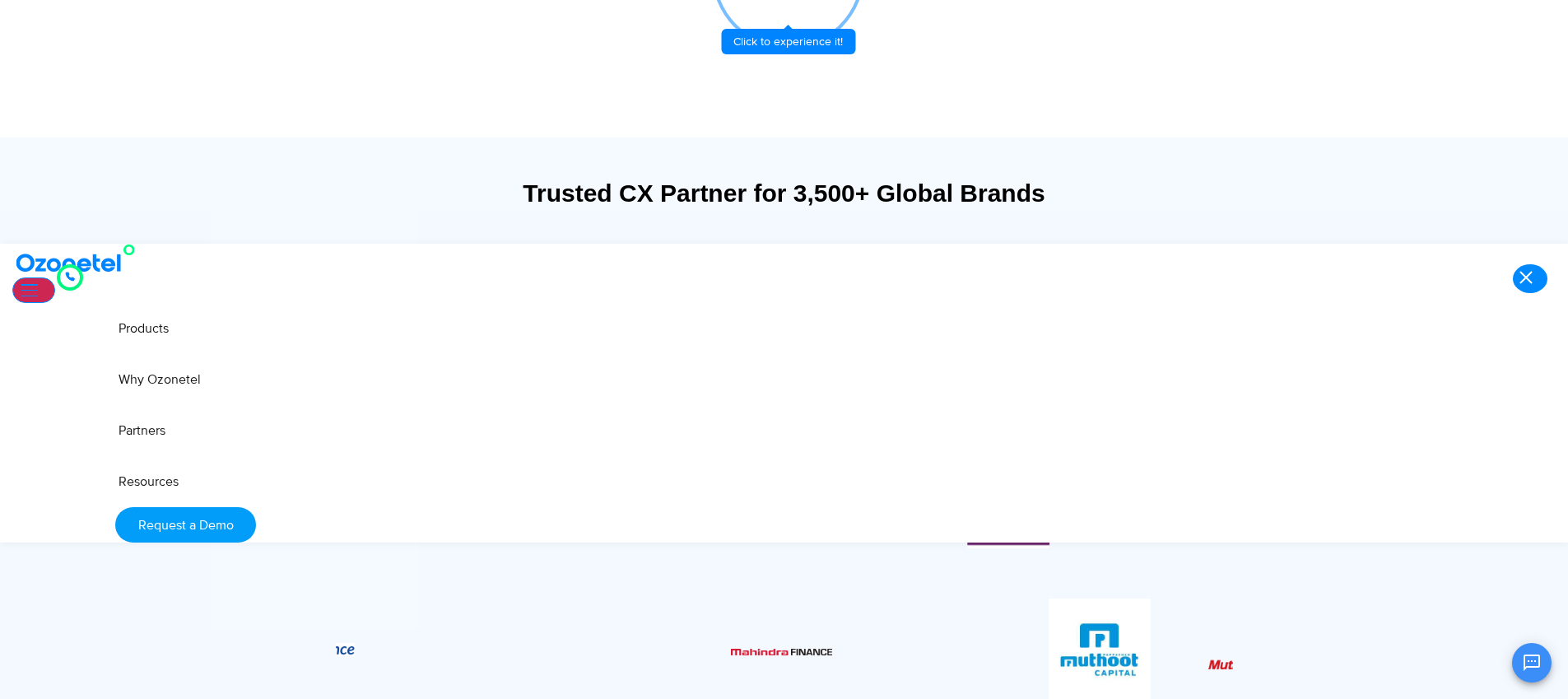
click at [600, 431] on div "Bank & Insurance Capital Markets" at bounding box center [784, 581] width 979 height 682
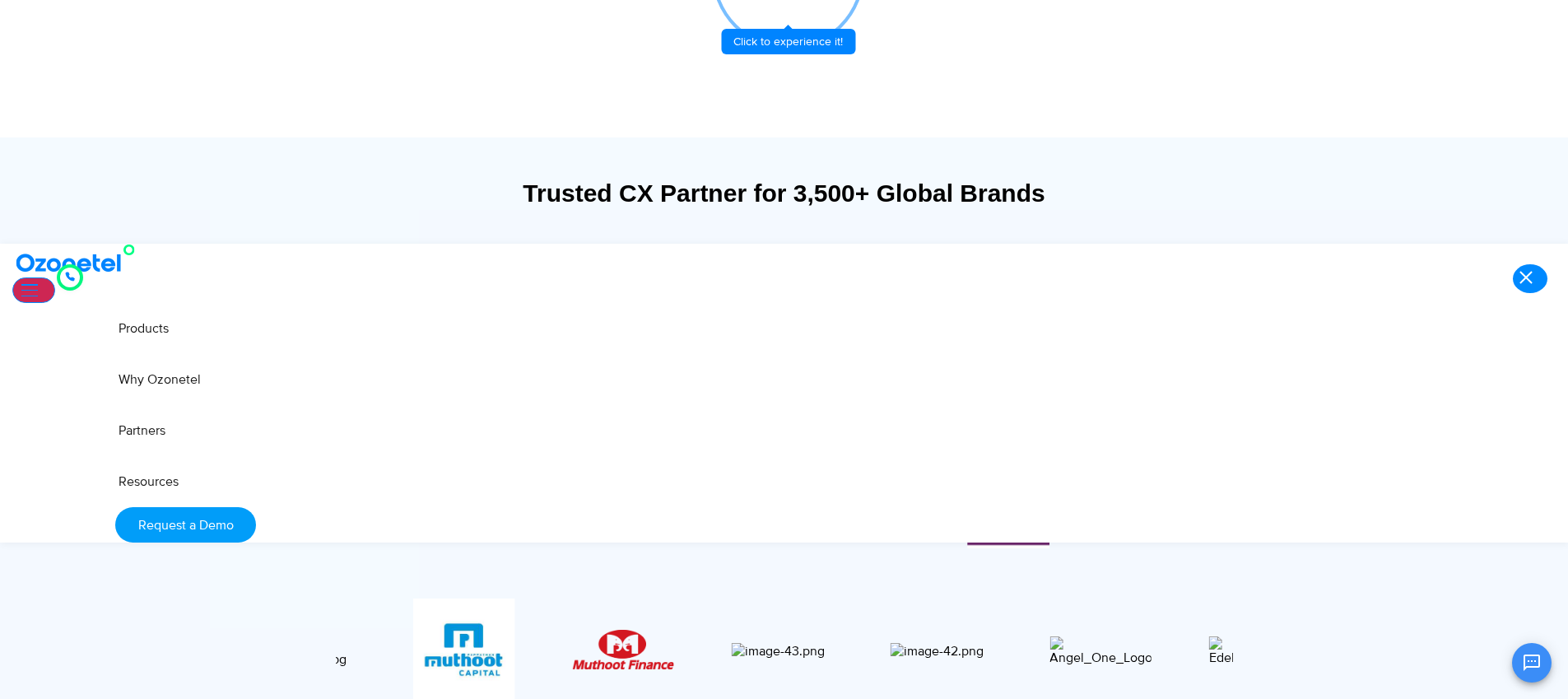
click at [559, 582] on div at bounding box center [784, 651] width 979 height 139
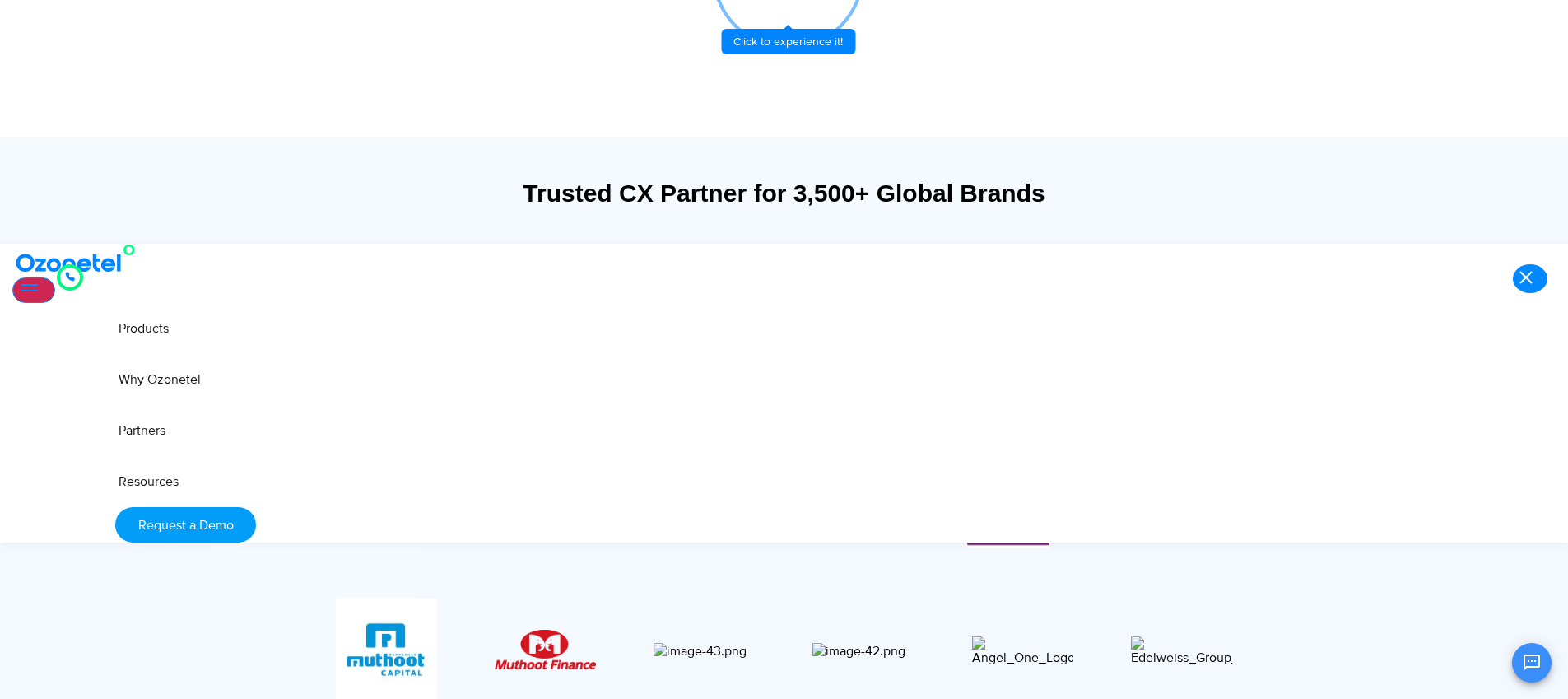
click at [374, 302] on span "eCommerce" at bounding box center [334, 311] width 80 height 18
drag, startPoint x: 1081, startPoint y: 351, endPoint x: 808, endPoint y: 372, distance: 273.8
drag, startPoint x: 839, startPoint y: 349, endPoint x: 1001, endPoint y: 338, distance: 162.4
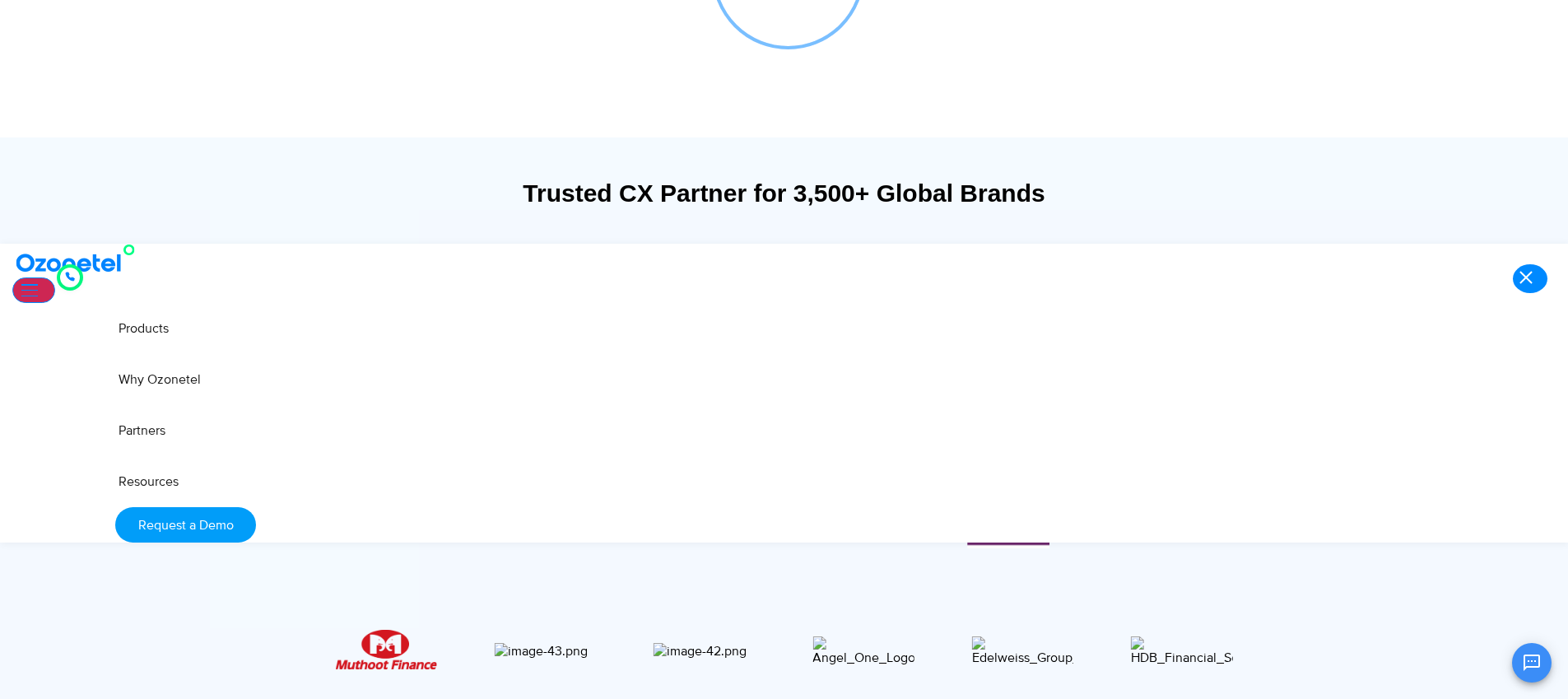
click at [342, 335] on span "Fintech" at bounding box center [318, 344] width 48 height 18
drag, startPoint x: 958, startPoint y: 346, endPoint x: 873, endPoint y: 349, distance: 85.1
drag, startPoint x: 873, startPoint y: 343, endPoint x: 529, endPoint y: 357, distance: 344.3
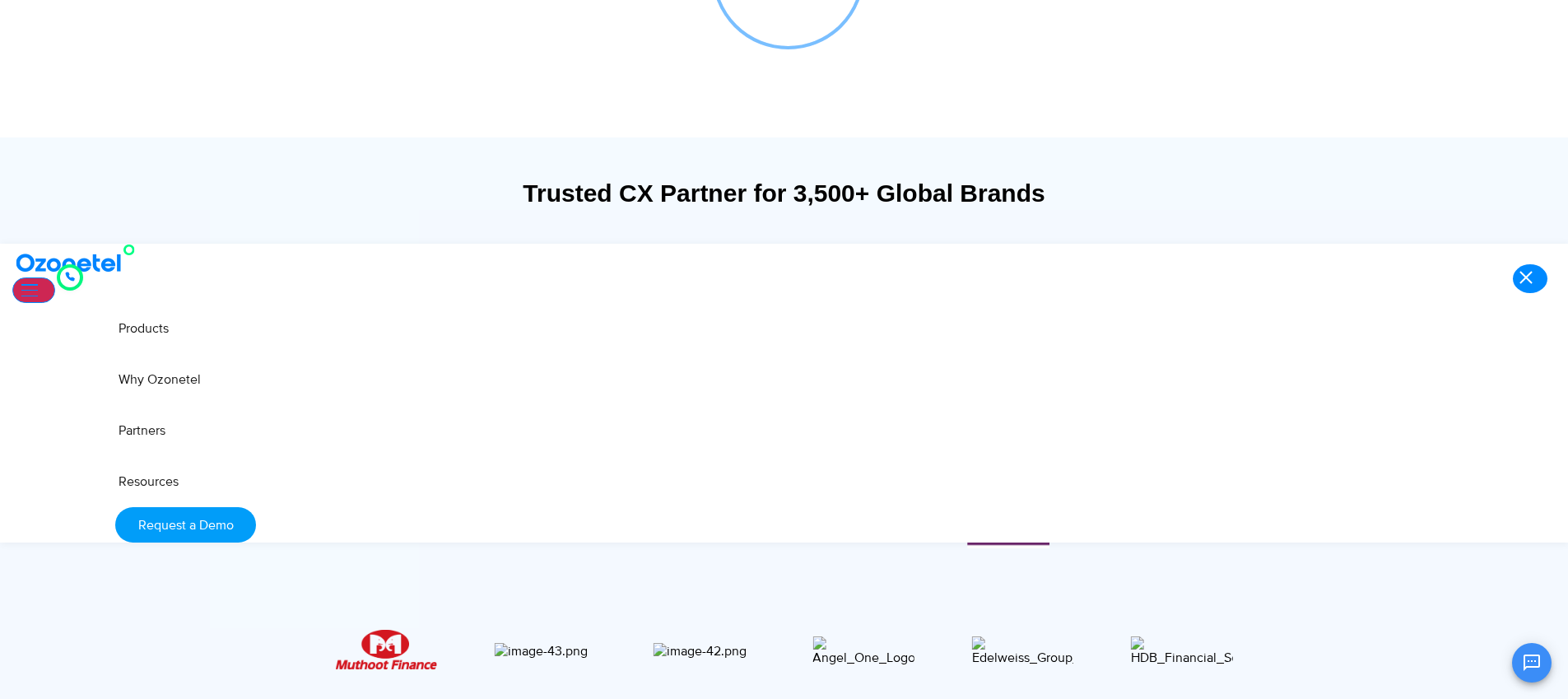
drag, startPoint x: 497, startPoint y: 347, endPoint x: 914, endPoint y: 324, distance: 417.6
drag, startPoint x: 1187, startPoint y: 320, endPoint x: 804, endPoint y: 326, distance: 383.0
click at [365, 368] on div "Real Estate" at bounding box center [329, 377] width 70 height 18
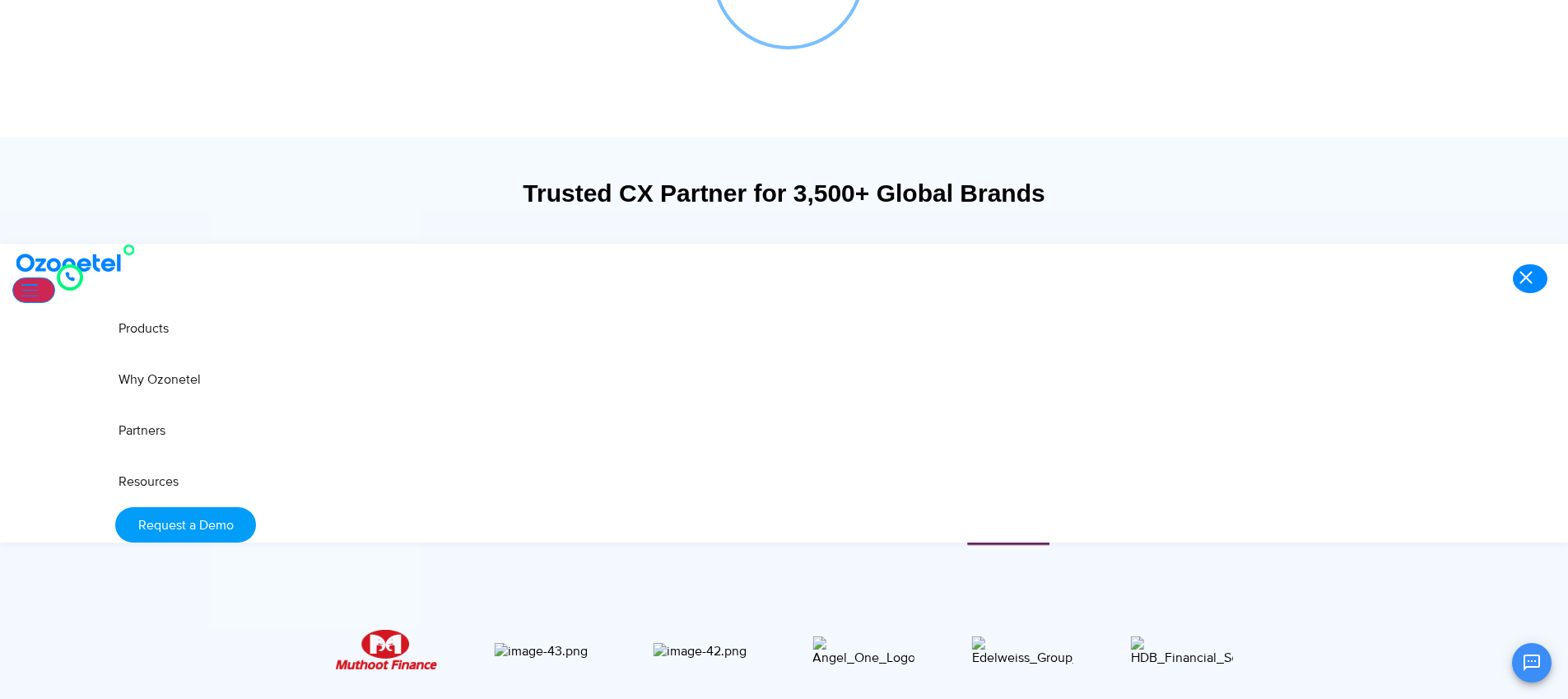
click at [365, 401] on span "Healthcare" at bounding box center [329, 410] width 70 height 18
drag, startPoint x: 1090, startPoint y: 337, endPoint x: 826, endPoint y: 343, distance: 264.1
drag, startPoint x: 868, startPoint y: 351, endPoint x: 1096, endPoint y: 344, distance: 228.1
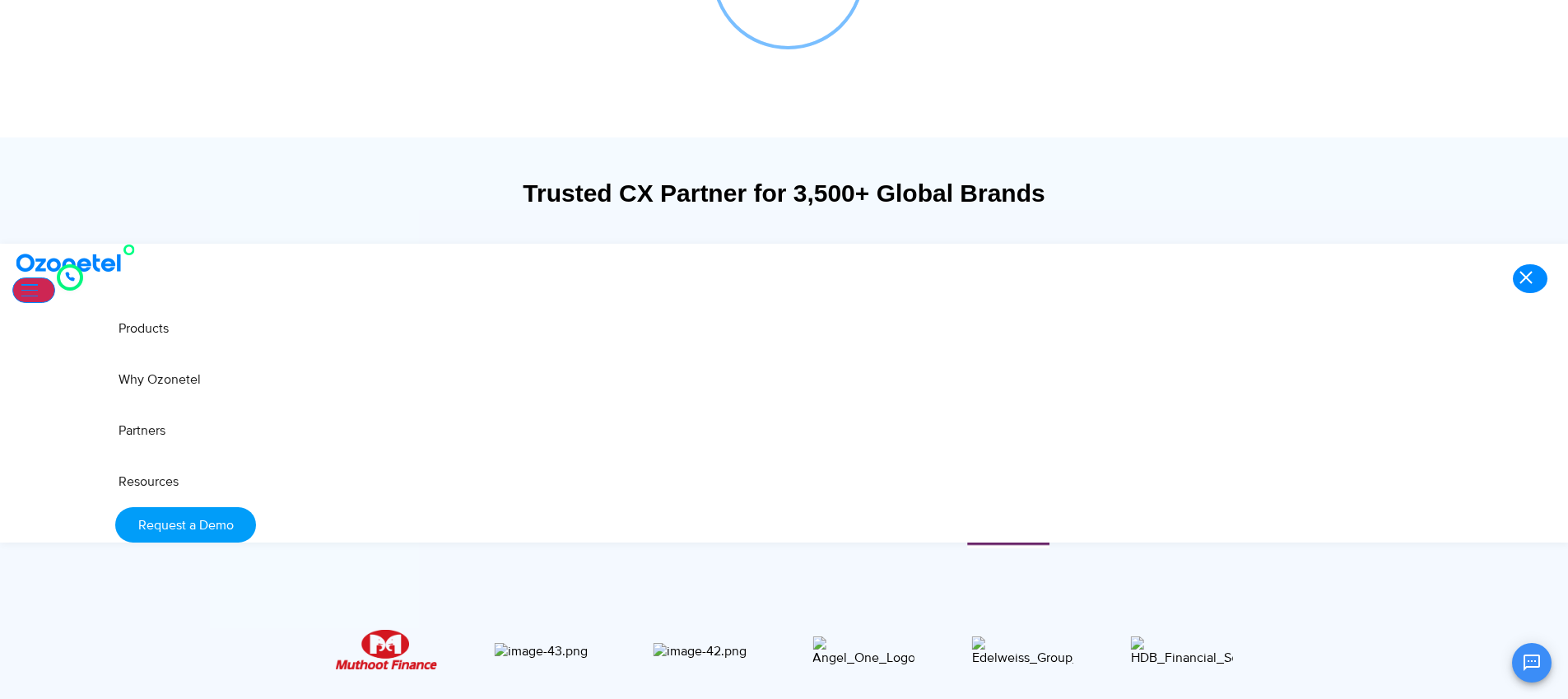
click at [407, 259] on span "Bank & Insurance" at bounding box center [350, 250] width 113 height 18
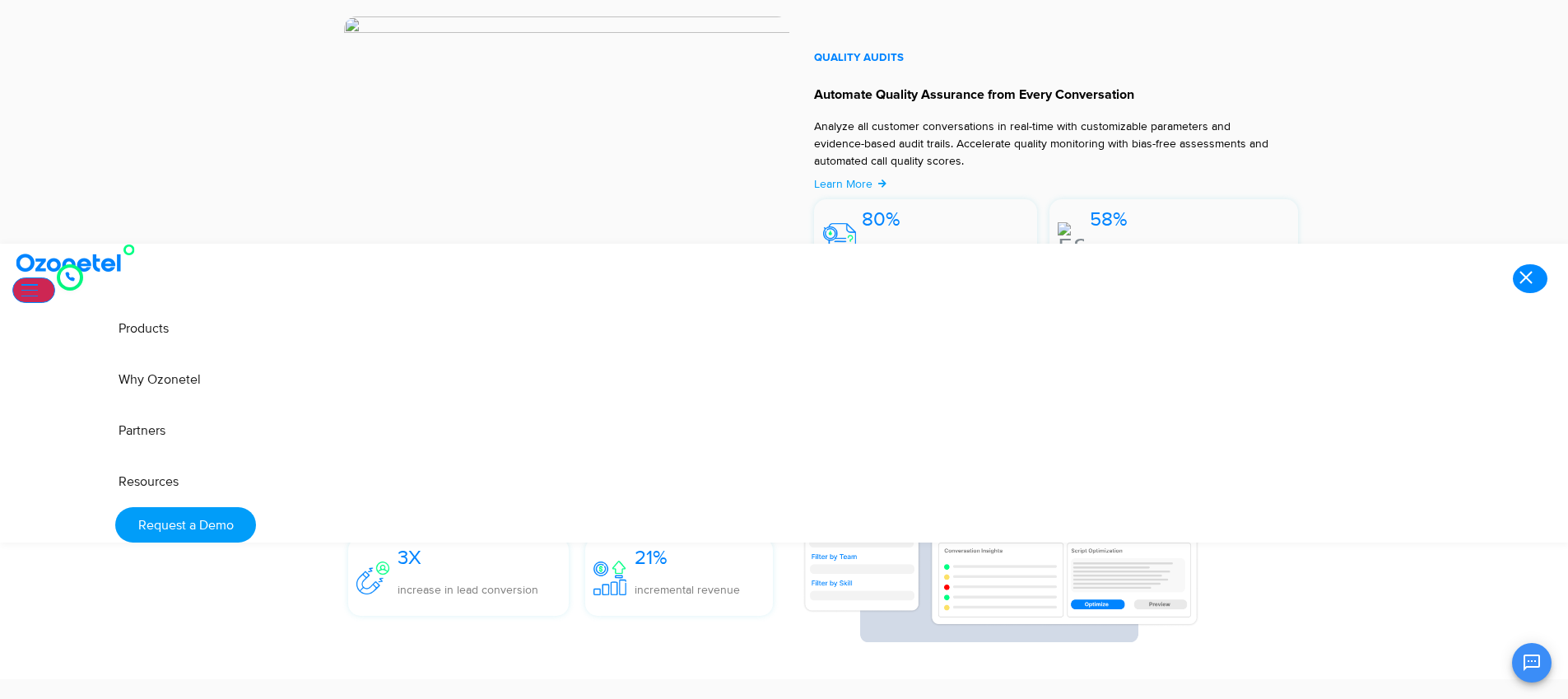
scroll to position [3817, 0]
